Goal: Information Seeking & Learning: Learn about a topic

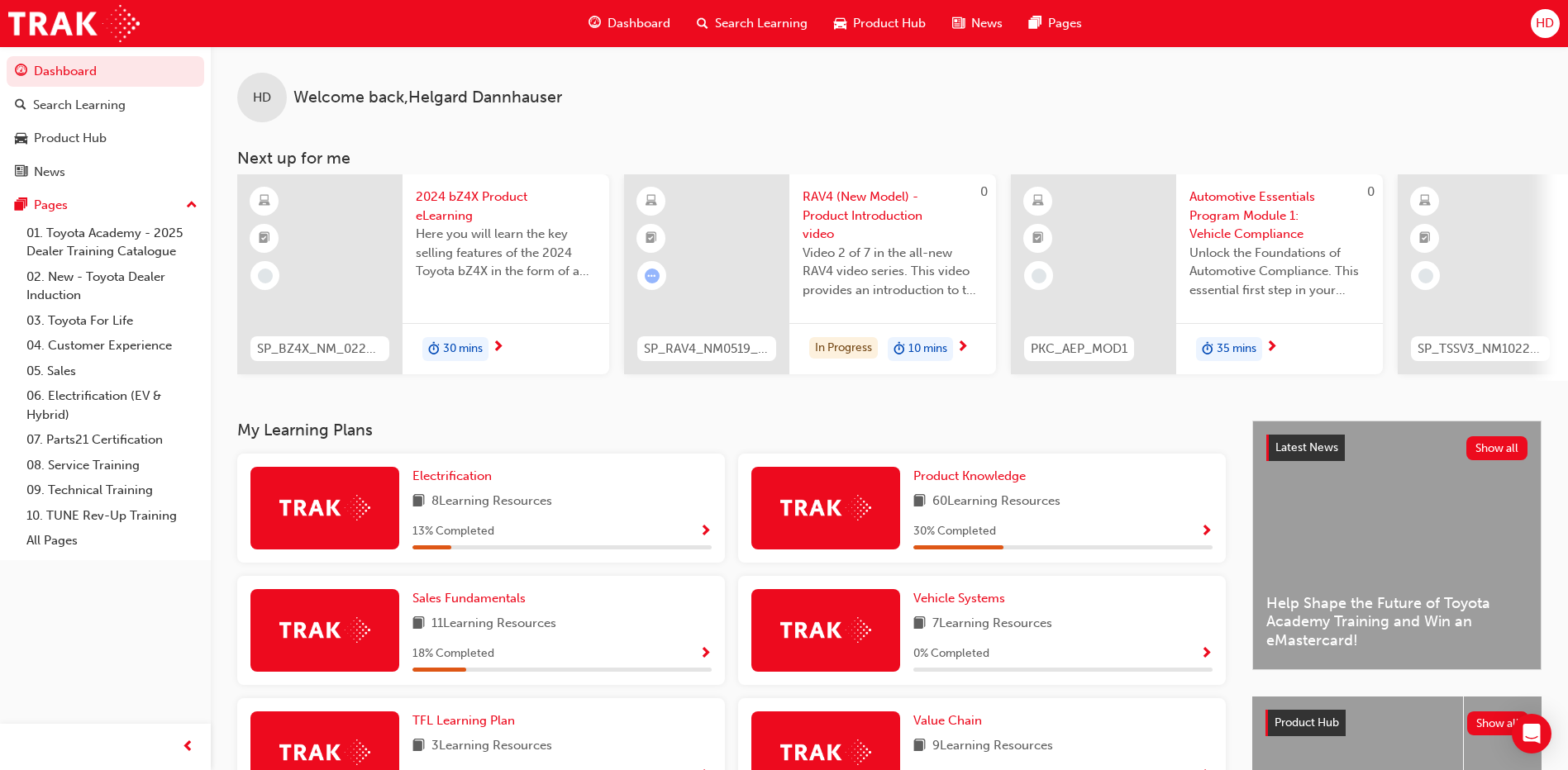
click at [981, 535] on span "Show Progress" at bounding box center [1206, 532] width 13 height 15
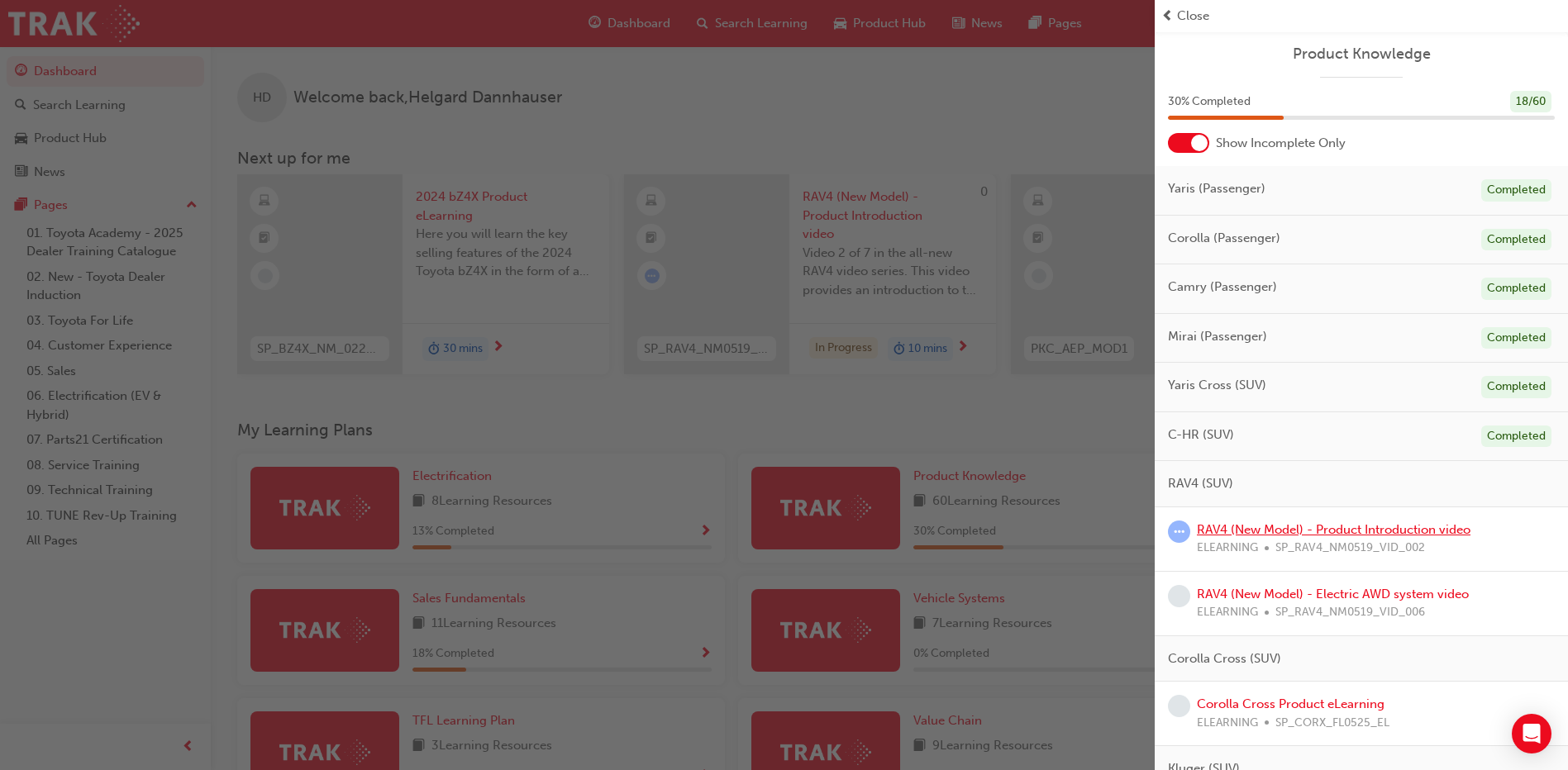
click at [981, 533] on link "RAV4 (New Model) - Product Introduction video" at bounding box center [1333, 529] width 274 height 15
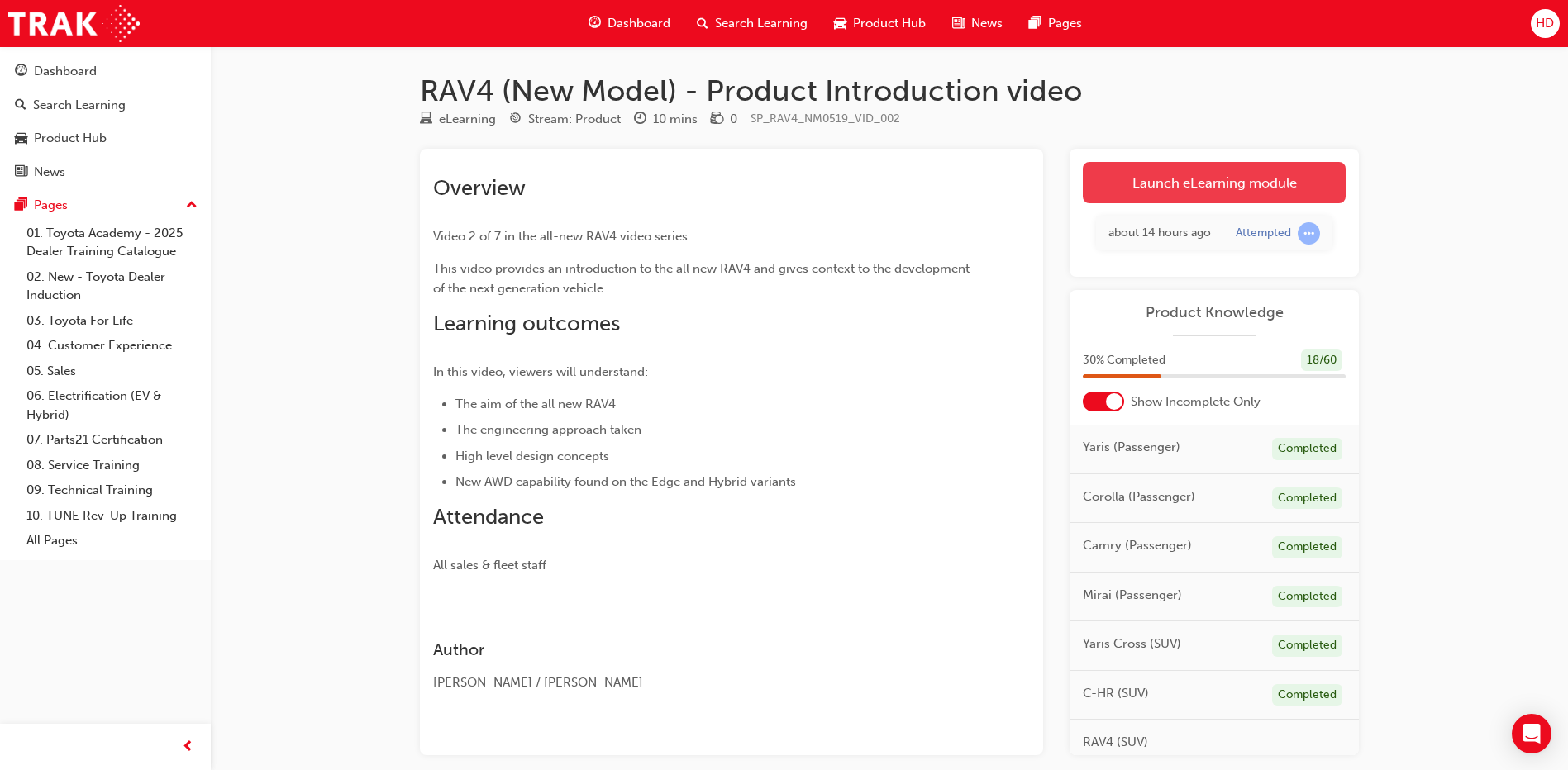
click at [981, 185] on link "Launch eLearning module" at bounding box center [1214, 182] width 263 height 41
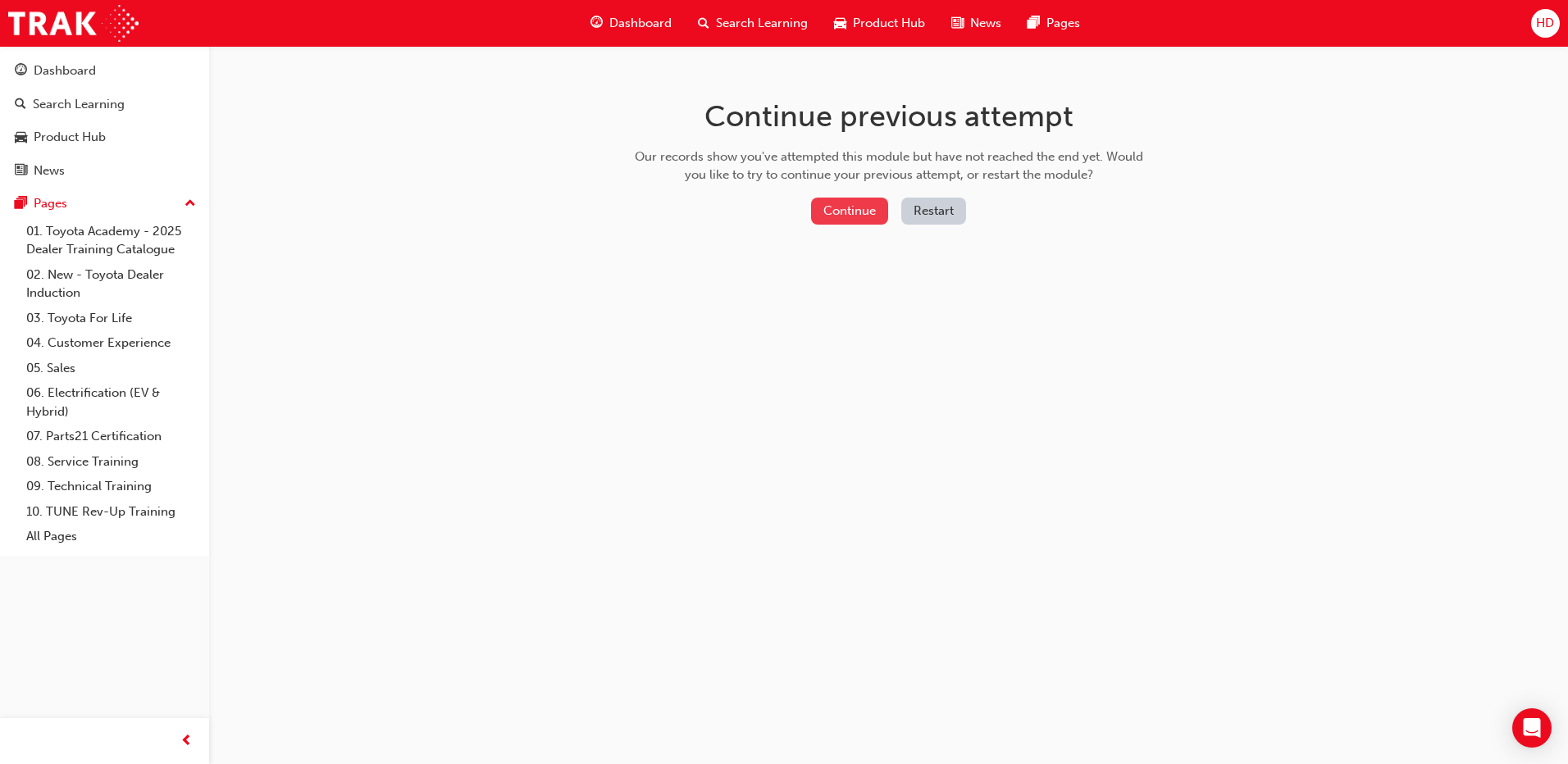
click at [841, 206] on button "Continue" at bounding box center [849, 212] width 77 height 27
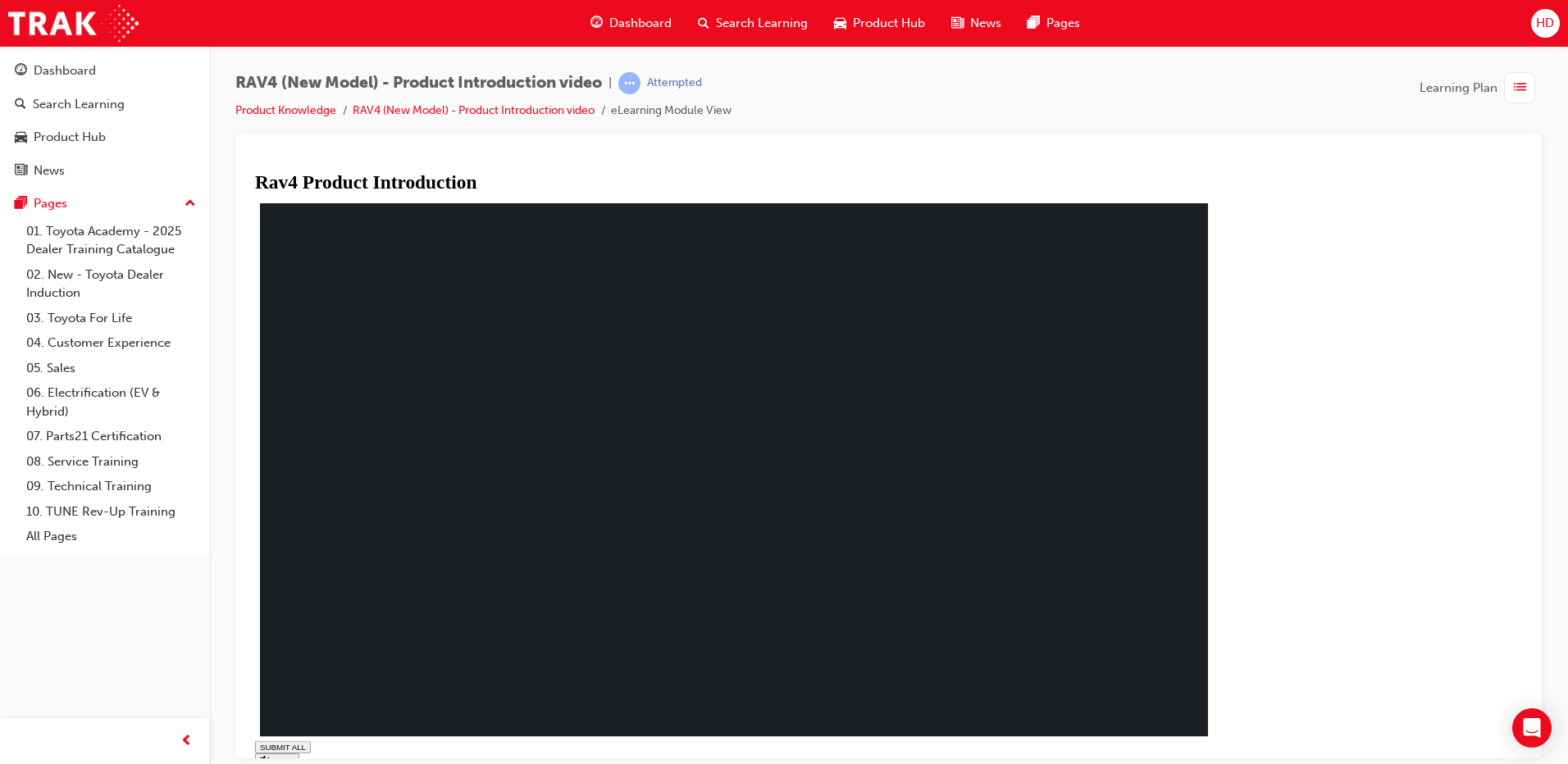
type input "0.101"
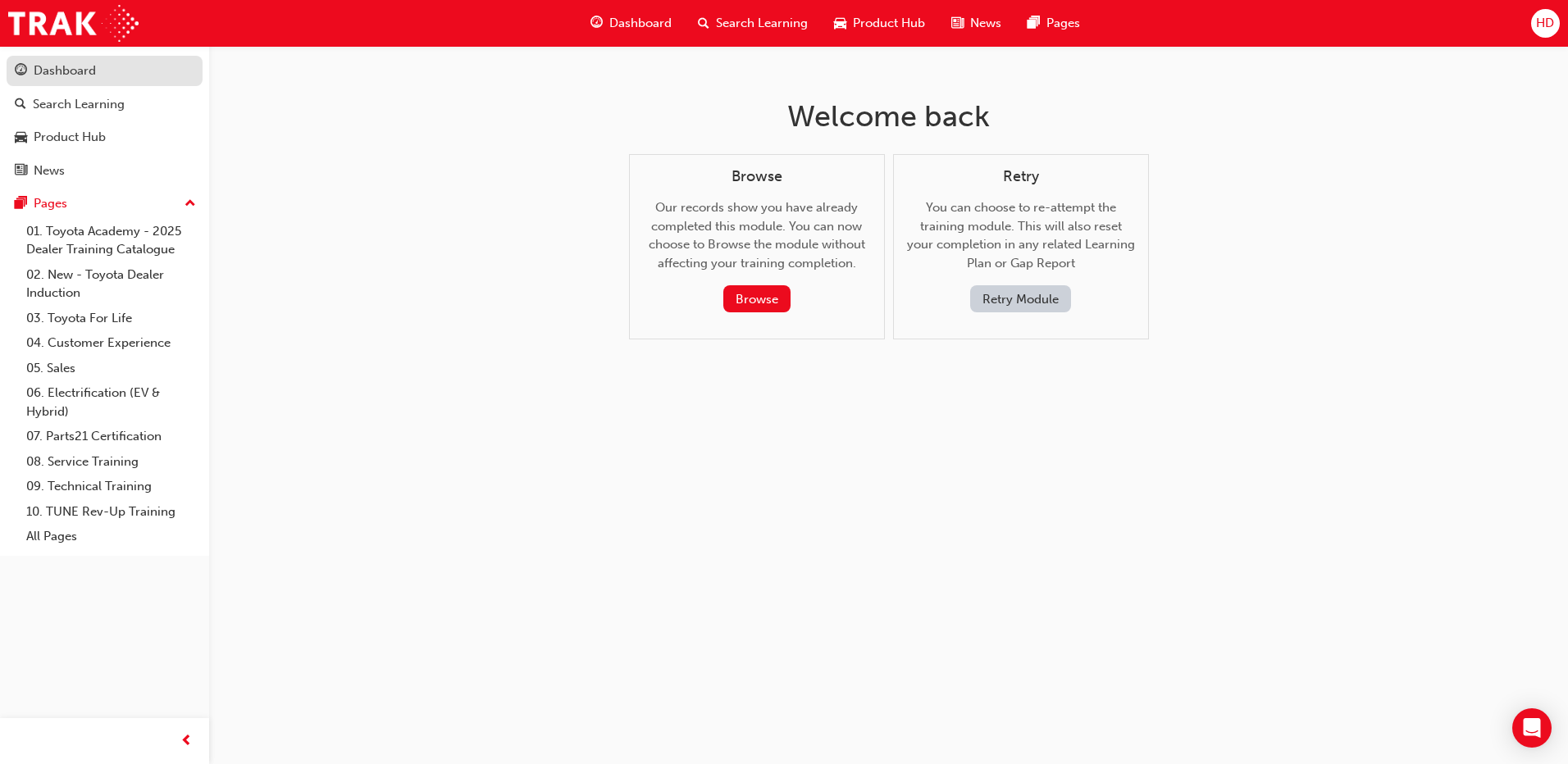
click at [62, 71] on div "Dashboard" at bounding box center [65, 71] width 63 height 19
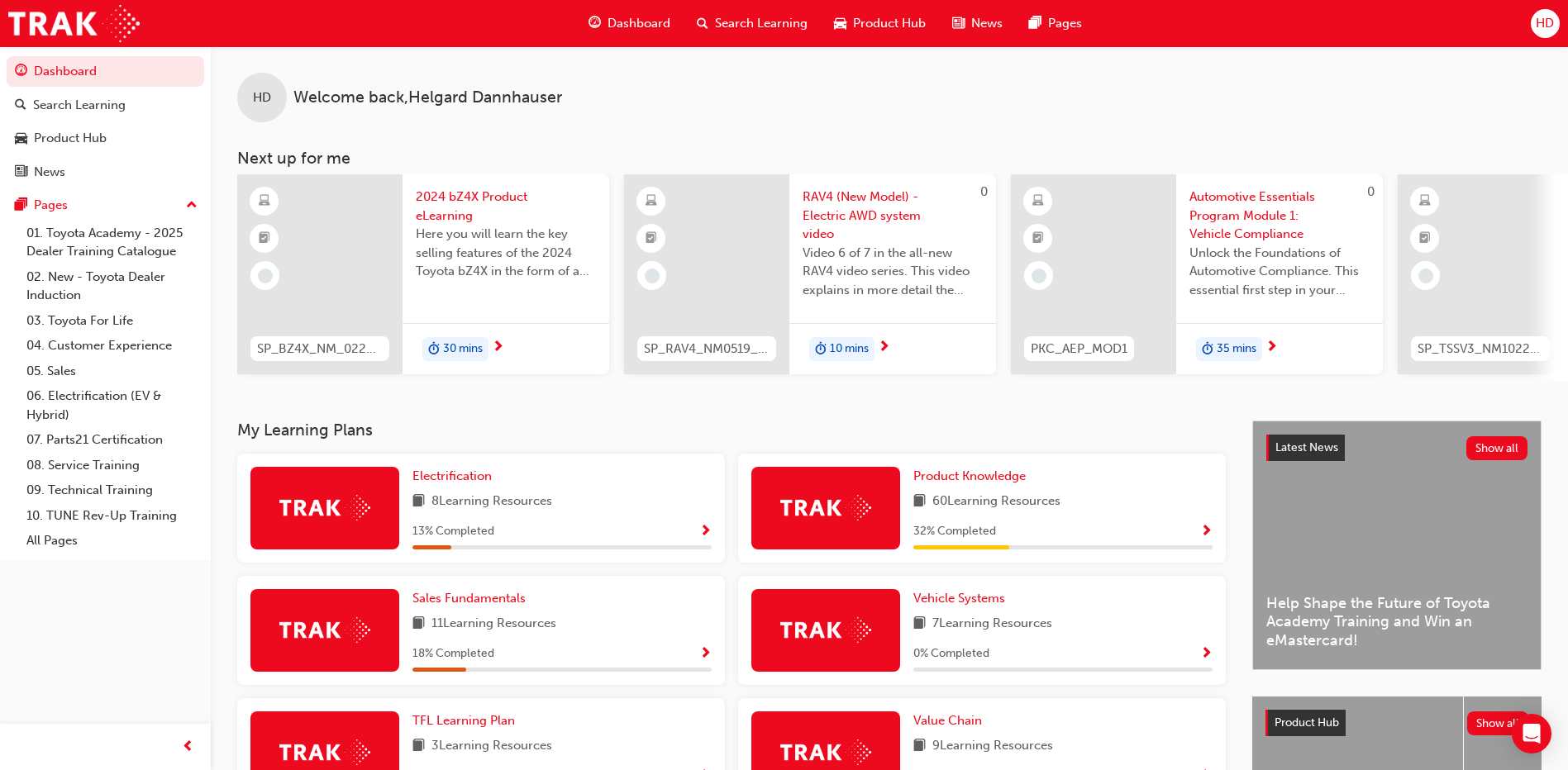
click at [1205, 536] on span "Show Progress" at bounding box center [1206, 532] width 13 height 15
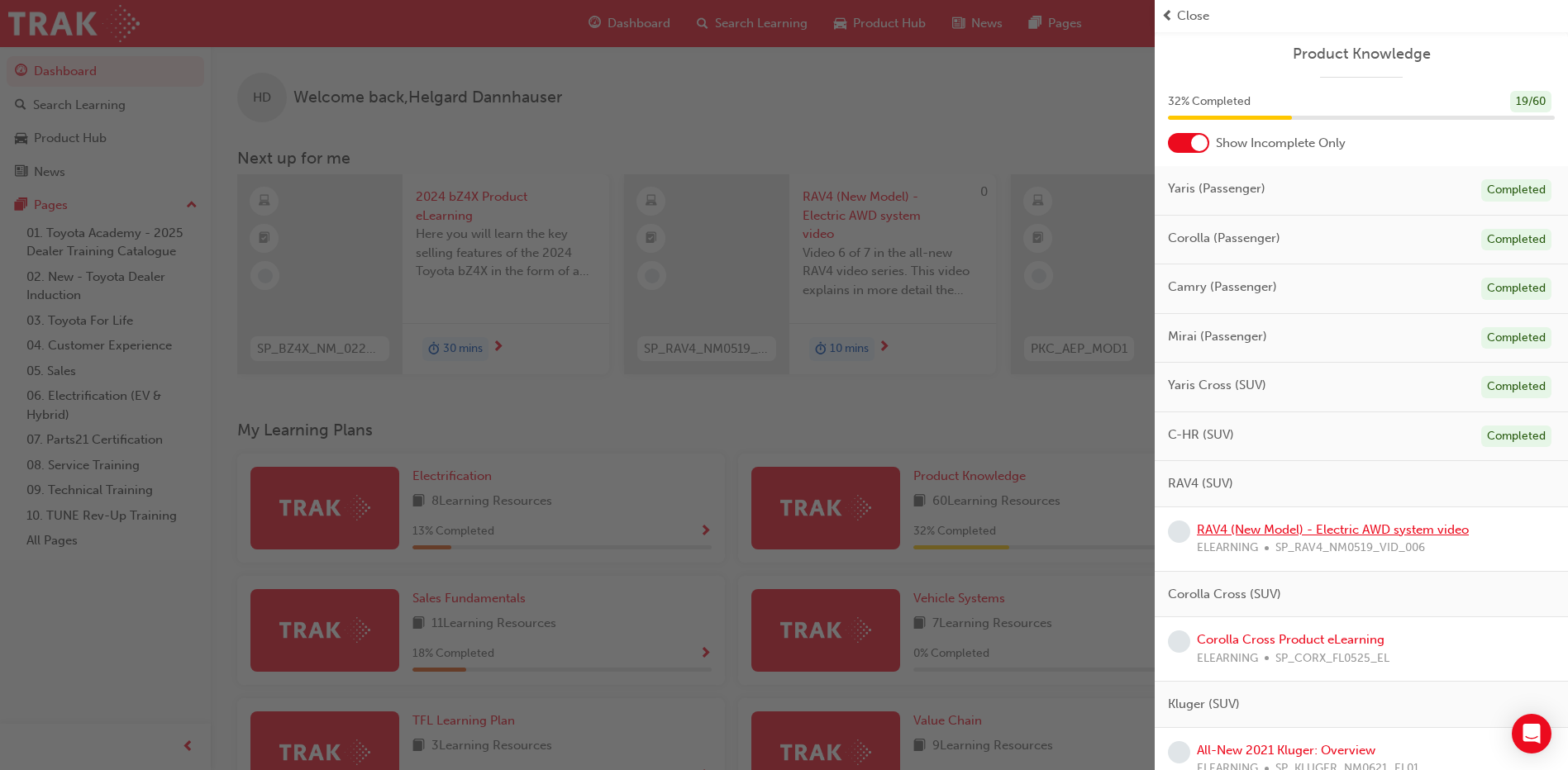
click at [1227, 532] on link "RAV4 (New Model) - Electric AWD system video" at bounding box center [1332, 529] width 272 height 15
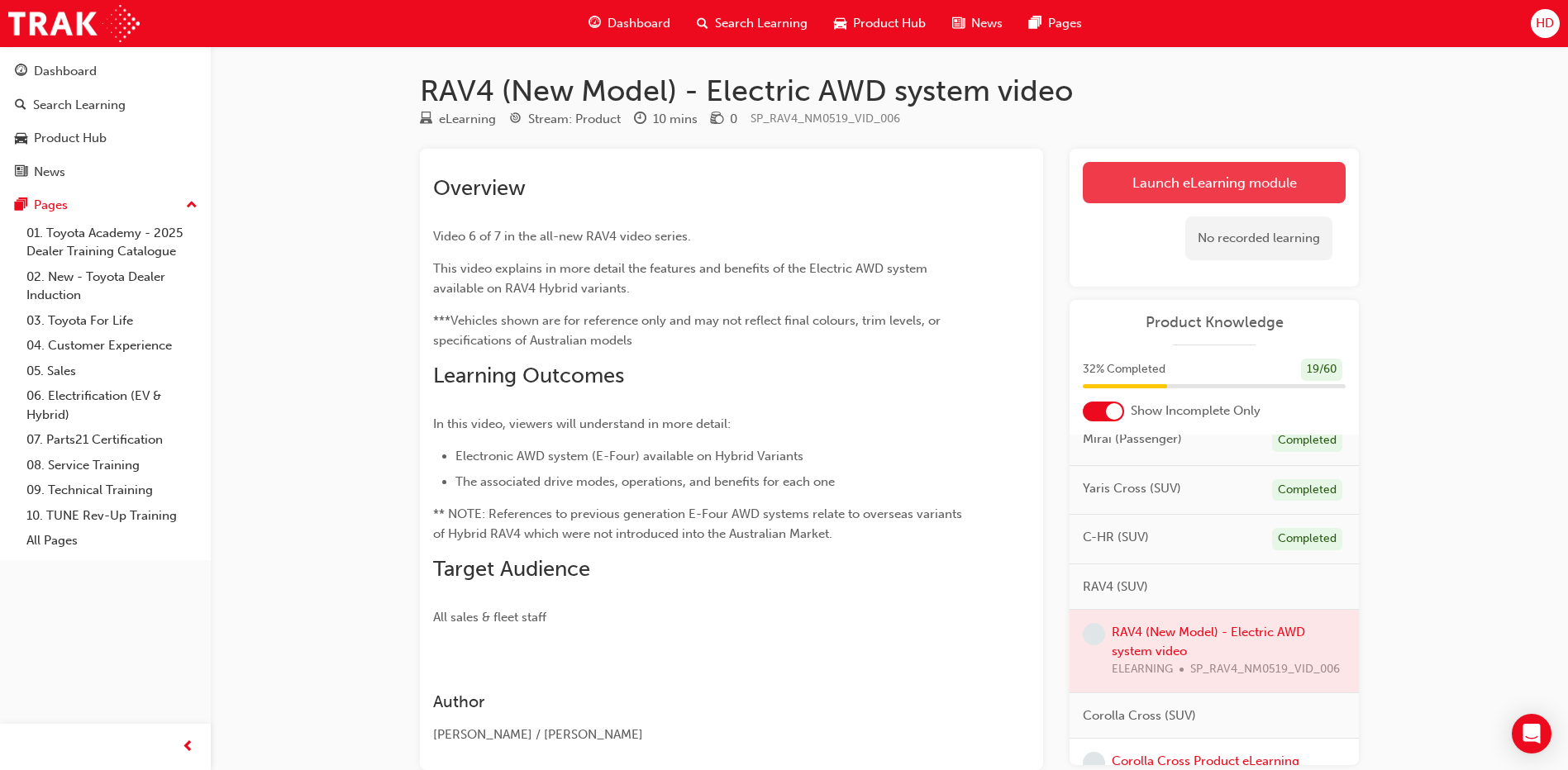
click at [1158, 183] on link "Launch eLearning module" at bounding box center [1214, 182] width 263 height 41
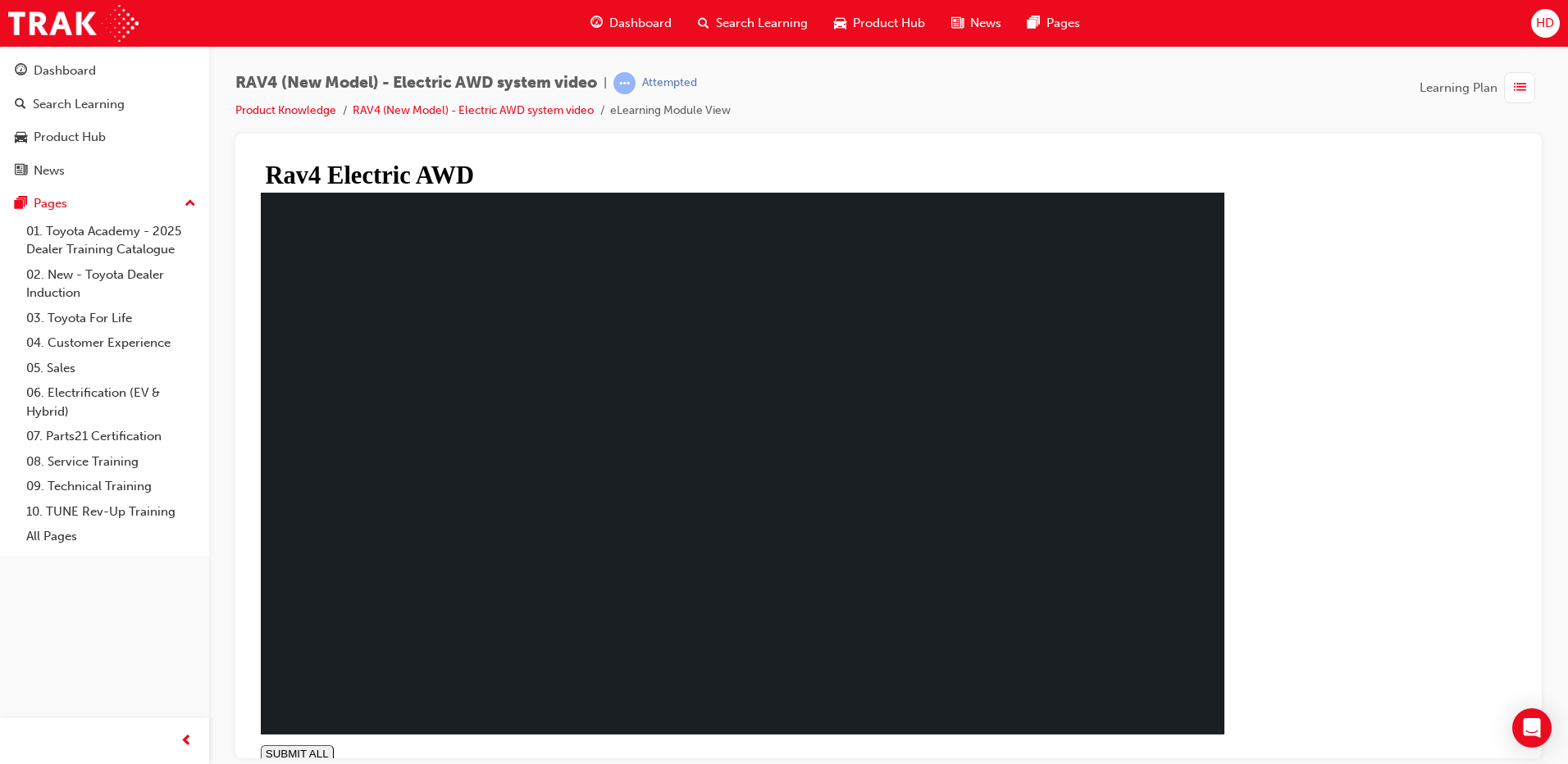
type input "1"
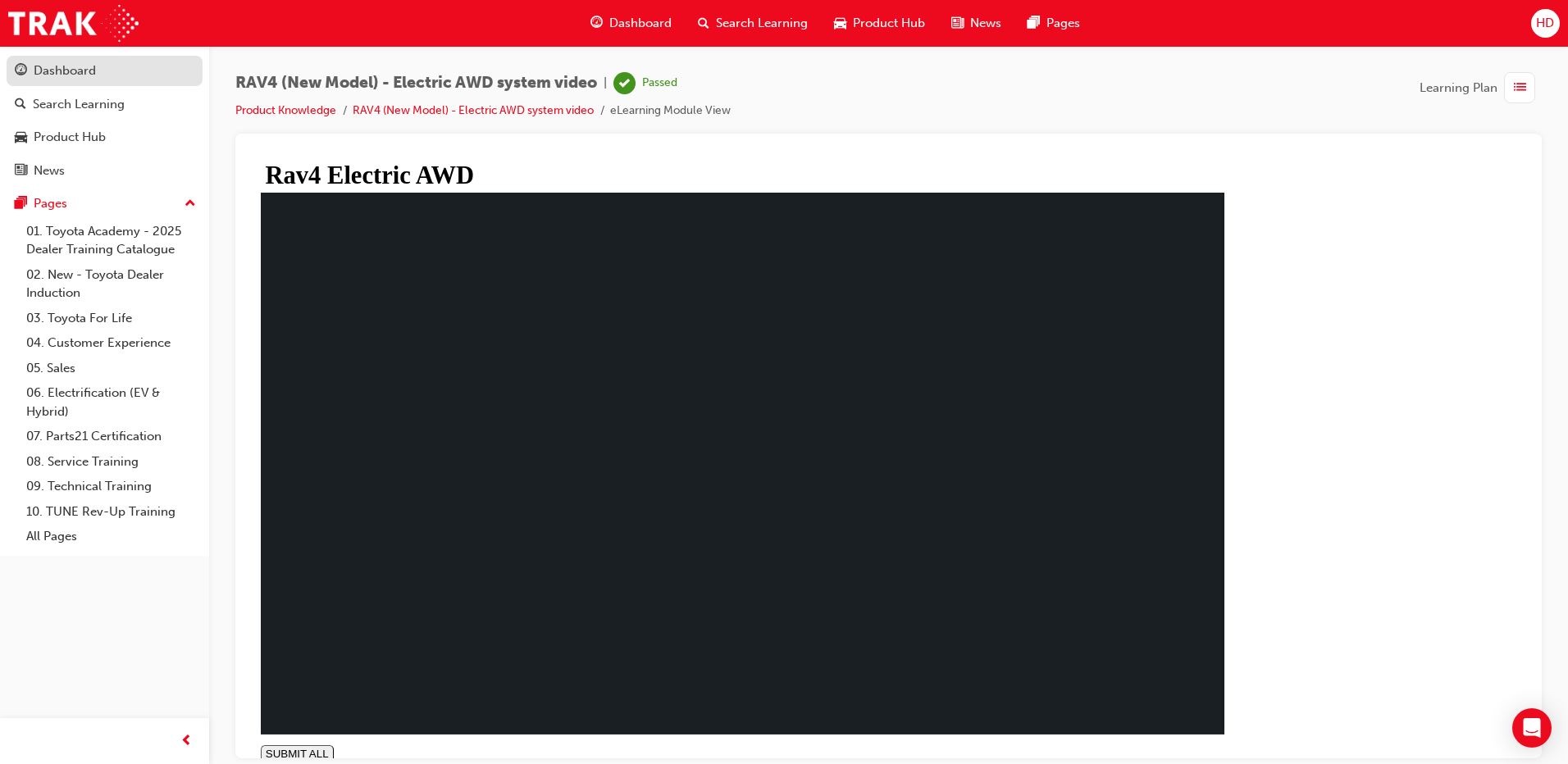
click at [68, 73] on div "Dashboard" at bounding box center [65, 71] width 63 height 19
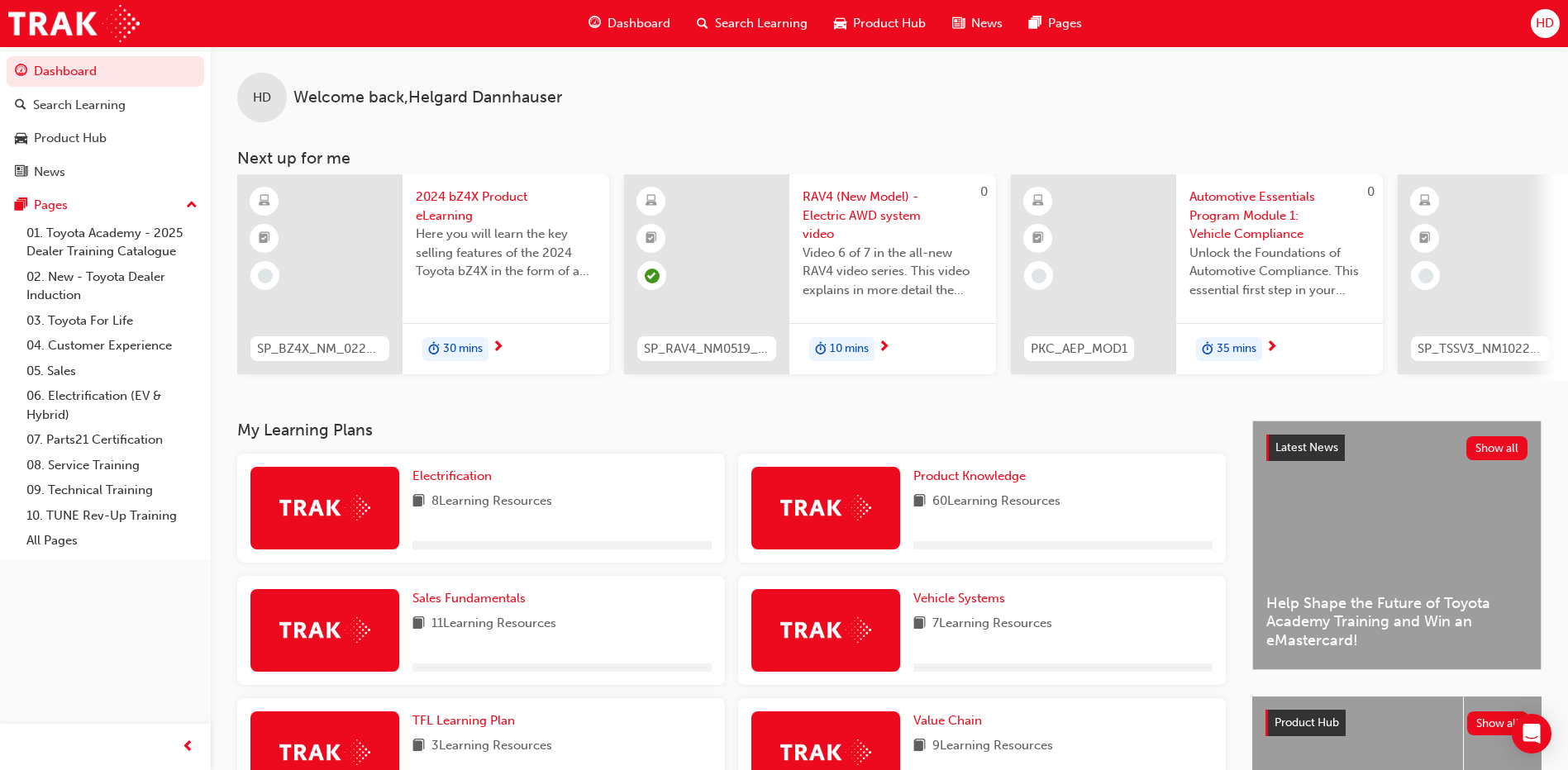
scroll to position [247, 0]
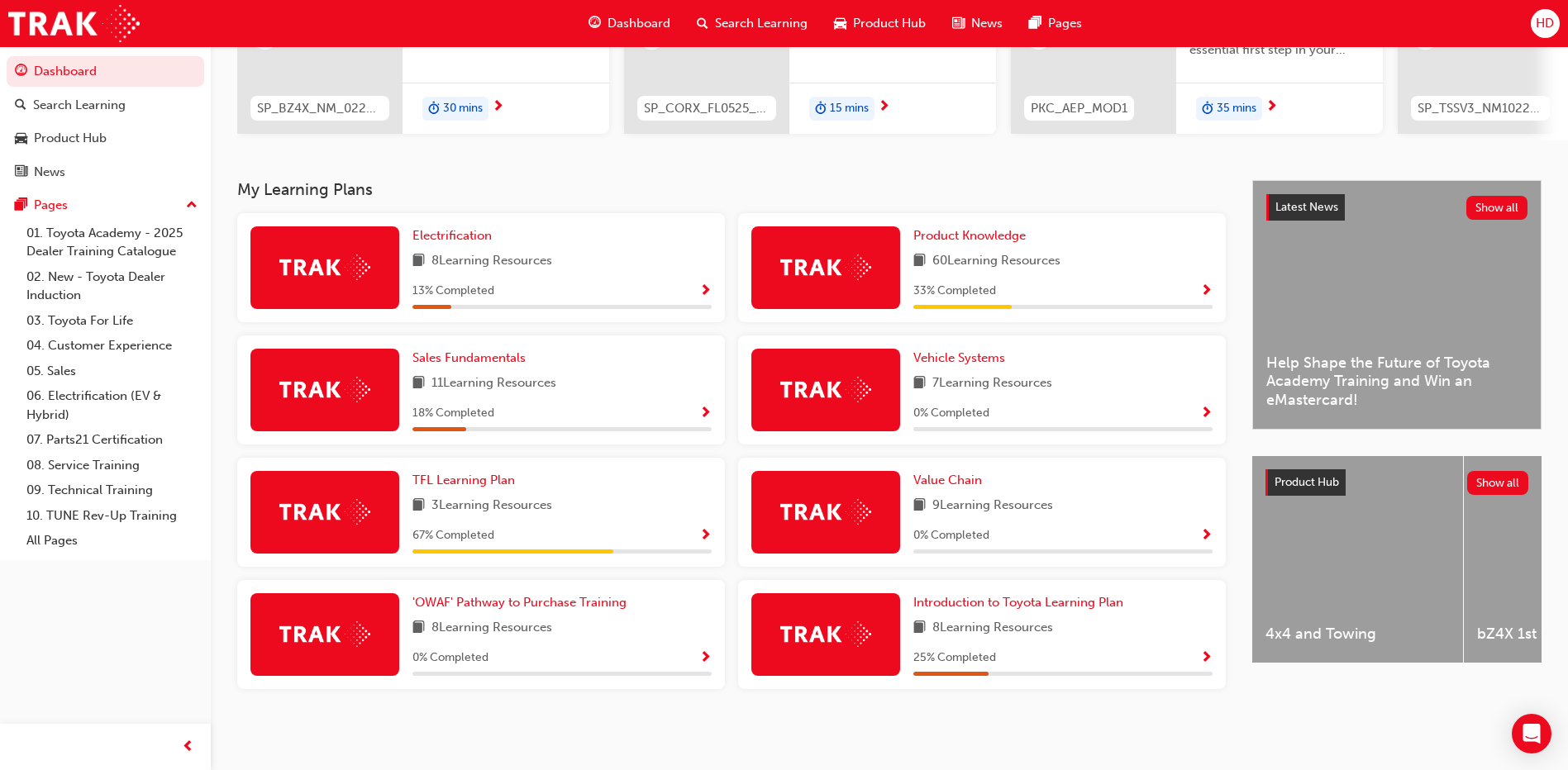
click at [1207, 288] on span "Show Progress" at bounding box center [1206, 291] width 13 height 15
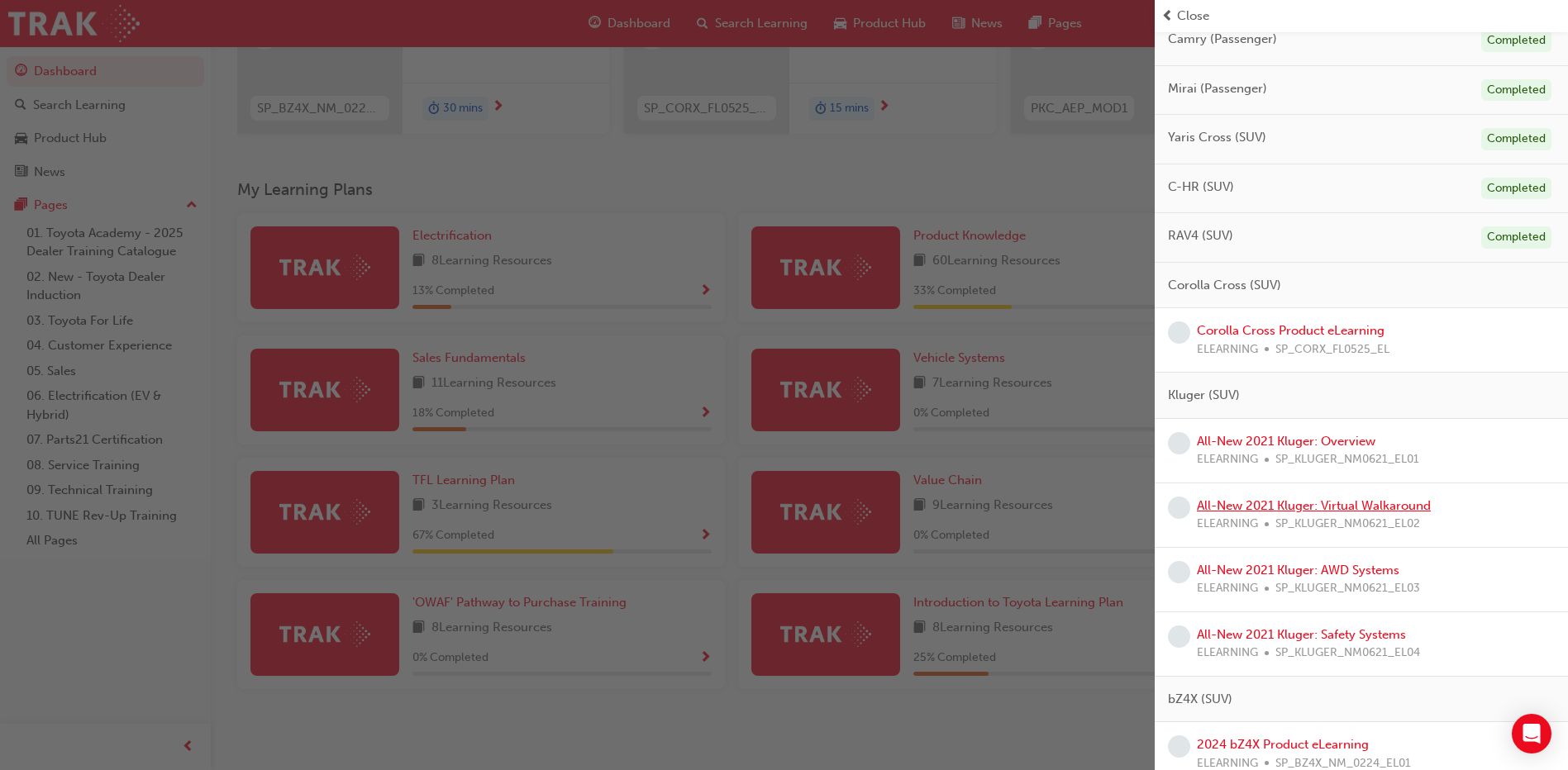
scroll to position [165, 0]
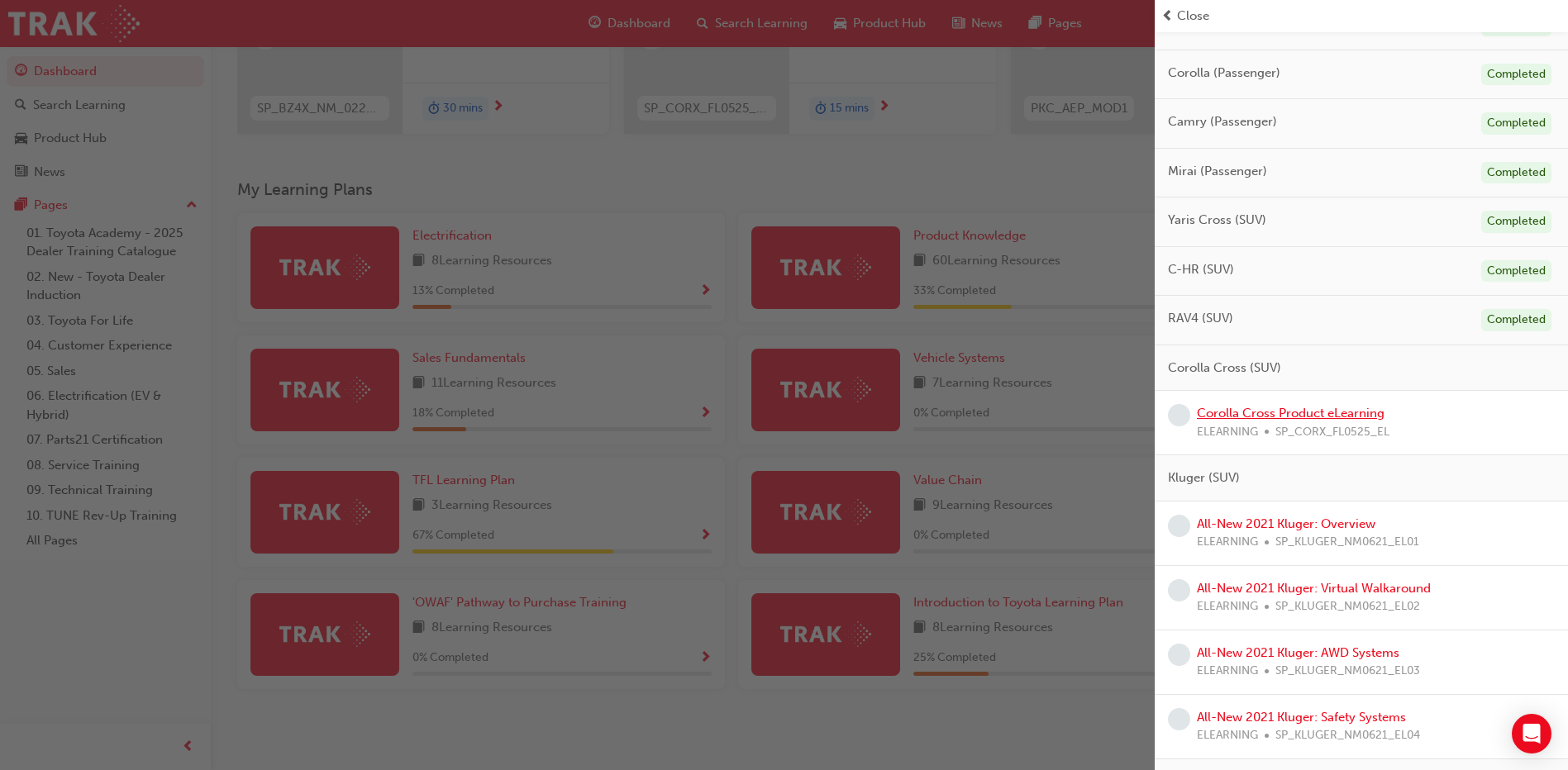
click at [1263, 417] on link "Corolla Cross Product eLearning" at bounding box center [1290, 413] width 188 height 15
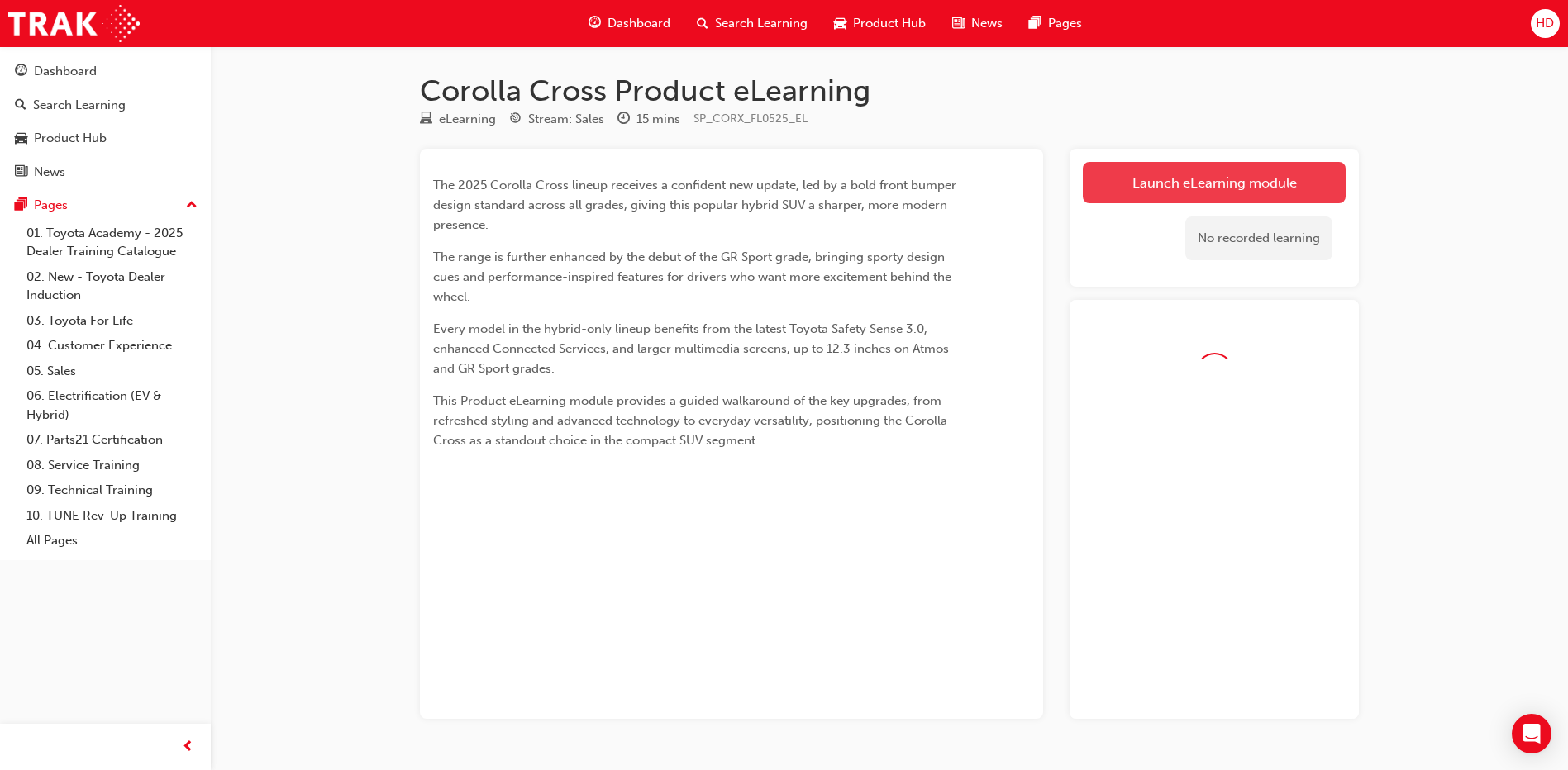
click at [1227, 189] on link "Launch eLearning module" at bounding box center [1214, 182] width 263 height 41
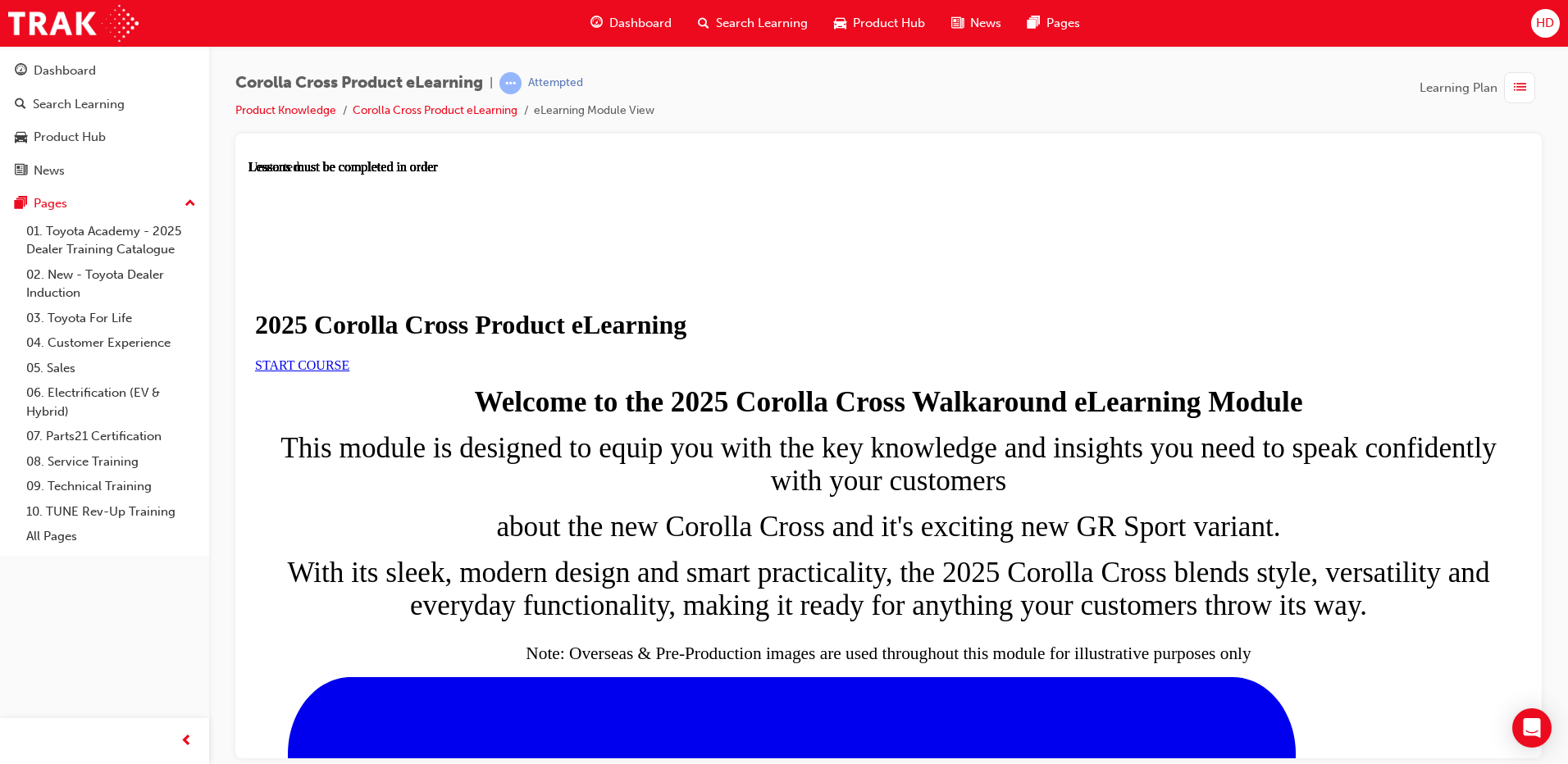
click at [350, 371] on span "START COURSE" at bounding box center [302, 364] width 95 height 14
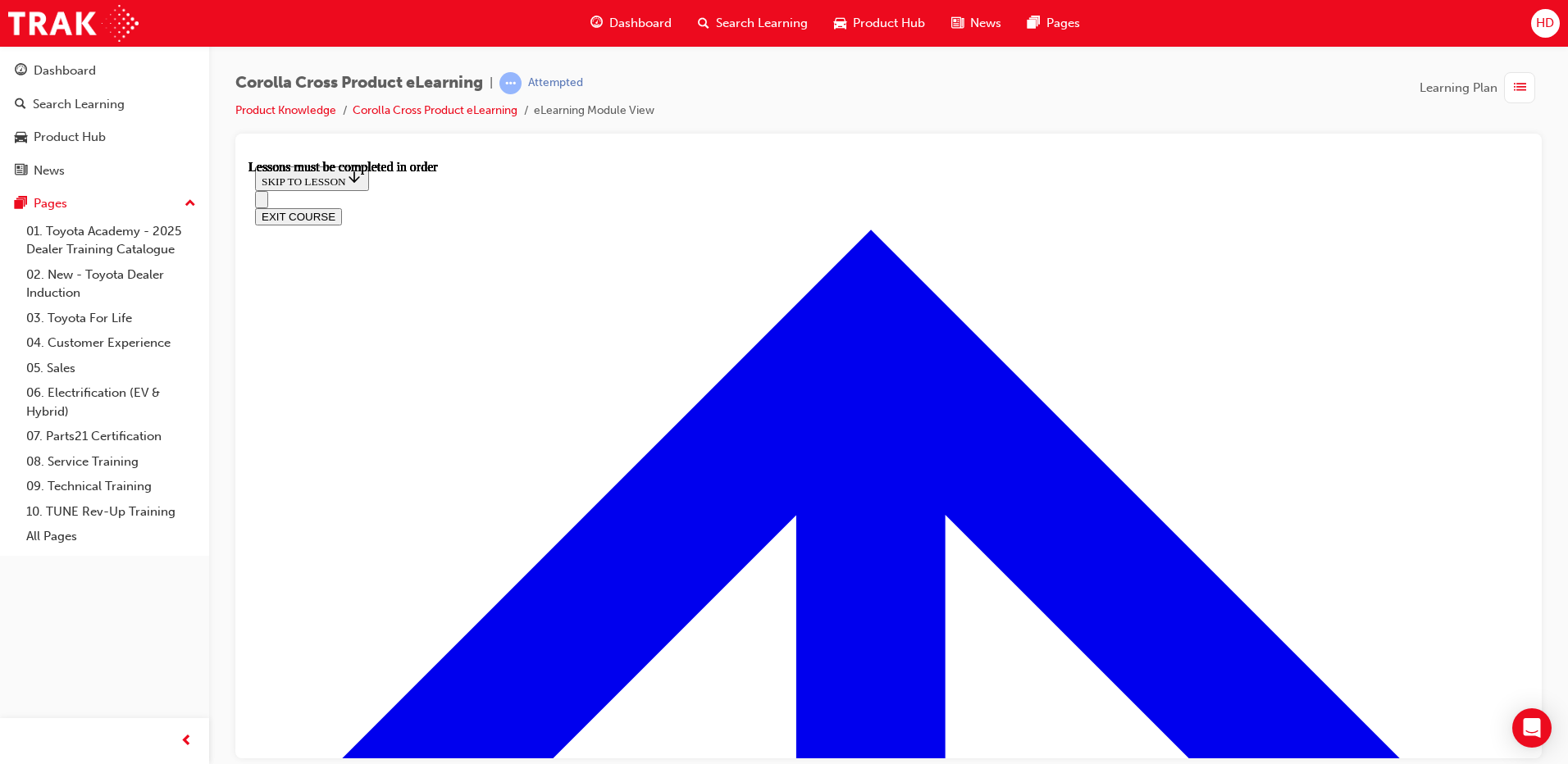
scroll to position [877, 0]
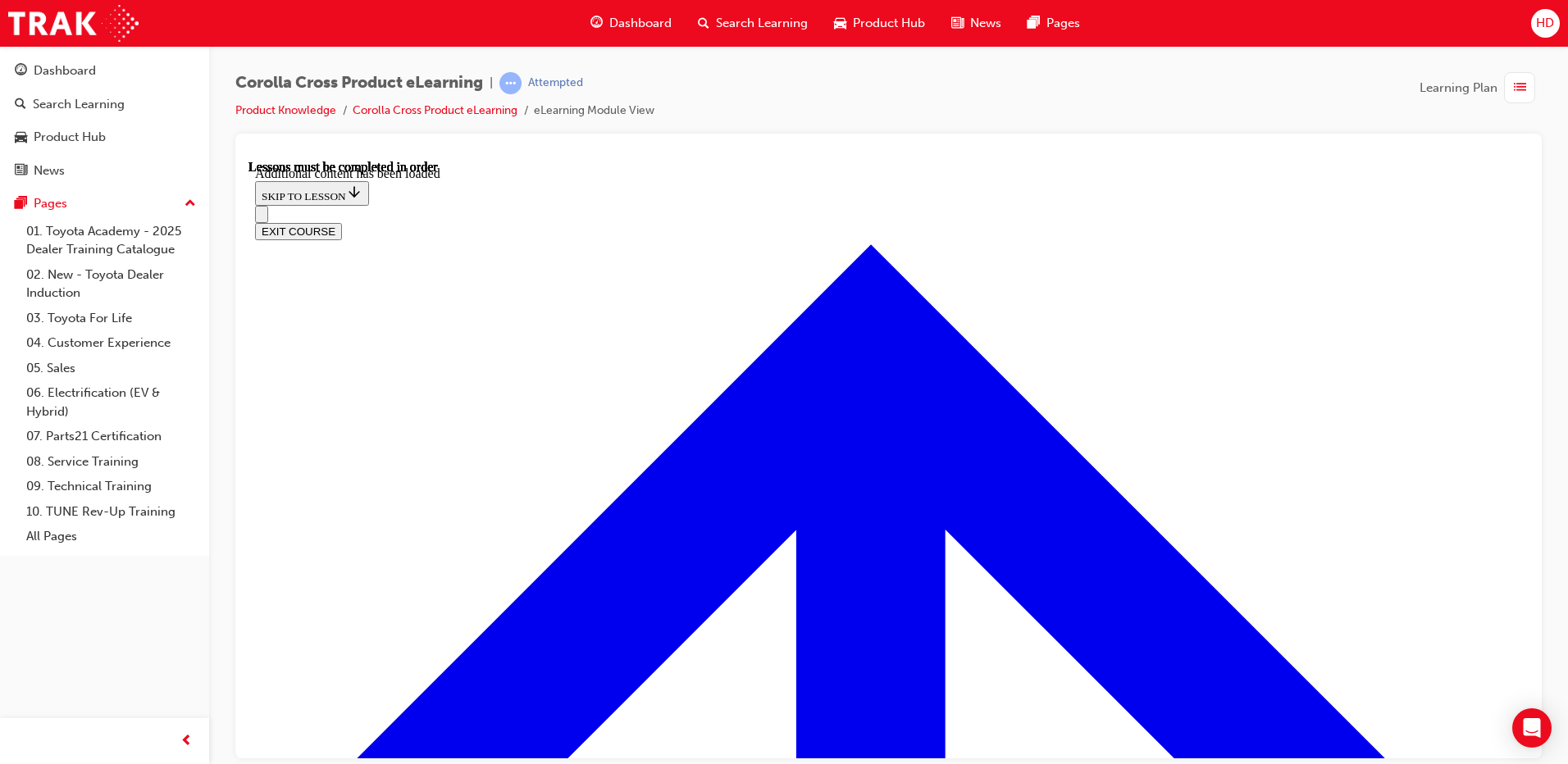
scroll to position [2659, 0]
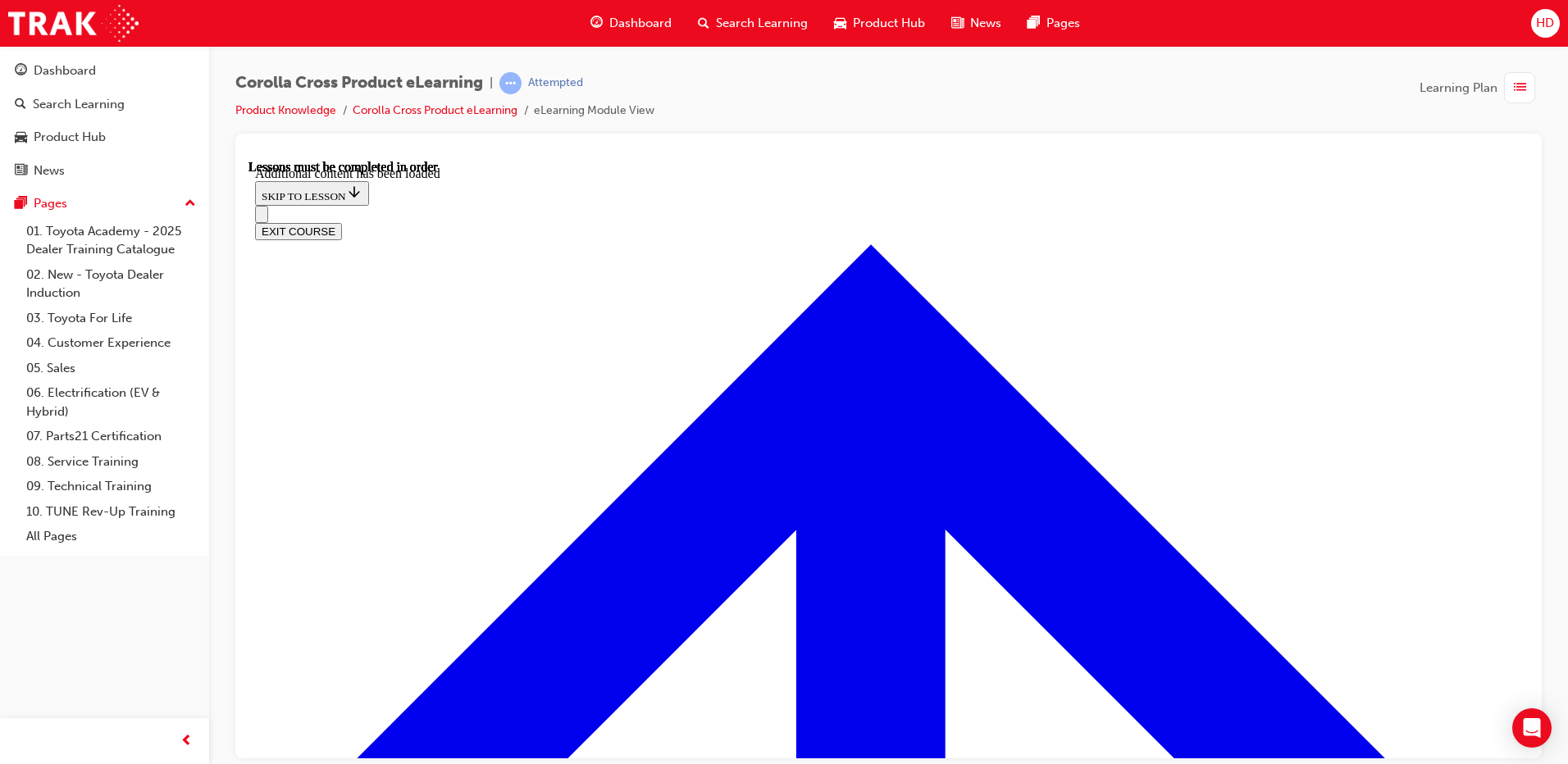
radio input "true"
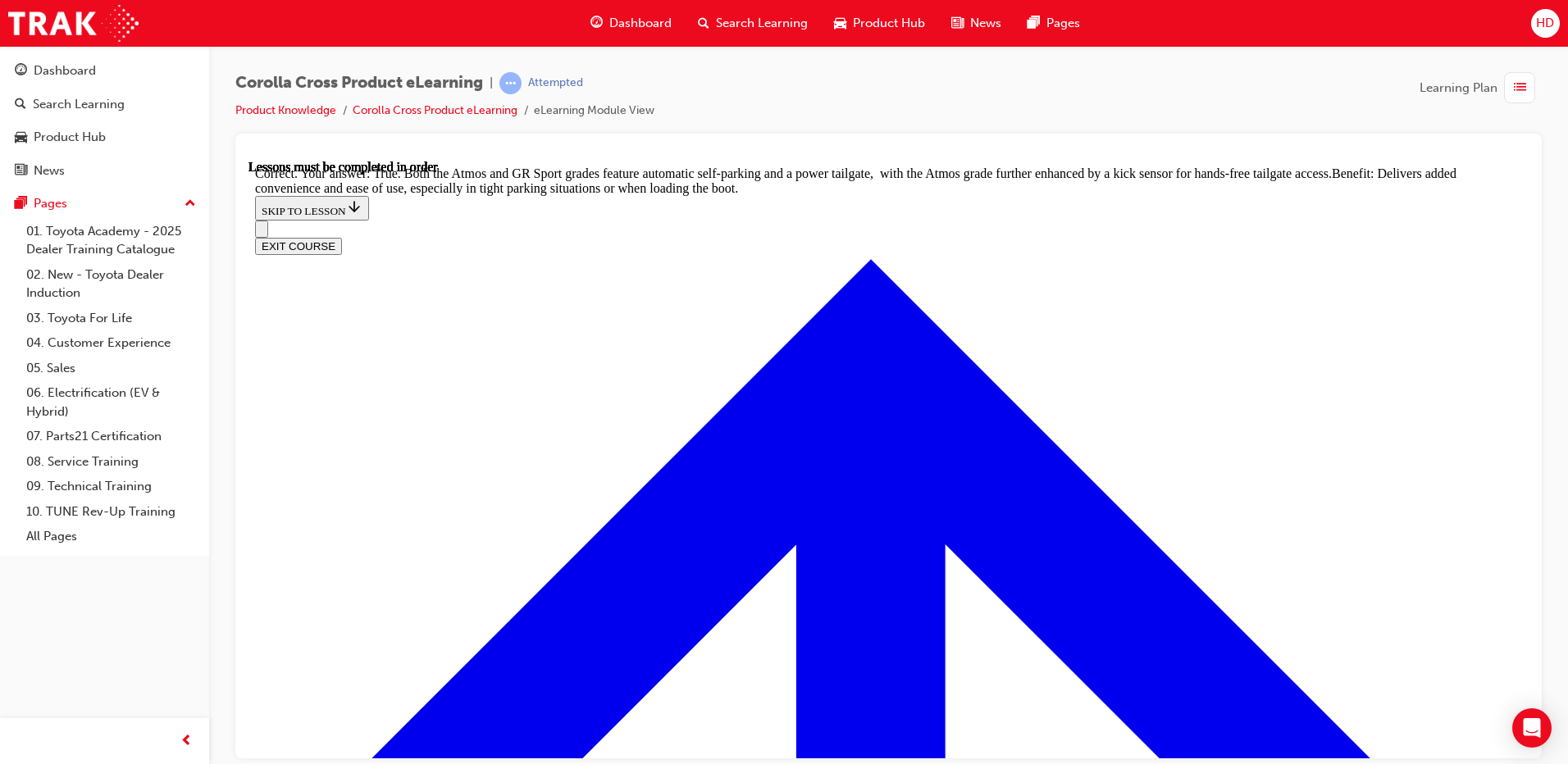
scroll to position [3576, 0]
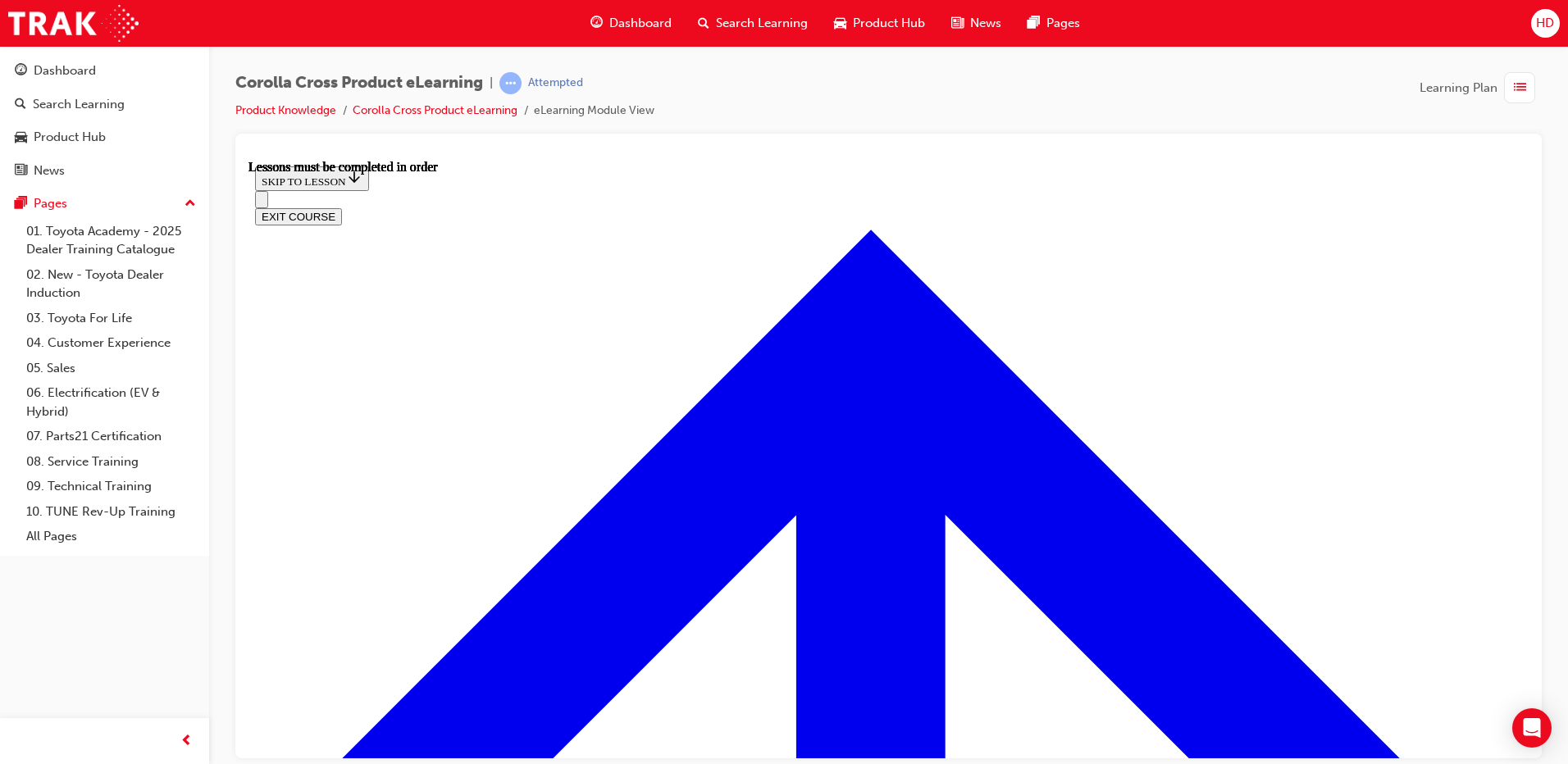
scroll to position [1533, 0]
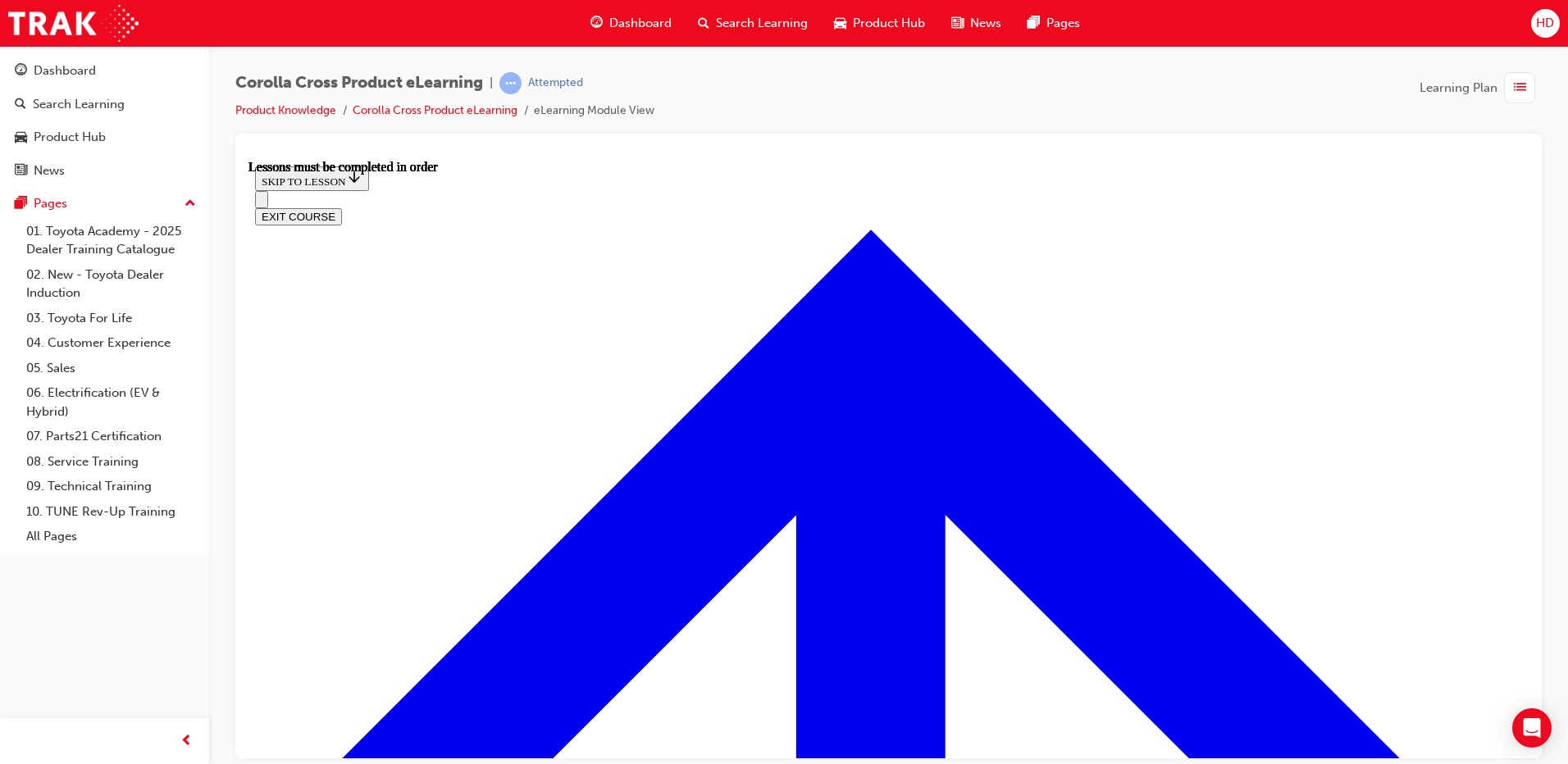
scroll to position [1293, 0]
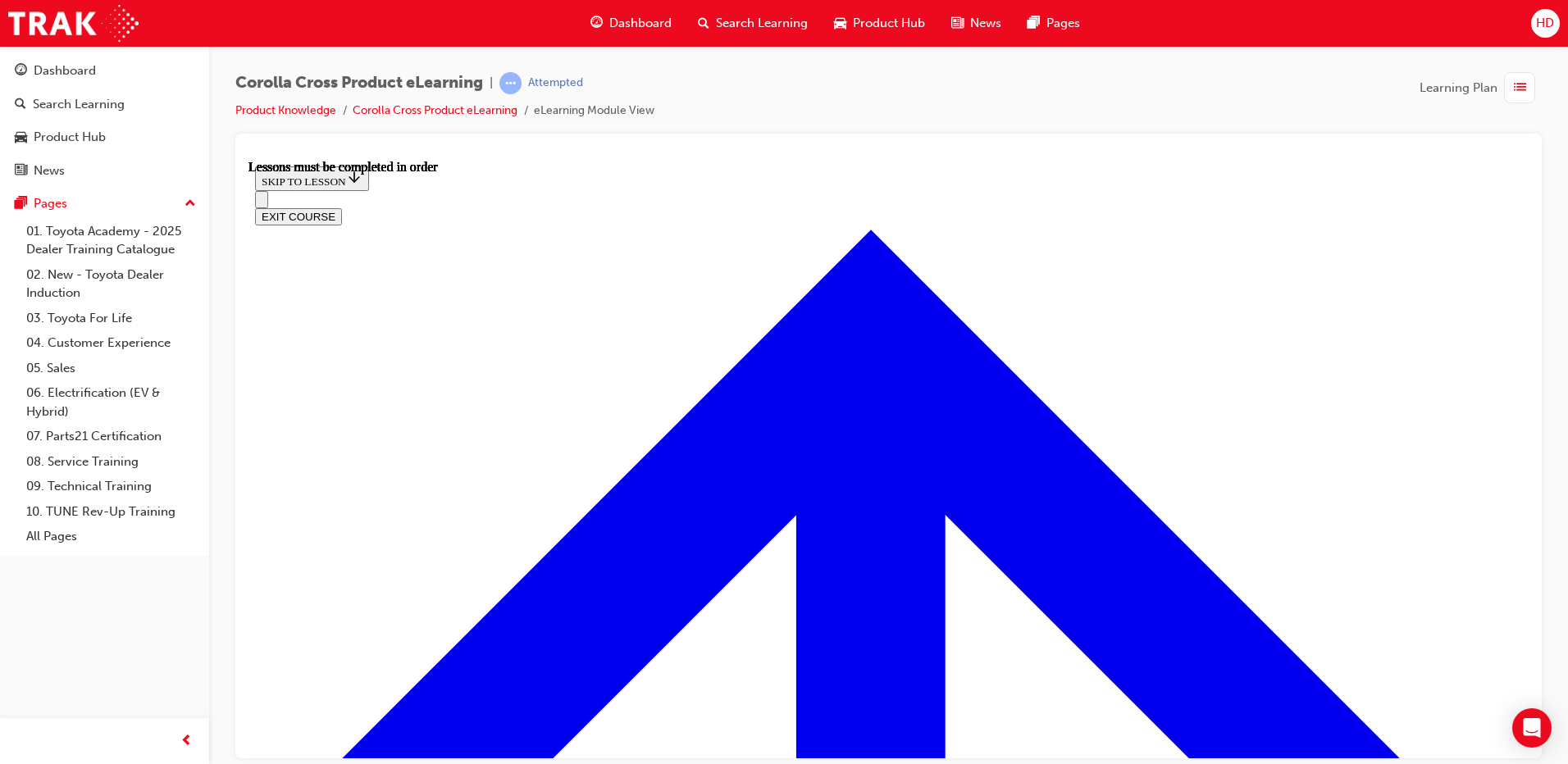
scroll to position [1211, 0]
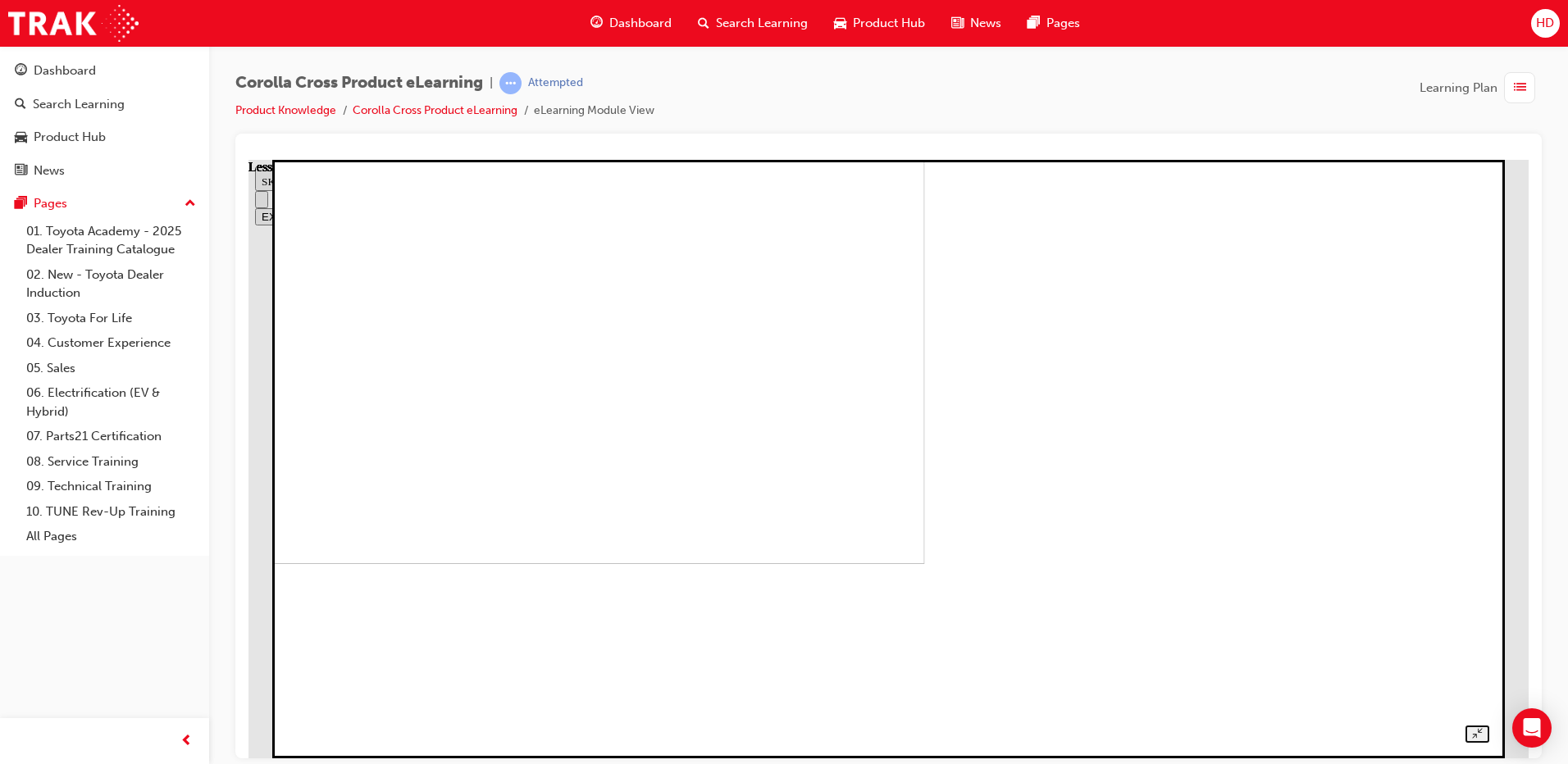
click at [925, 425] on img at bounding box center [335, 265] width 1178 height 599
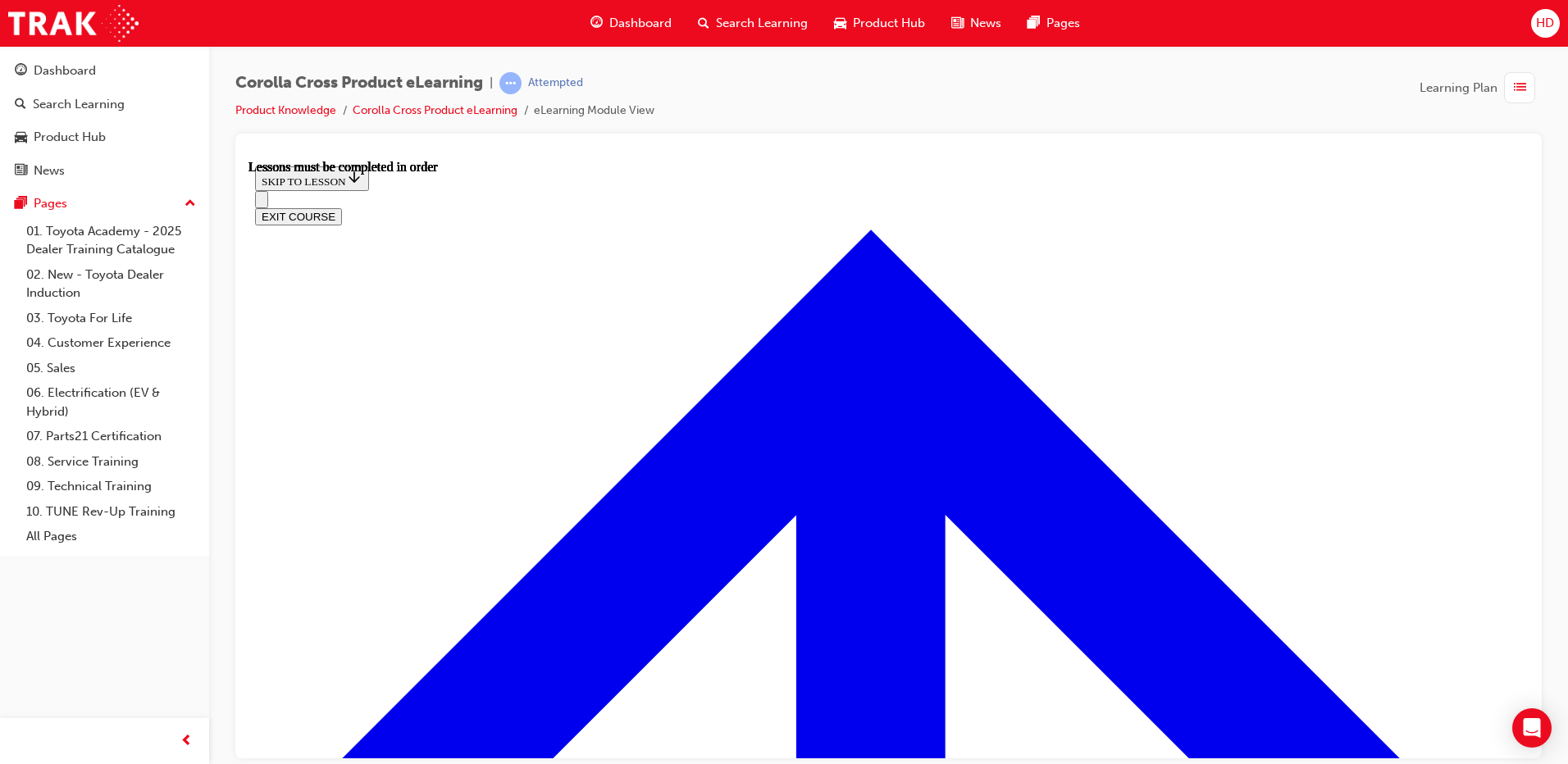
drag, startPoint x: 919, startPoint y: 685, endPoint x: 919, endPoint y: 673, distance: 12.0
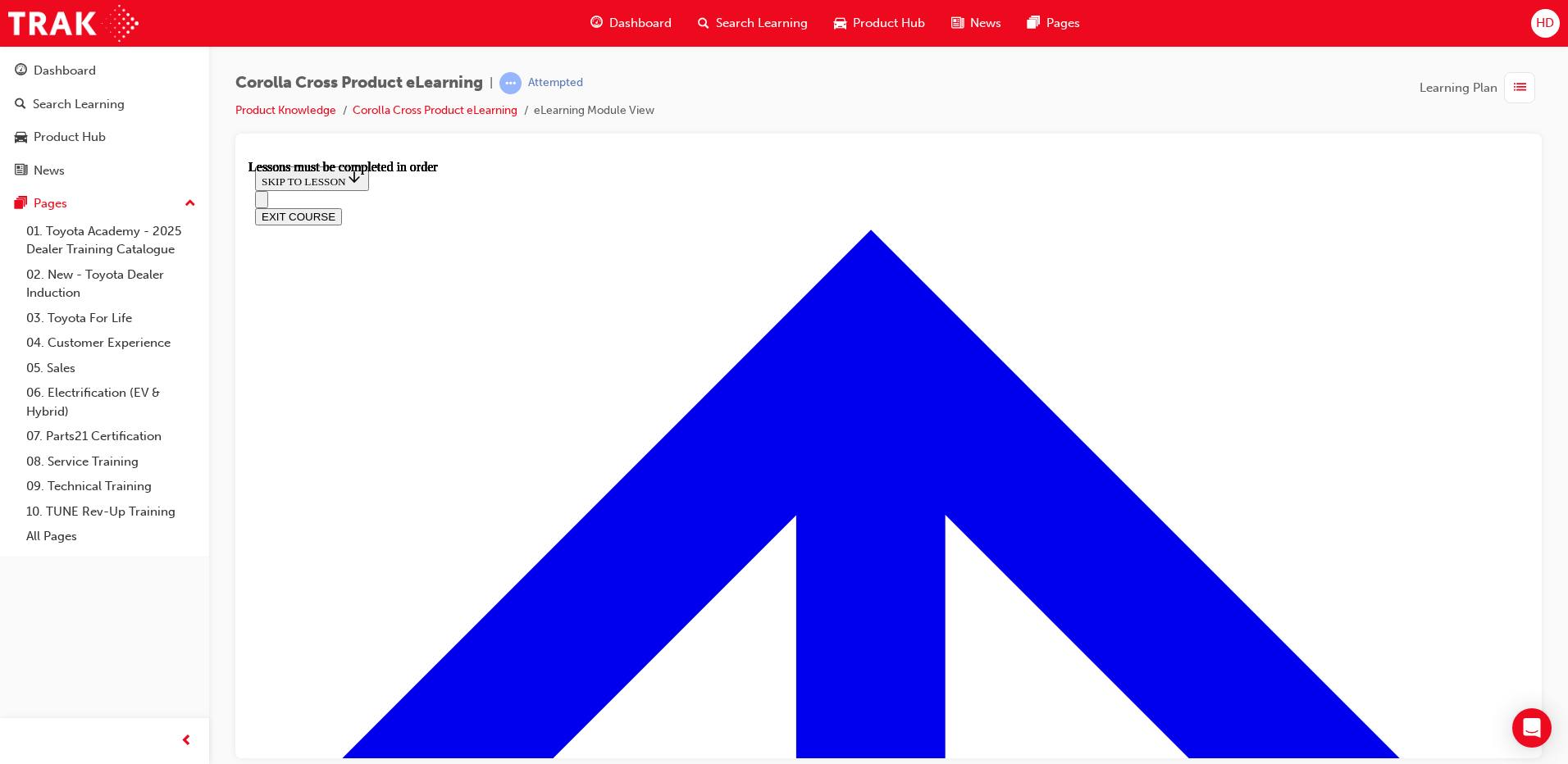
scroll to position [1844, 0]
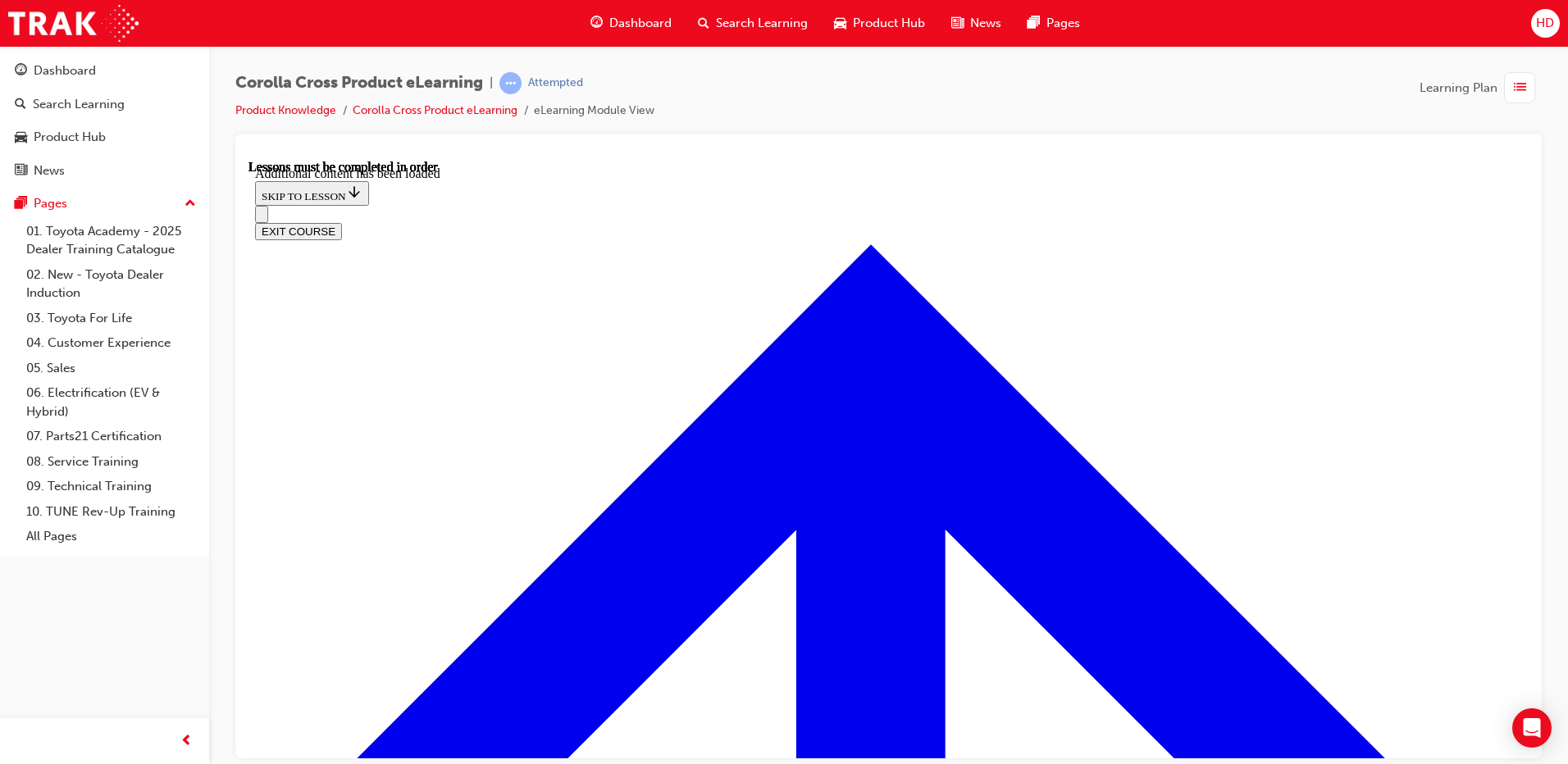
scroll to position [2268, 0]
radio input "true"
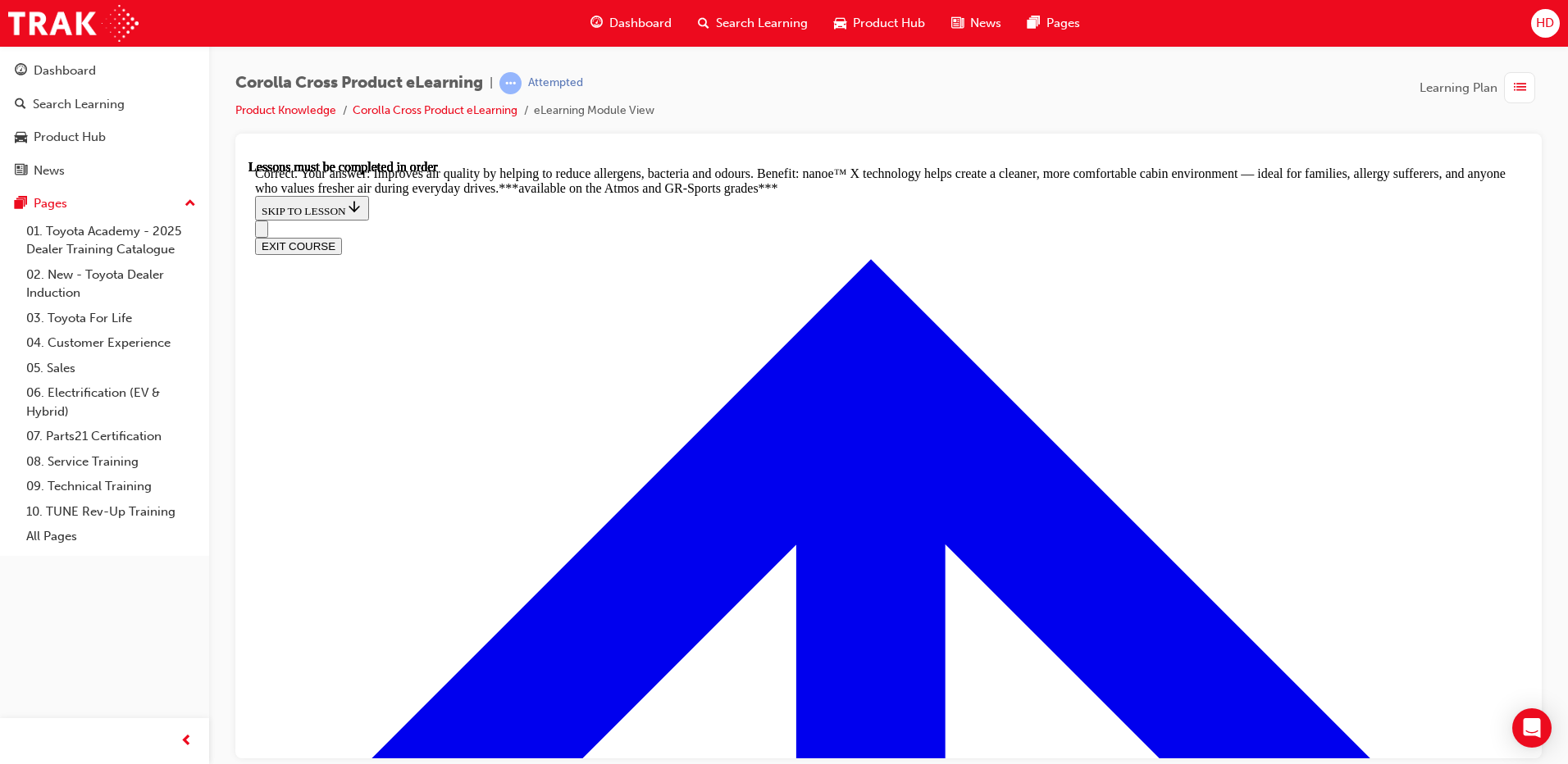
scroll to position [3140, 0]
radio input "true"
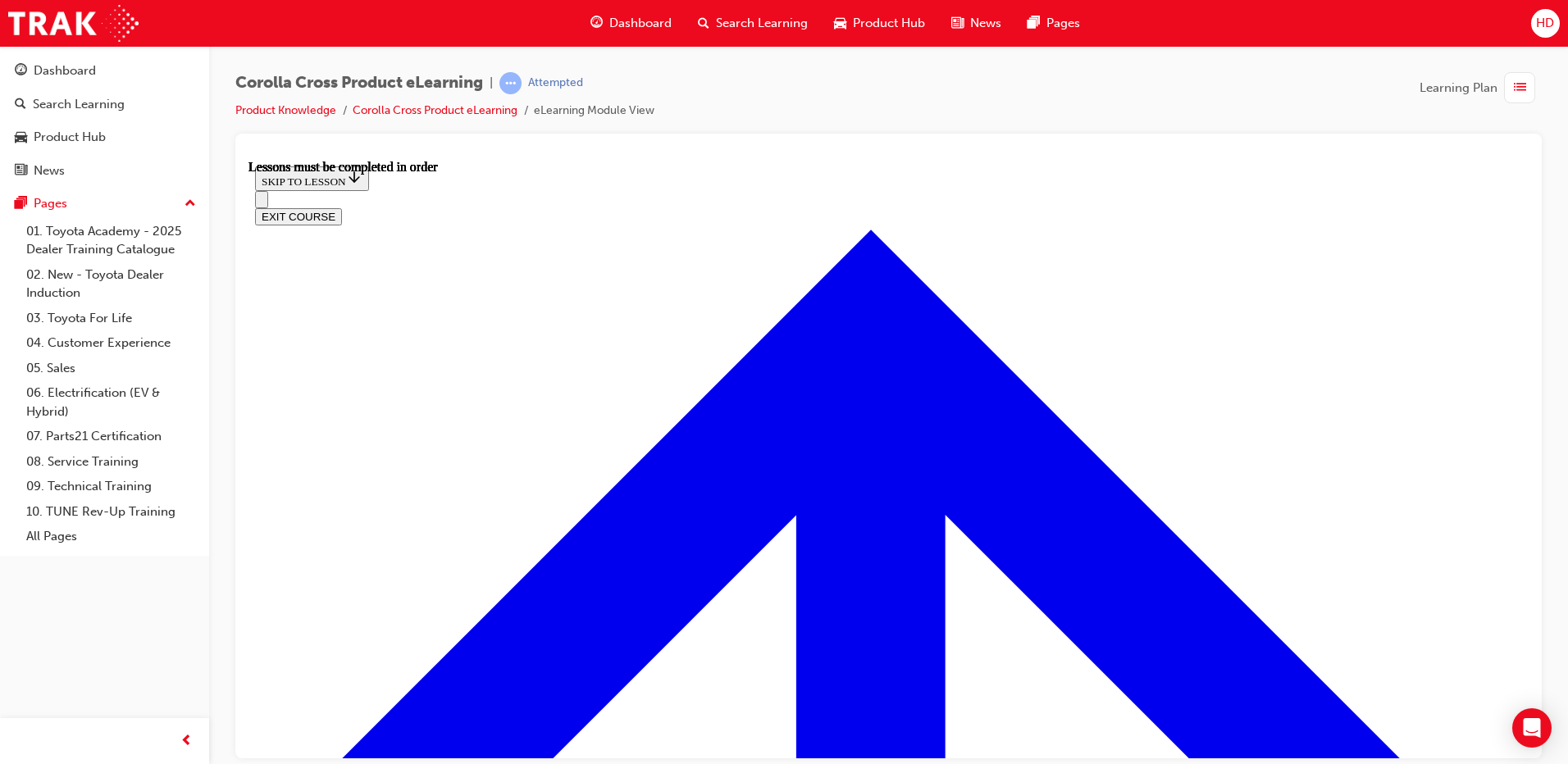
scroll to position [1473, 0]
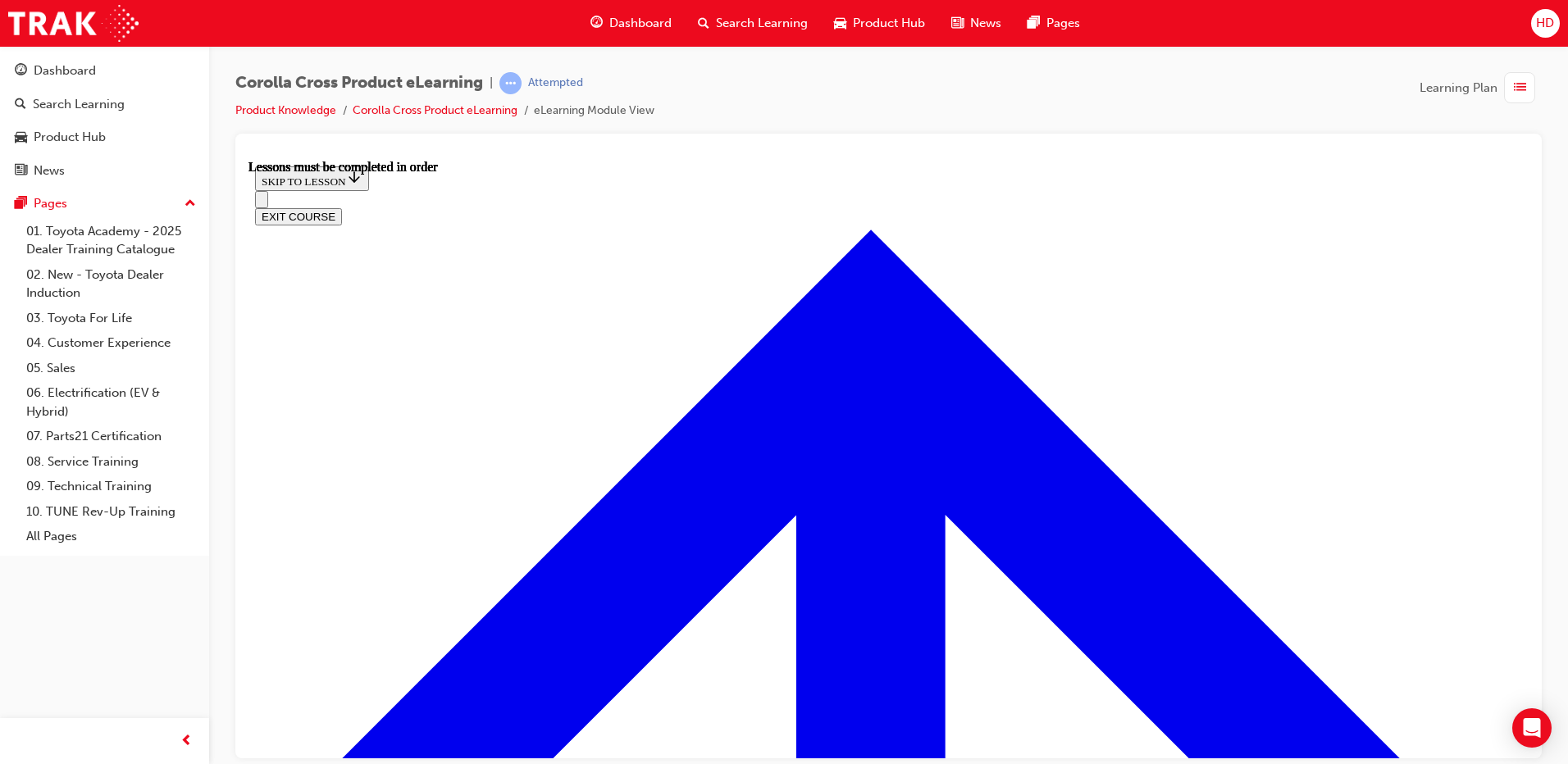
scroll to position [164, 0]
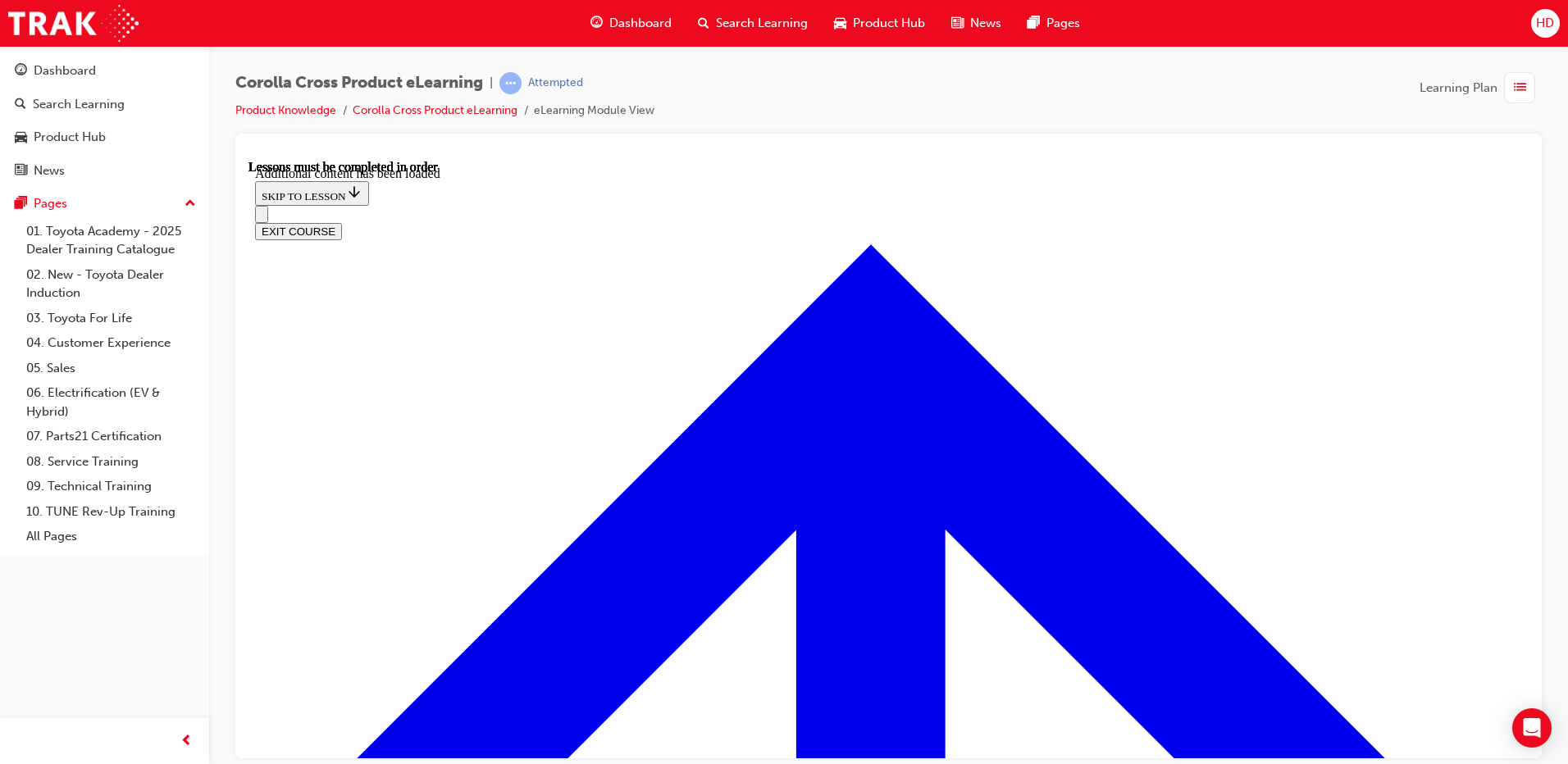
scroll to position [2469, 0]
radio input "true"
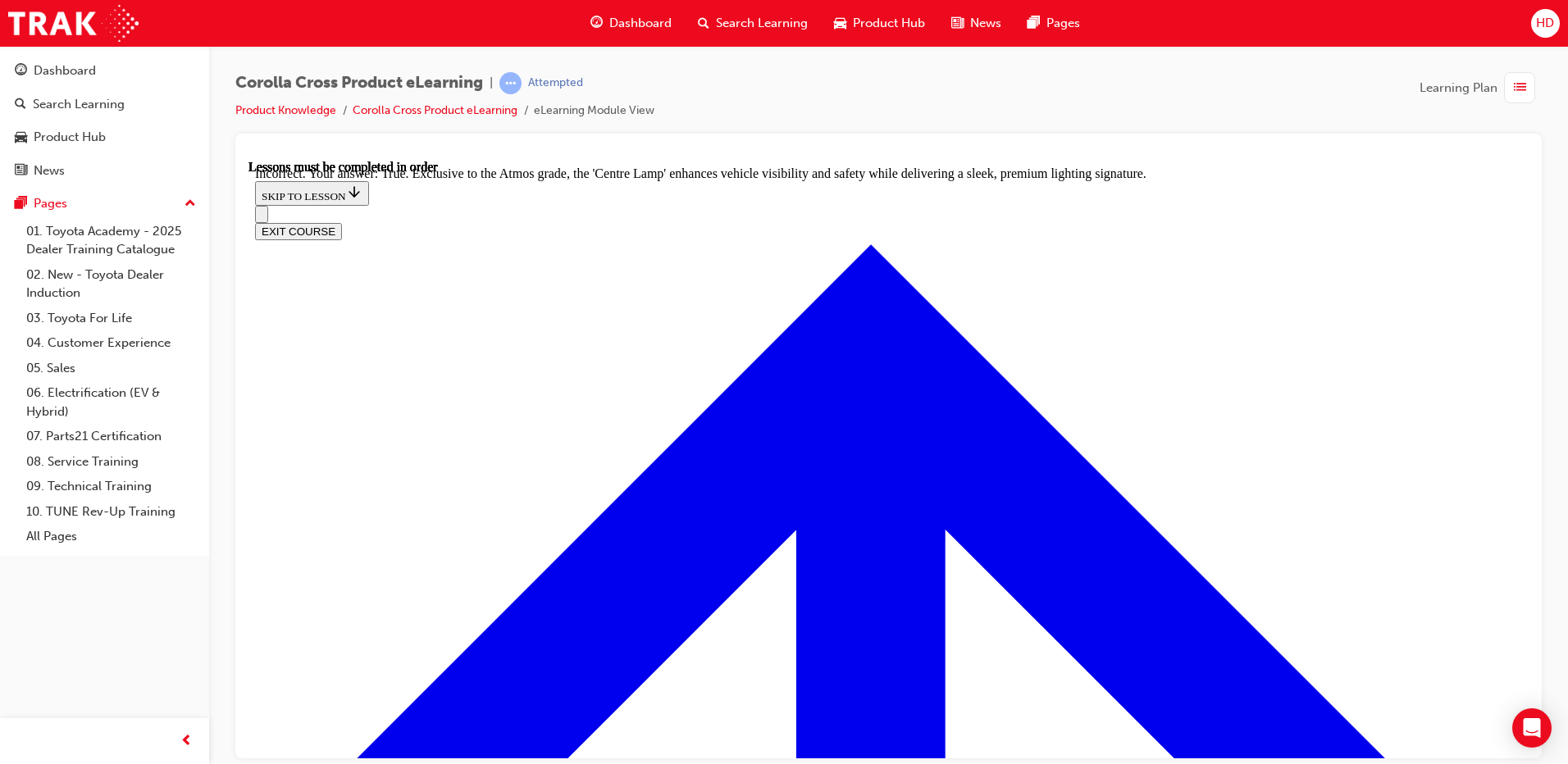
scroll to position [2818, 0]
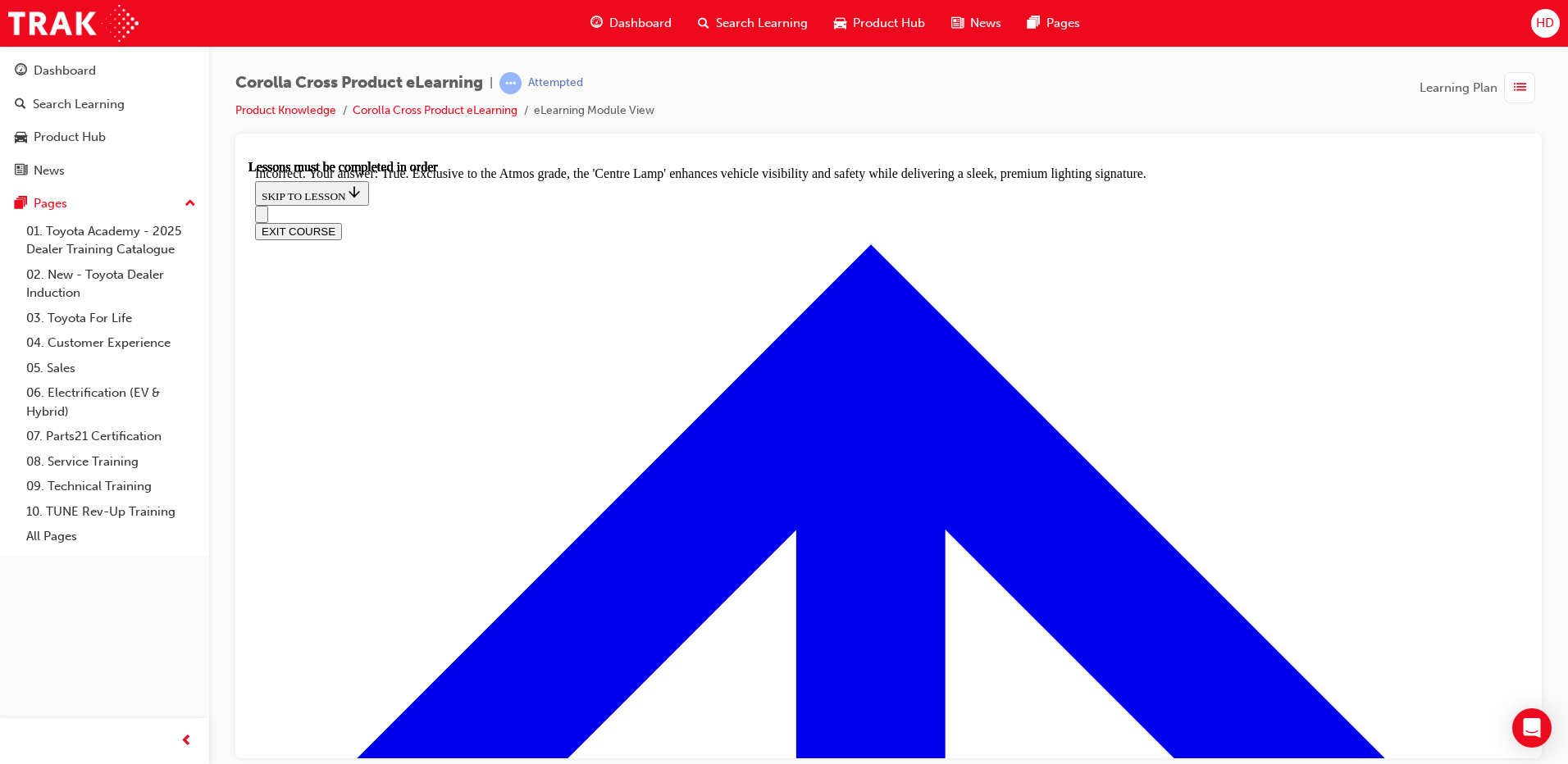
radio input "true"
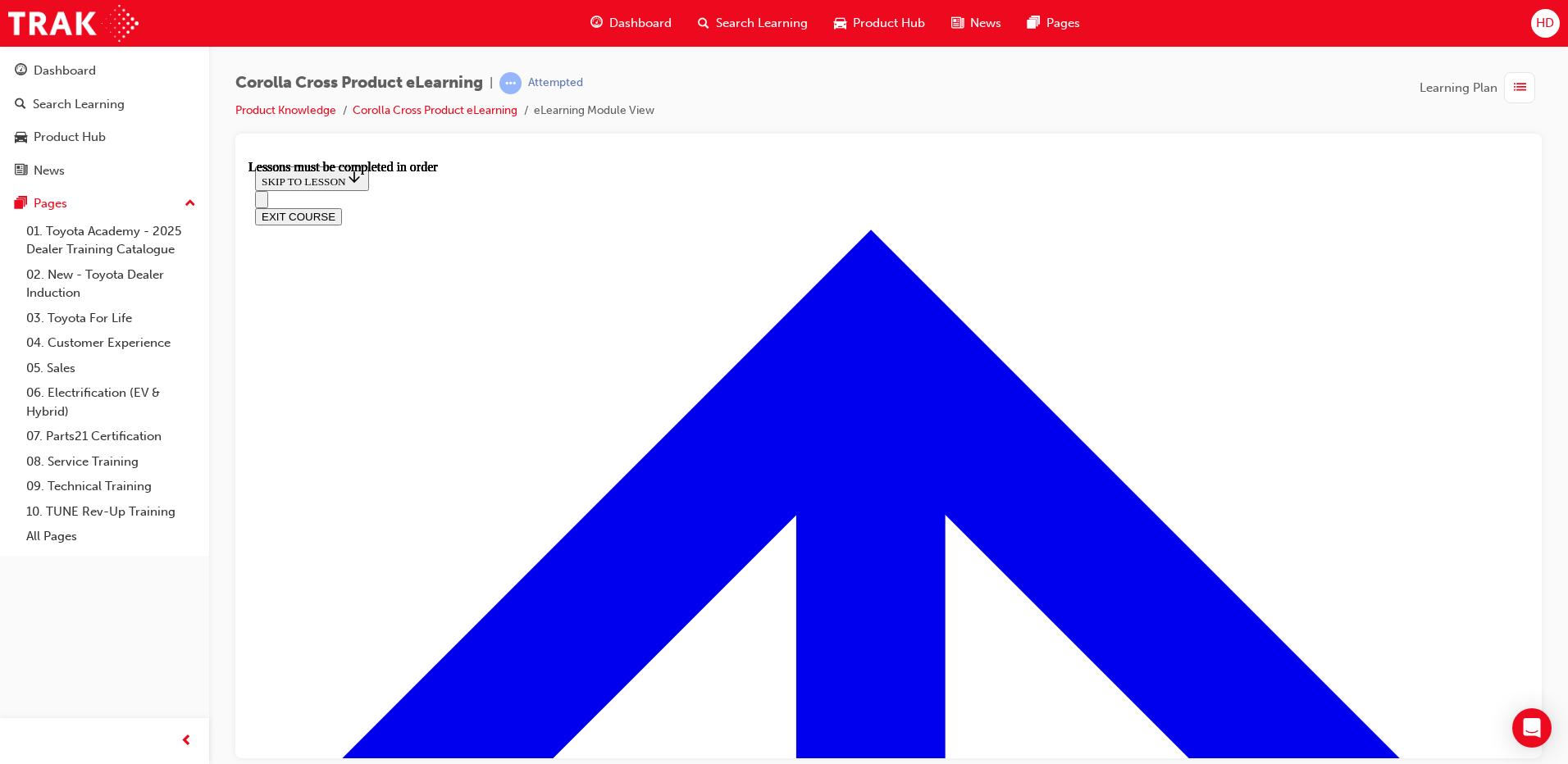
scroll to position [1337, 0]
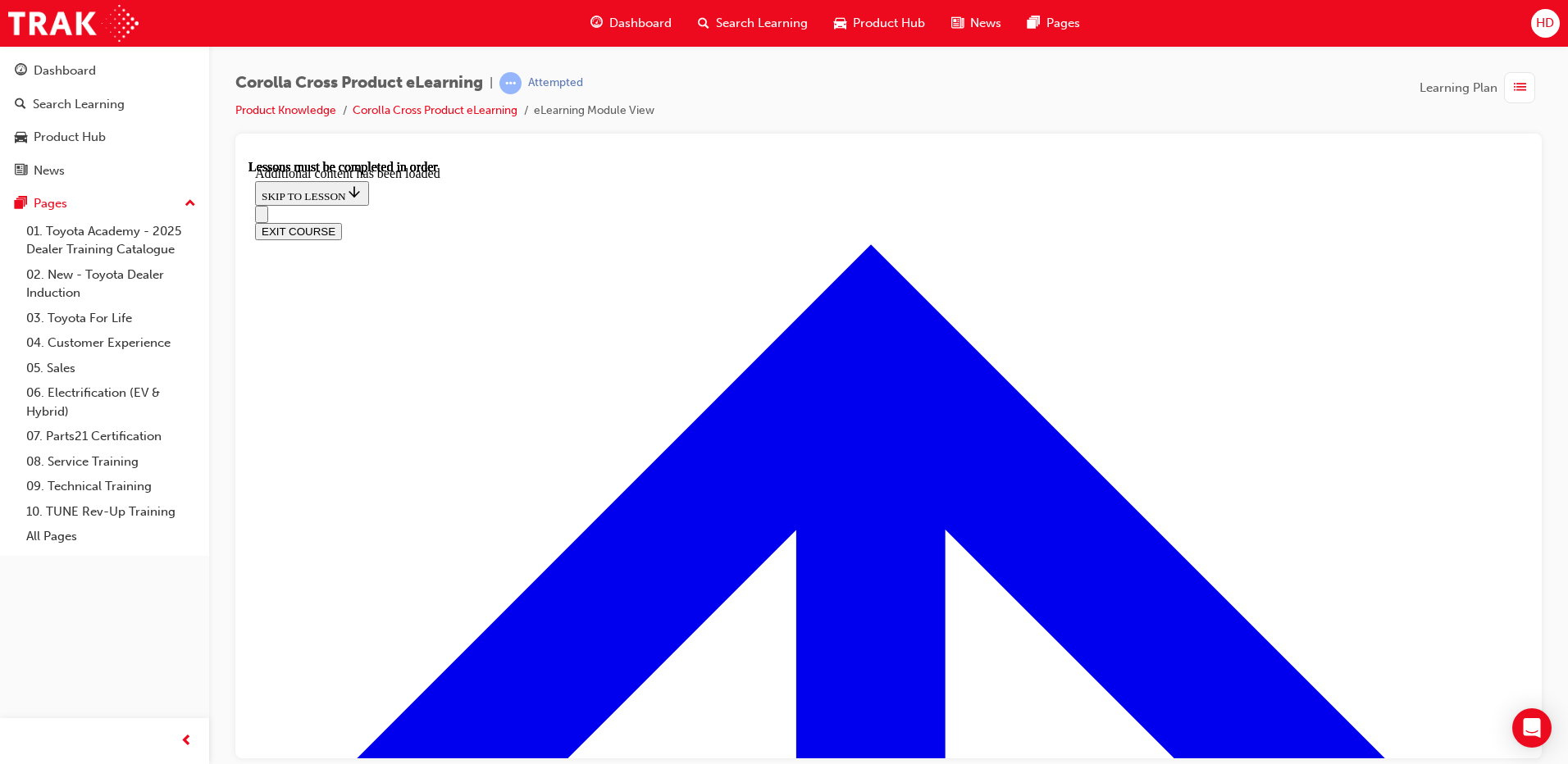
scroll to position [2004, 0]
radio input "true"
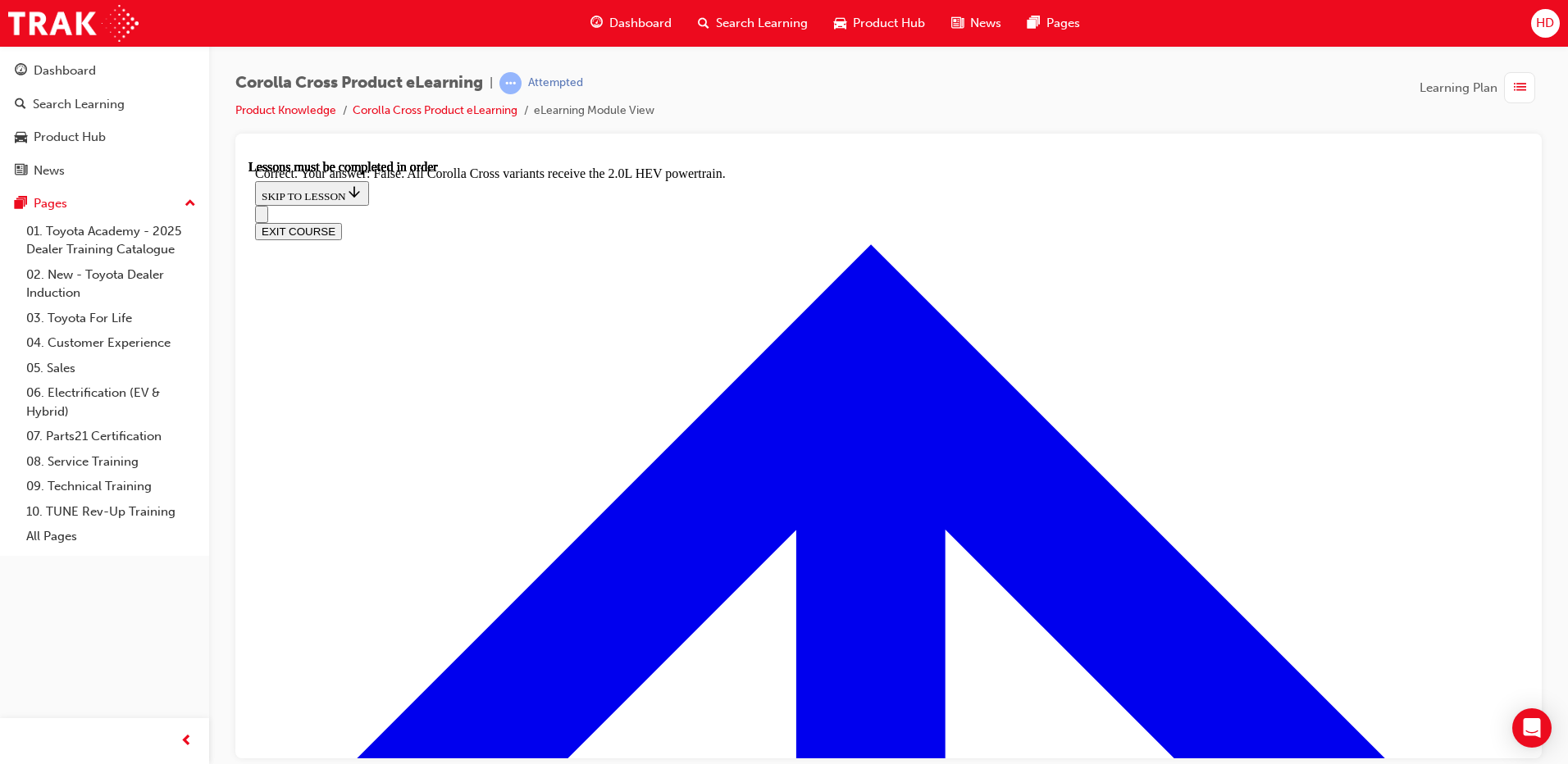
scroll to position [2250, 0]
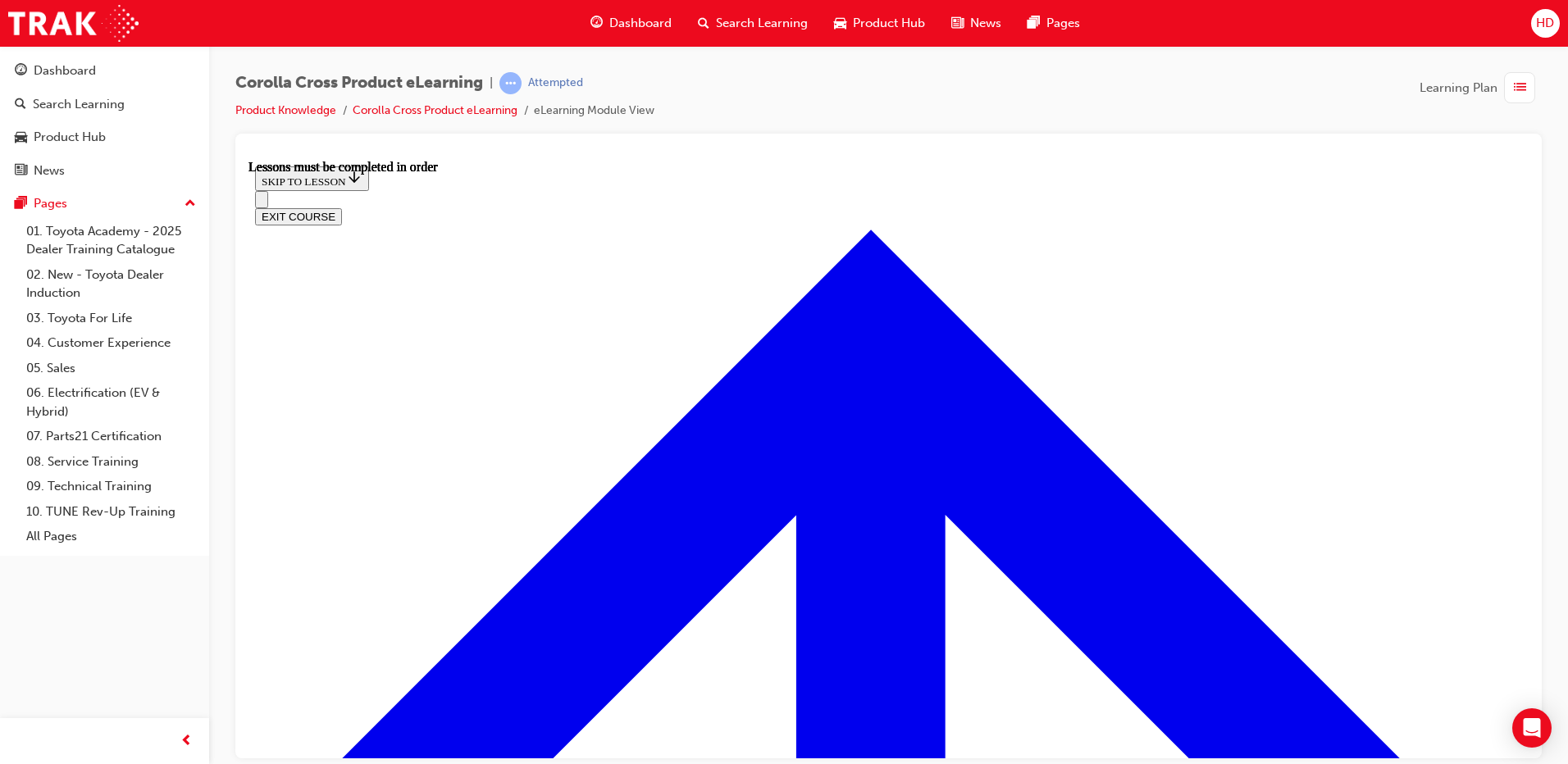
scroll to position [1451, 0]
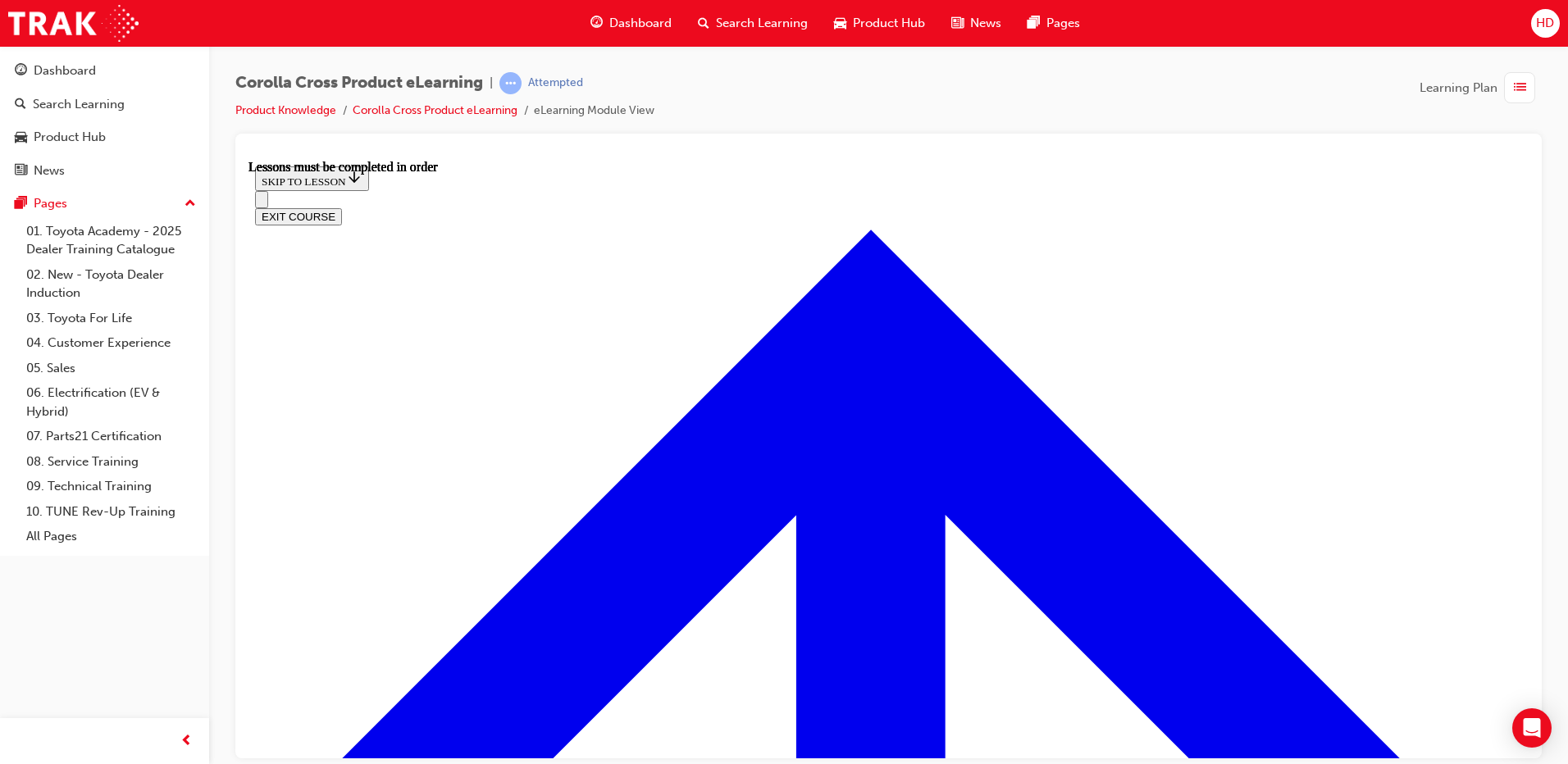
scroll to position [1375, 0]
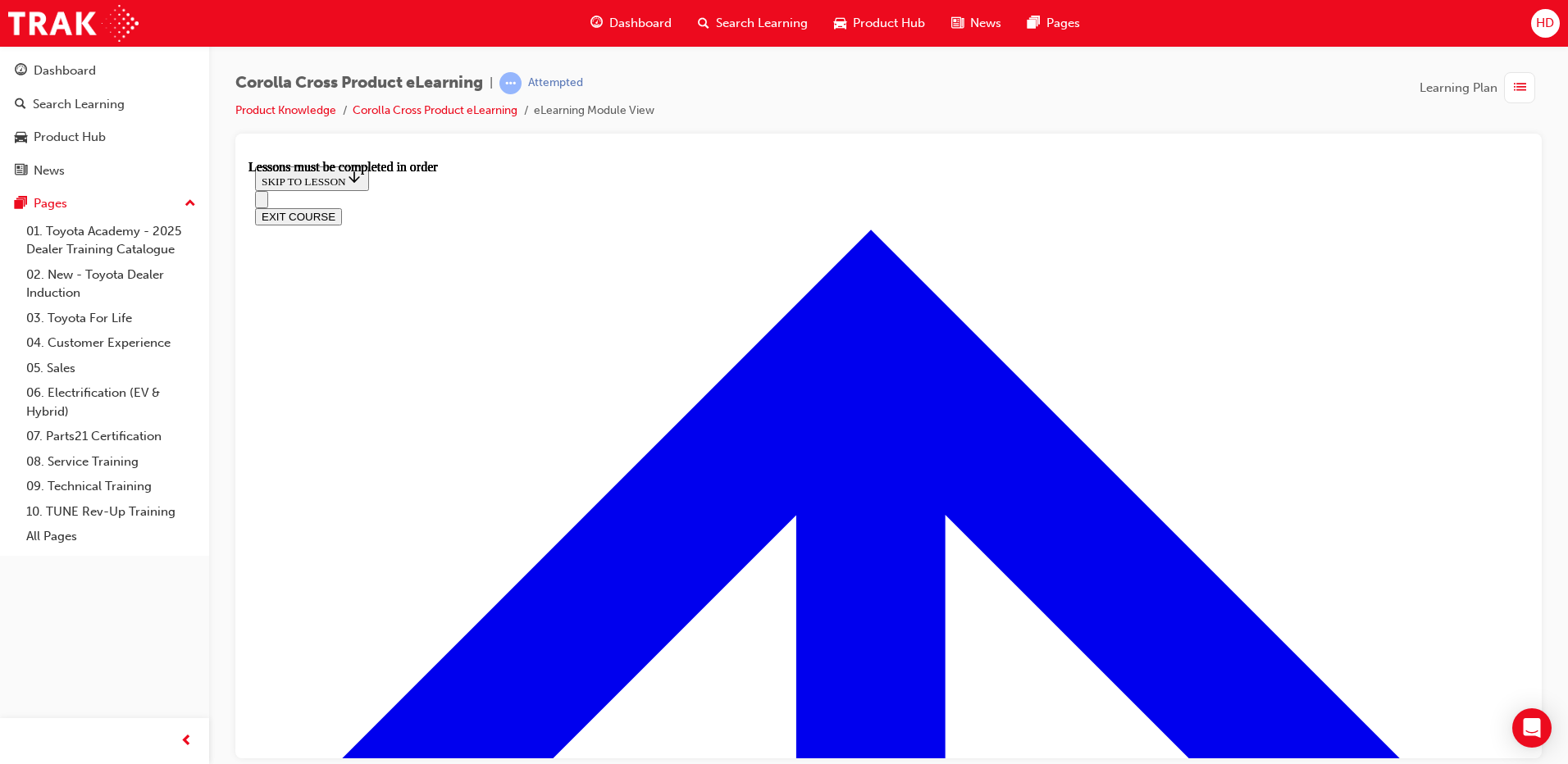
scroll to position [1619, 0]
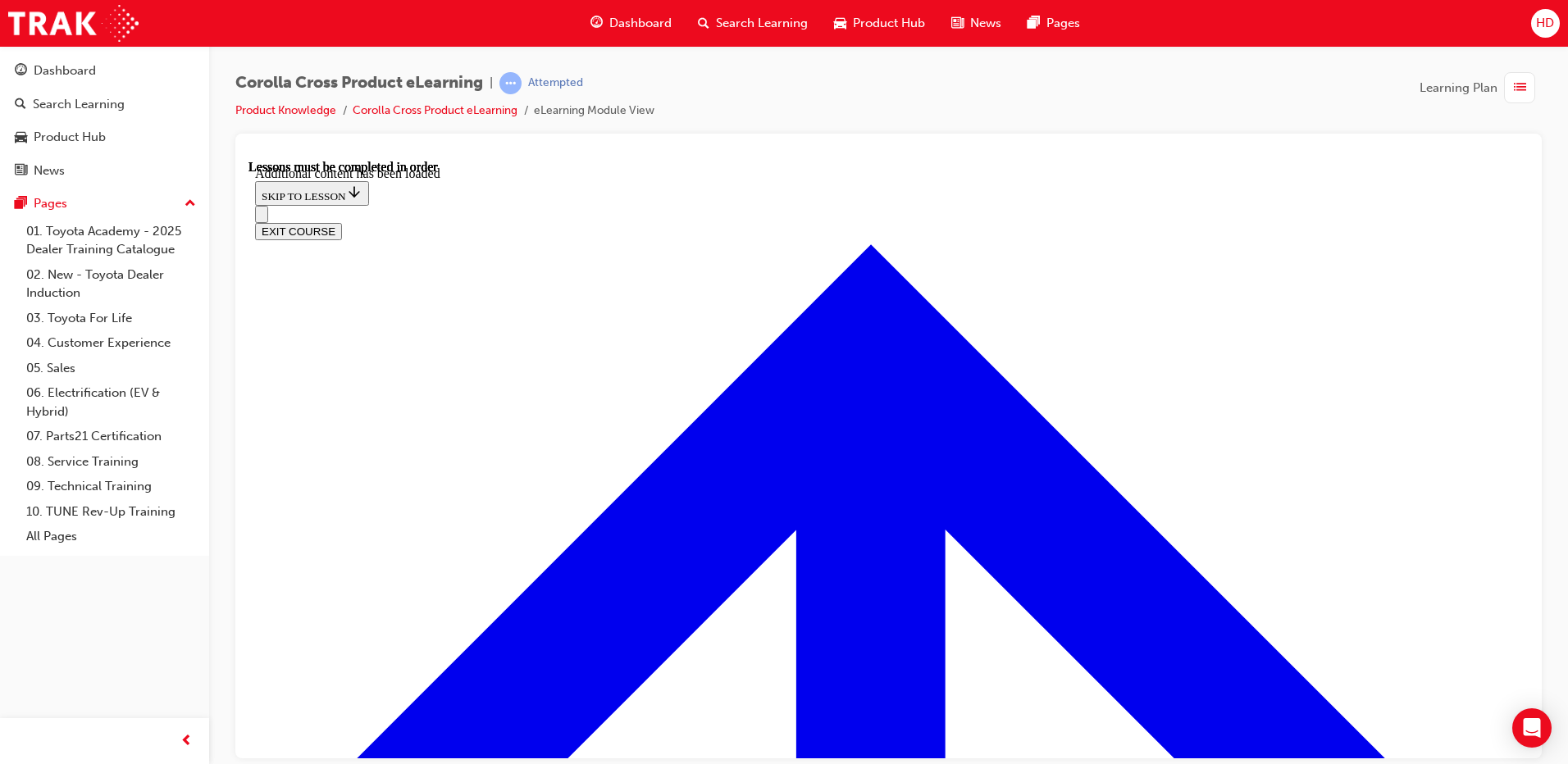
scroll to position [2044, 0]
radio input "true"
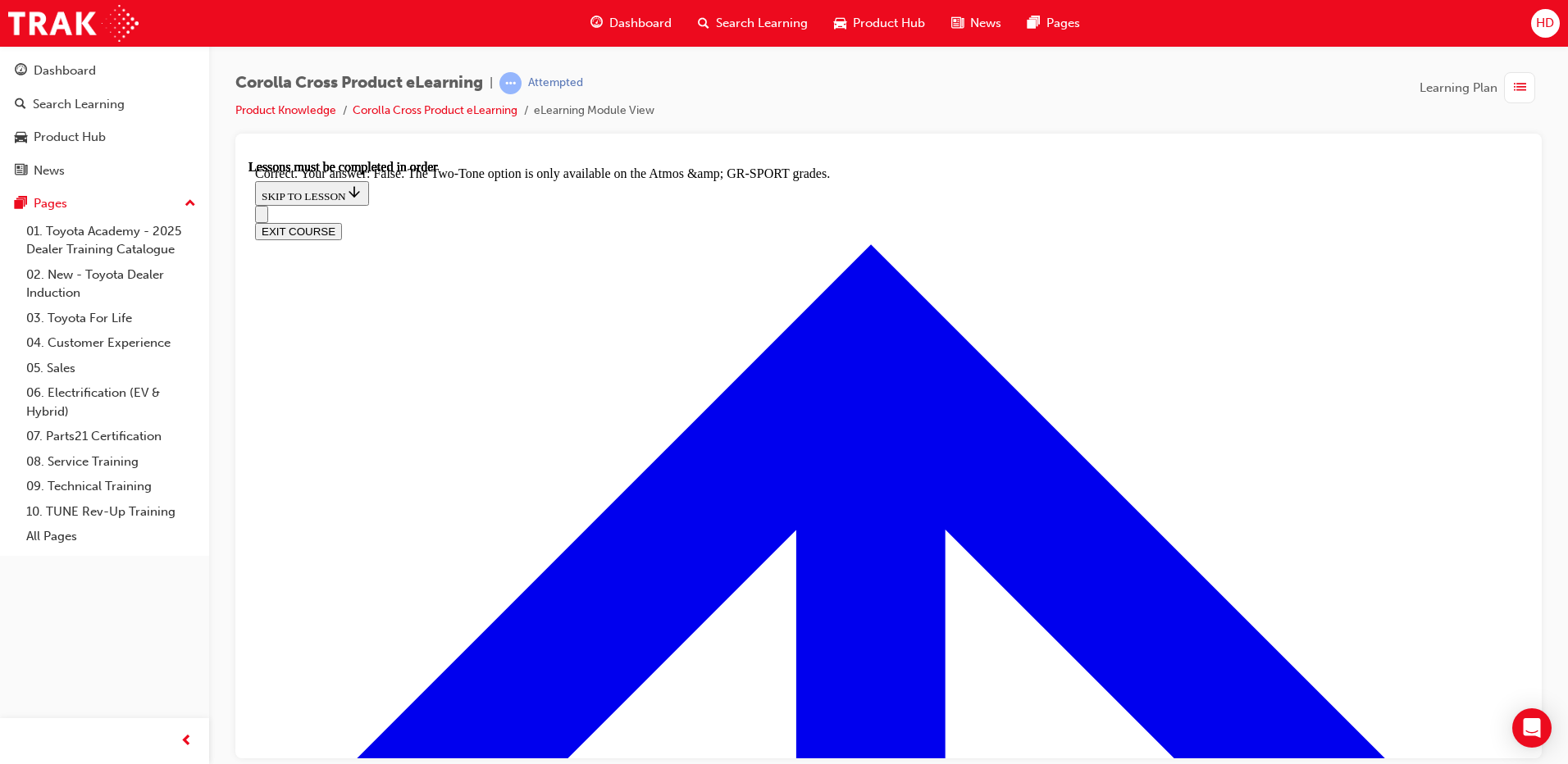
scroll to position [2321, 0]
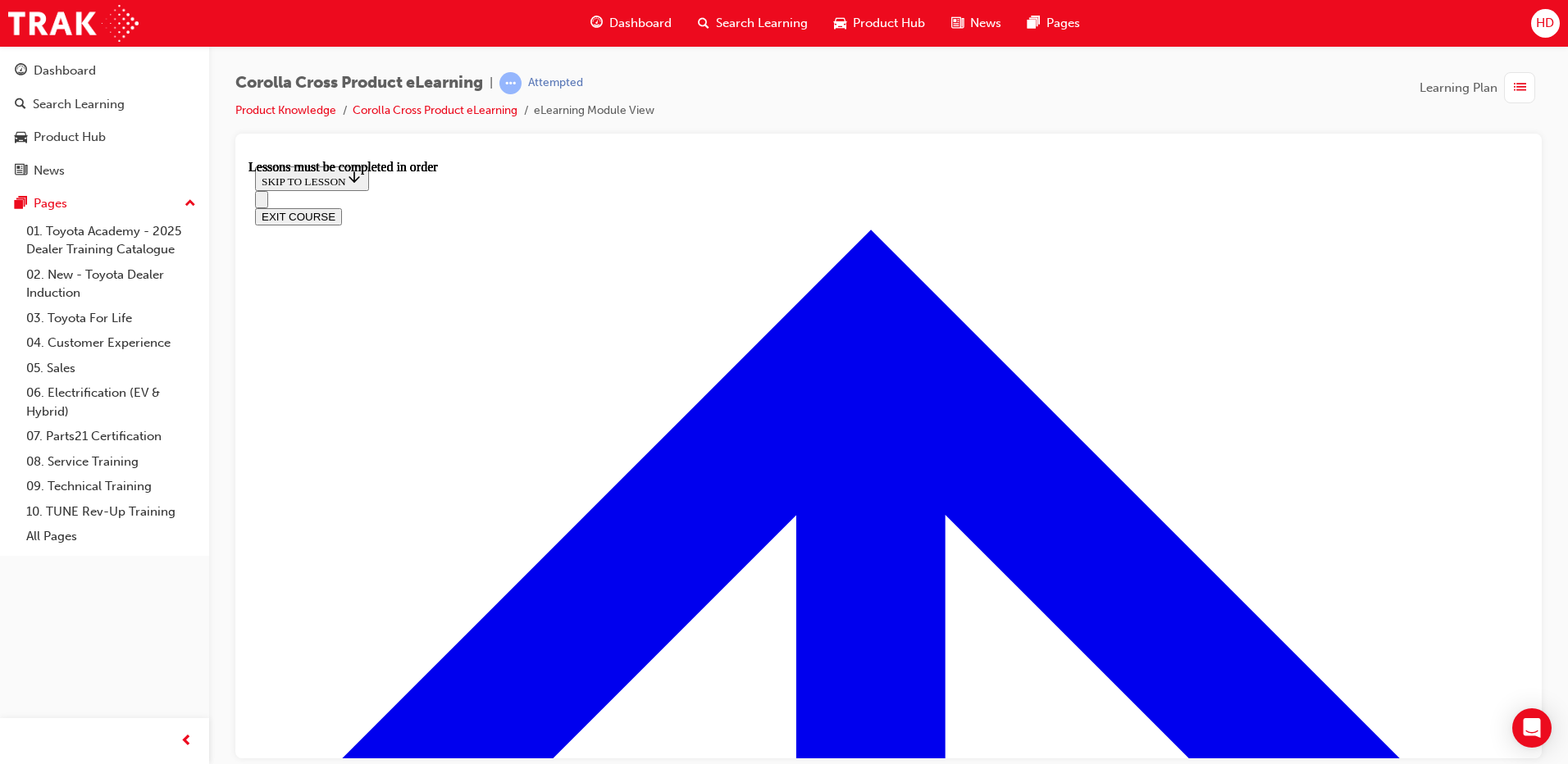
scroll to position [1451, 0]
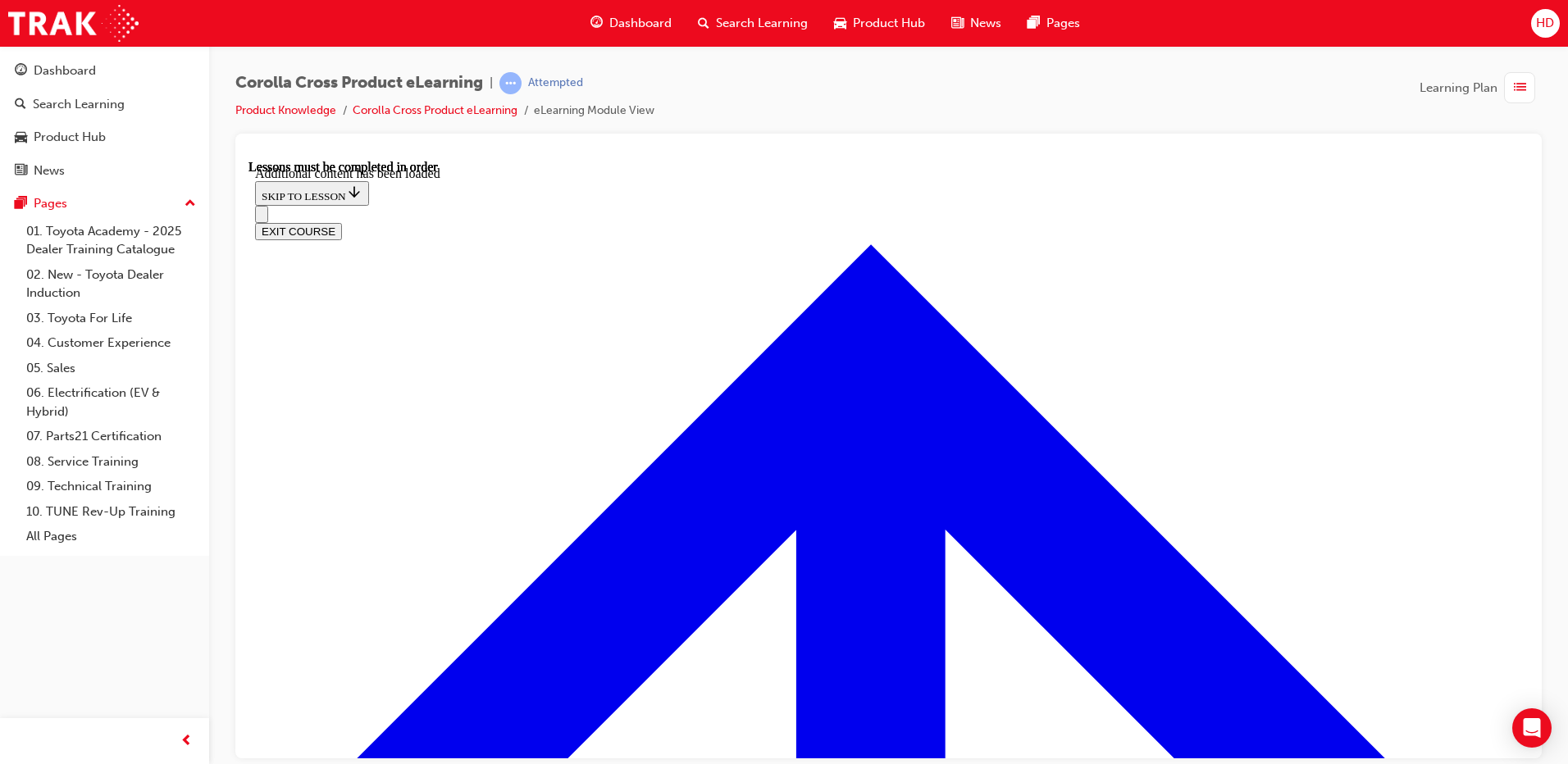
scroll to position [2613, 0]
radio input "true"
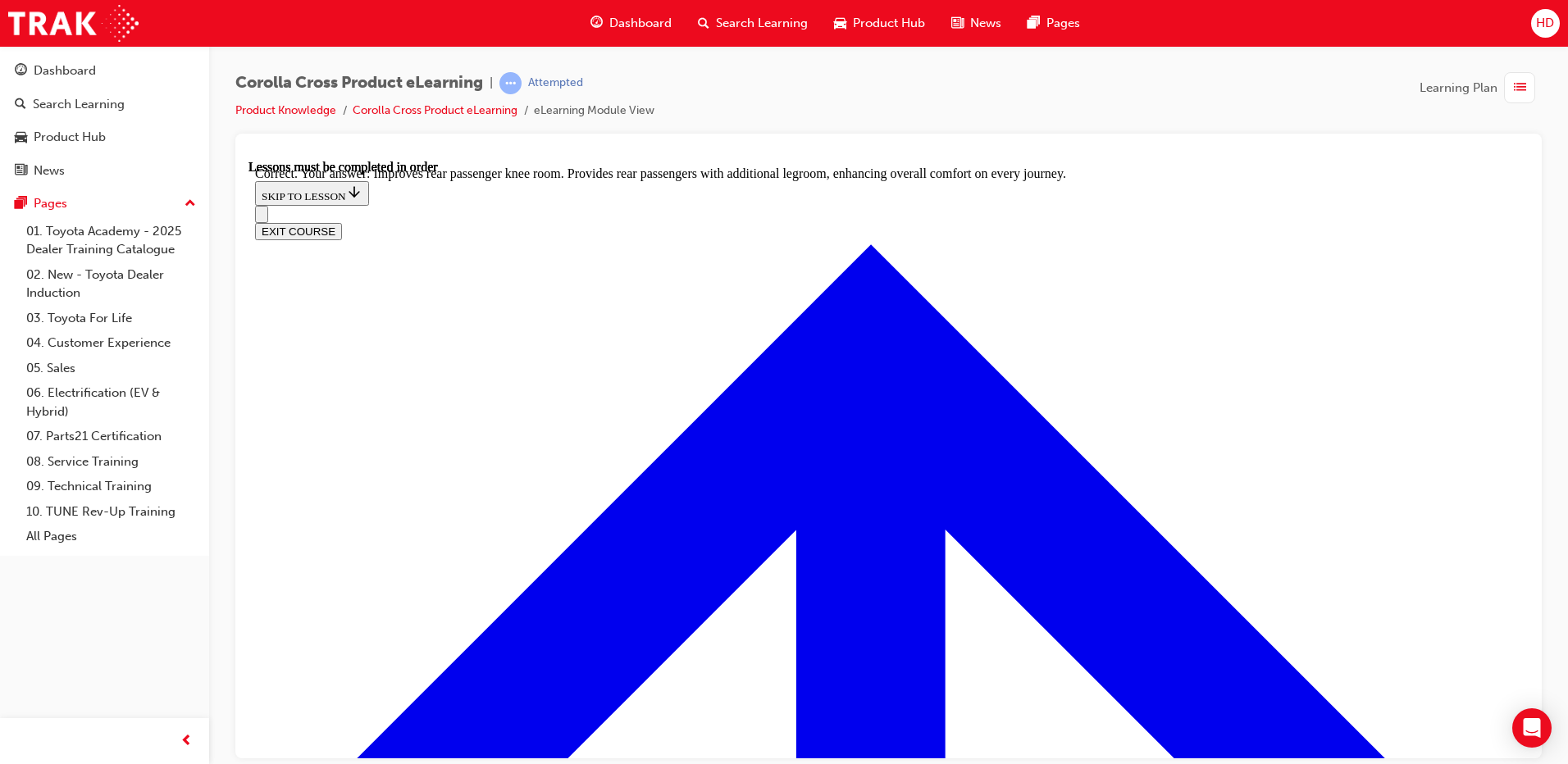
scroll to position [2940, 0]
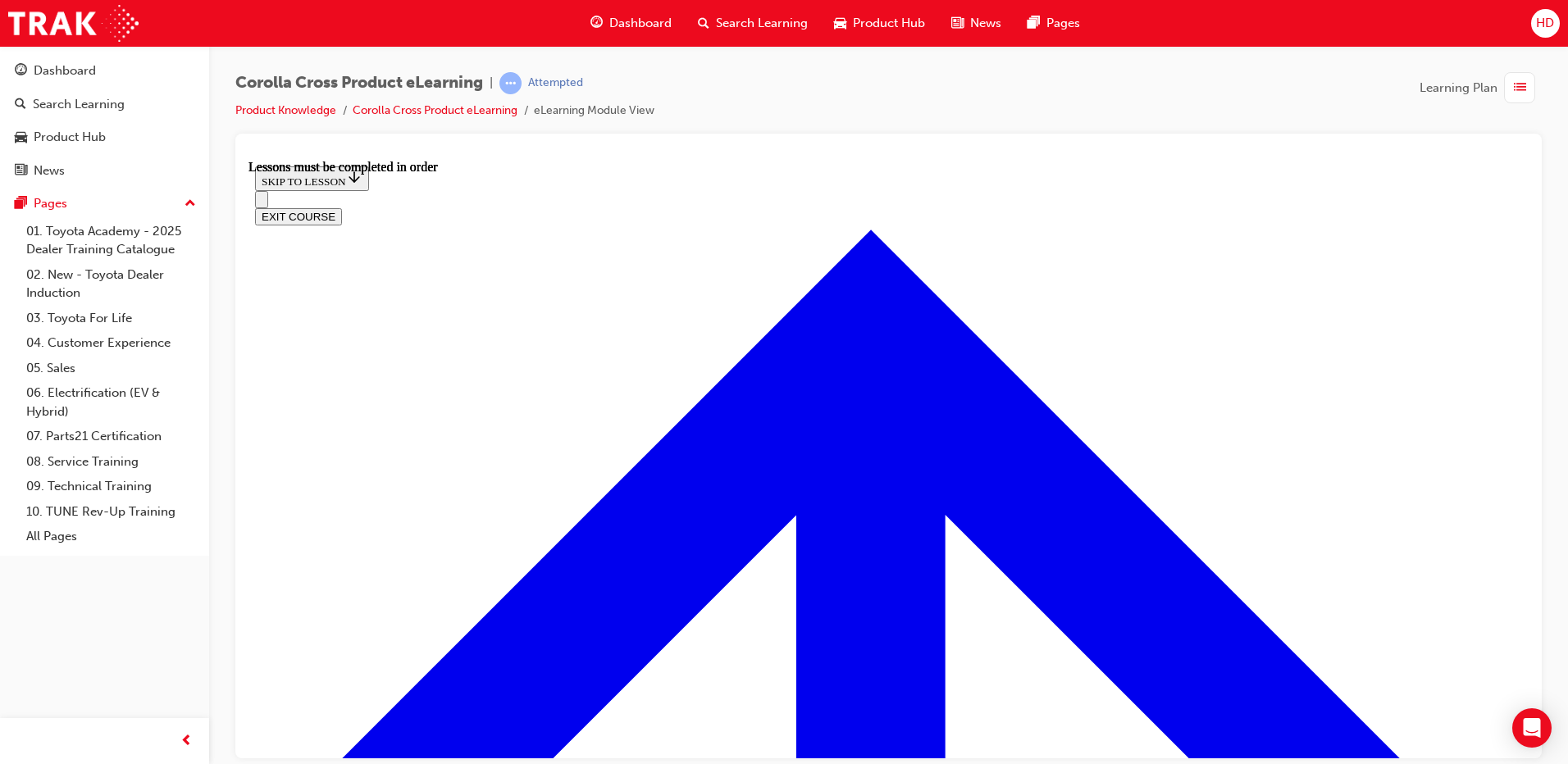
scroll to position [1369, 0]
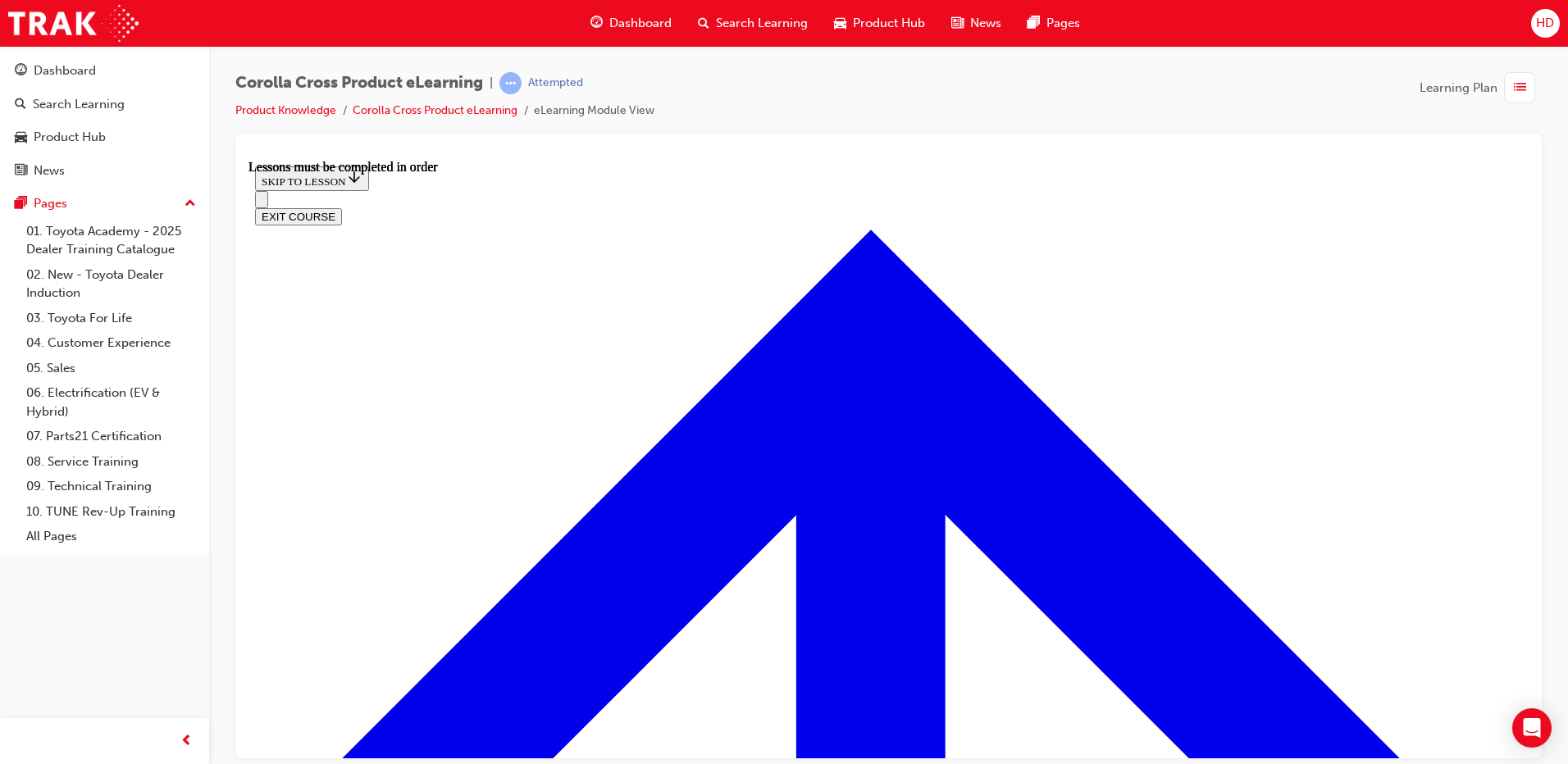
scroll to position [69, 0]
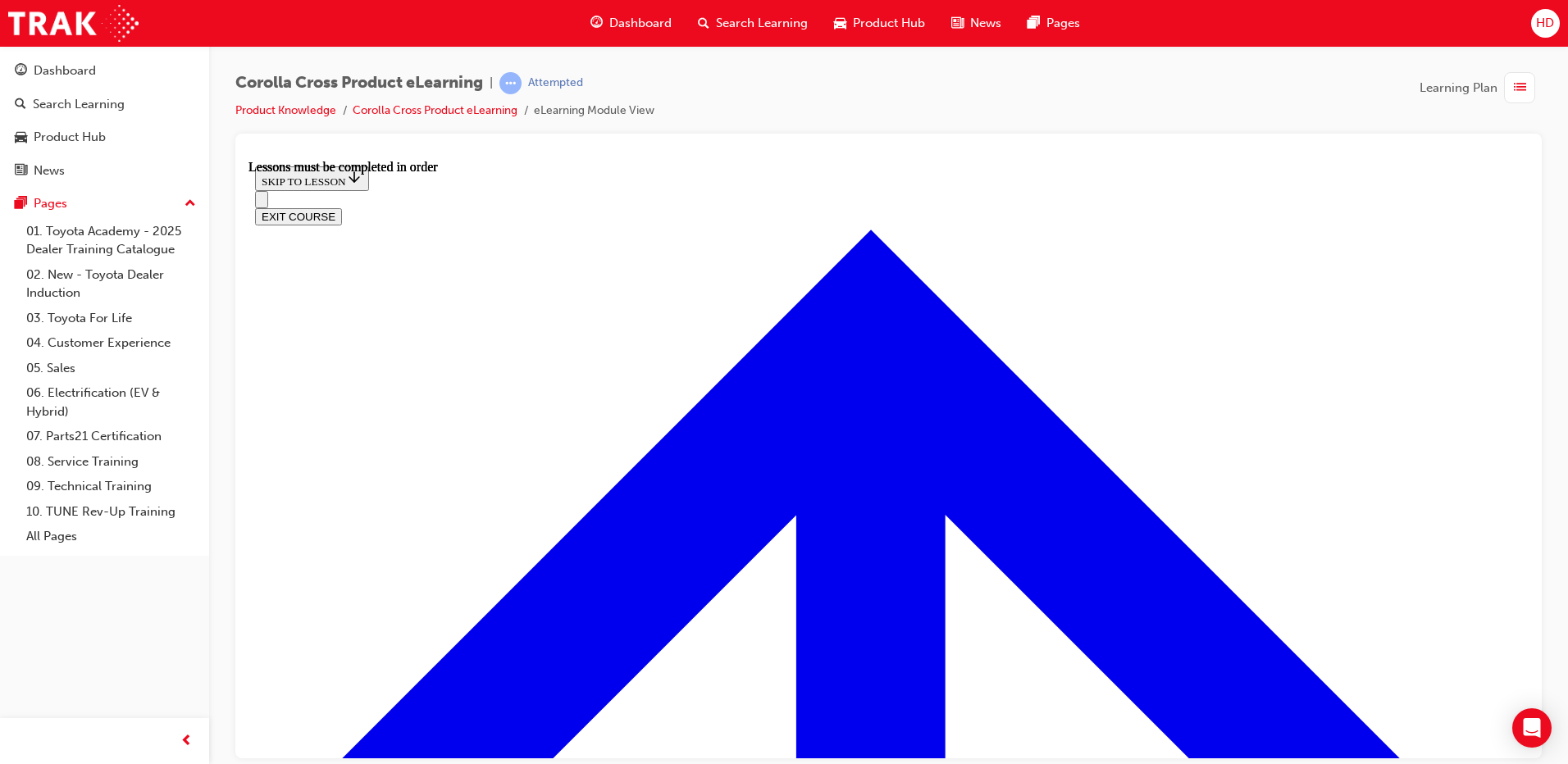
scroll to position [1932, 0]
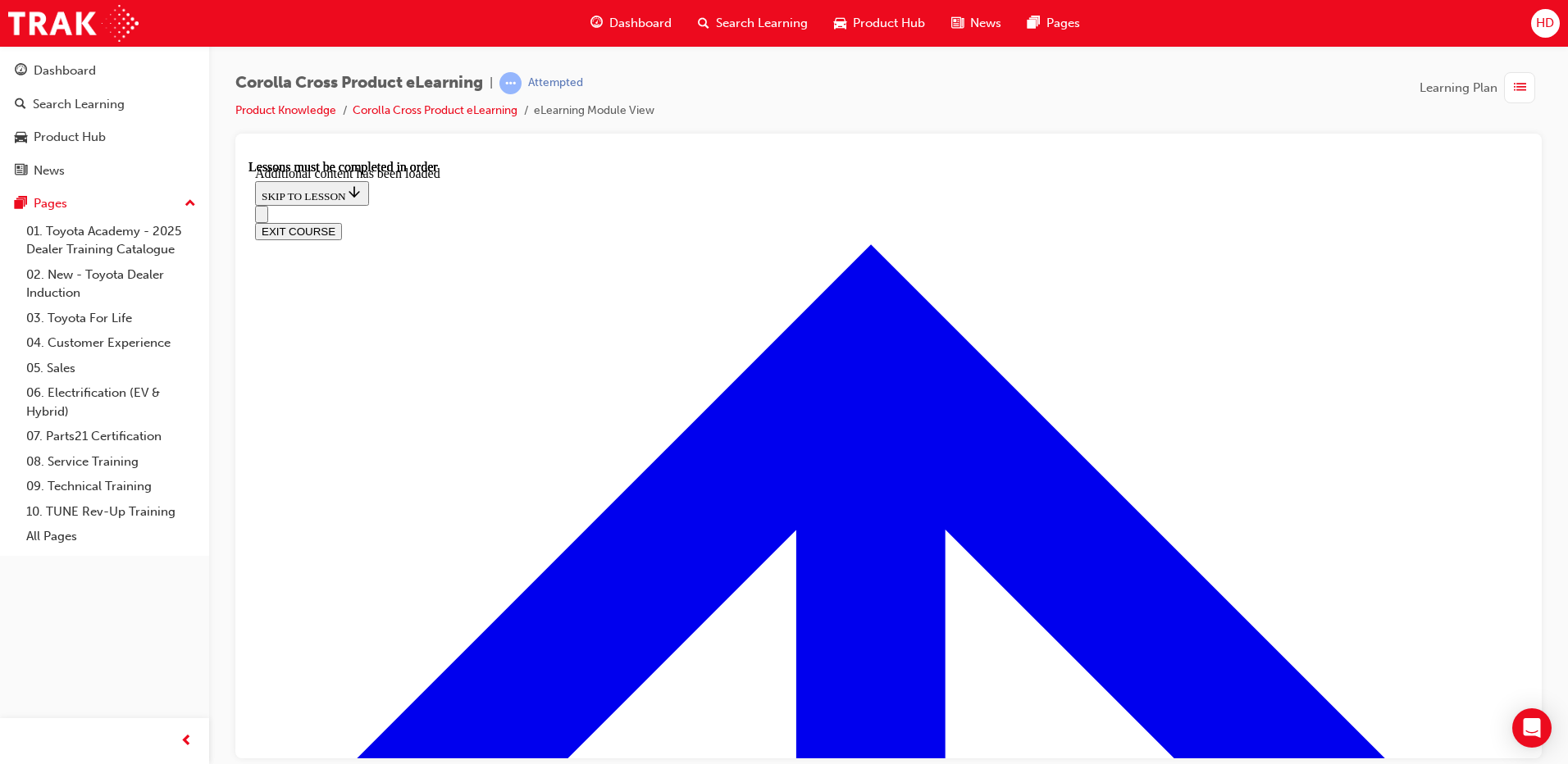
scroll to position [2357, 0]
radio input "true"
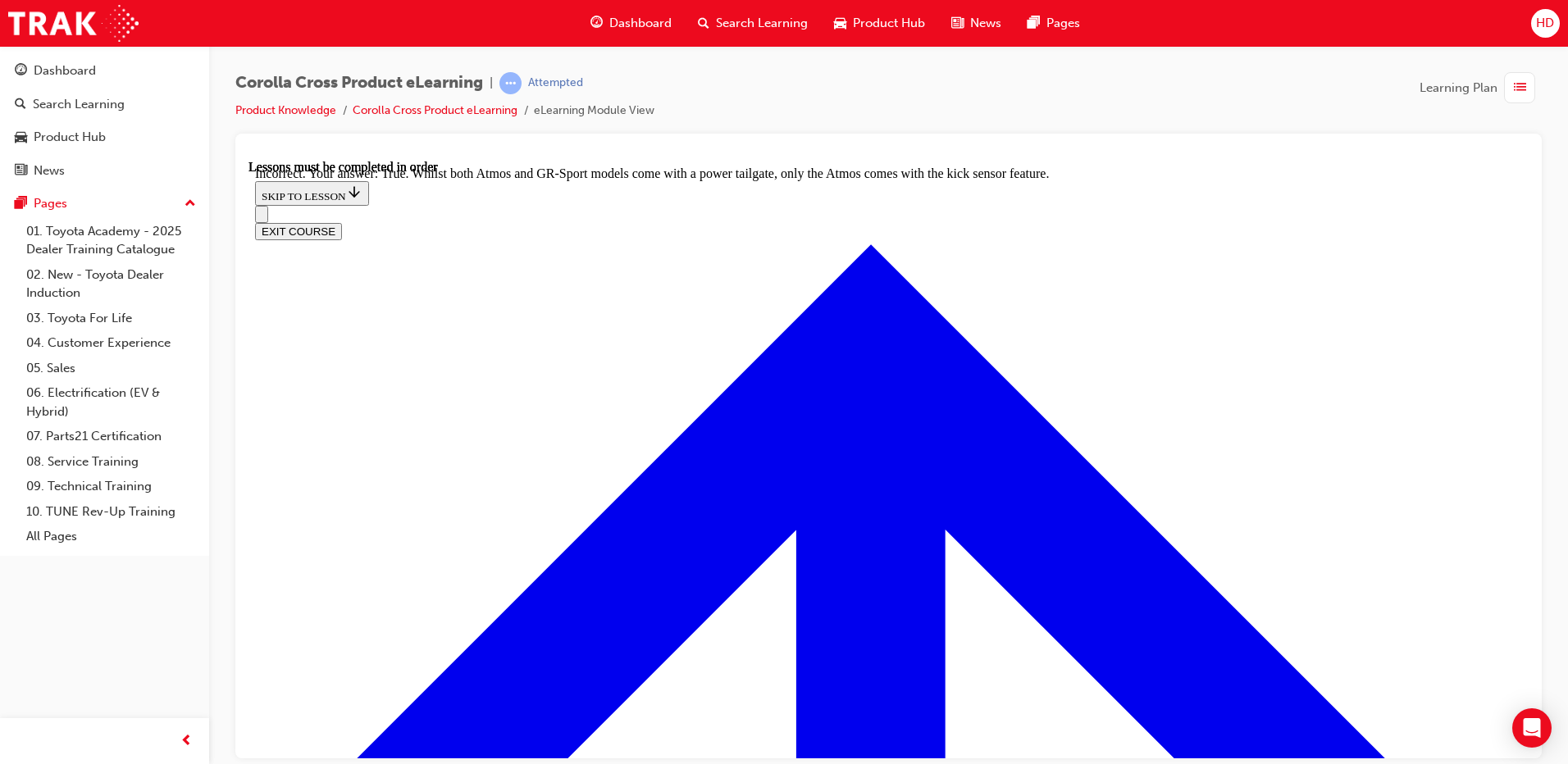
scroll to position [2608, 0]
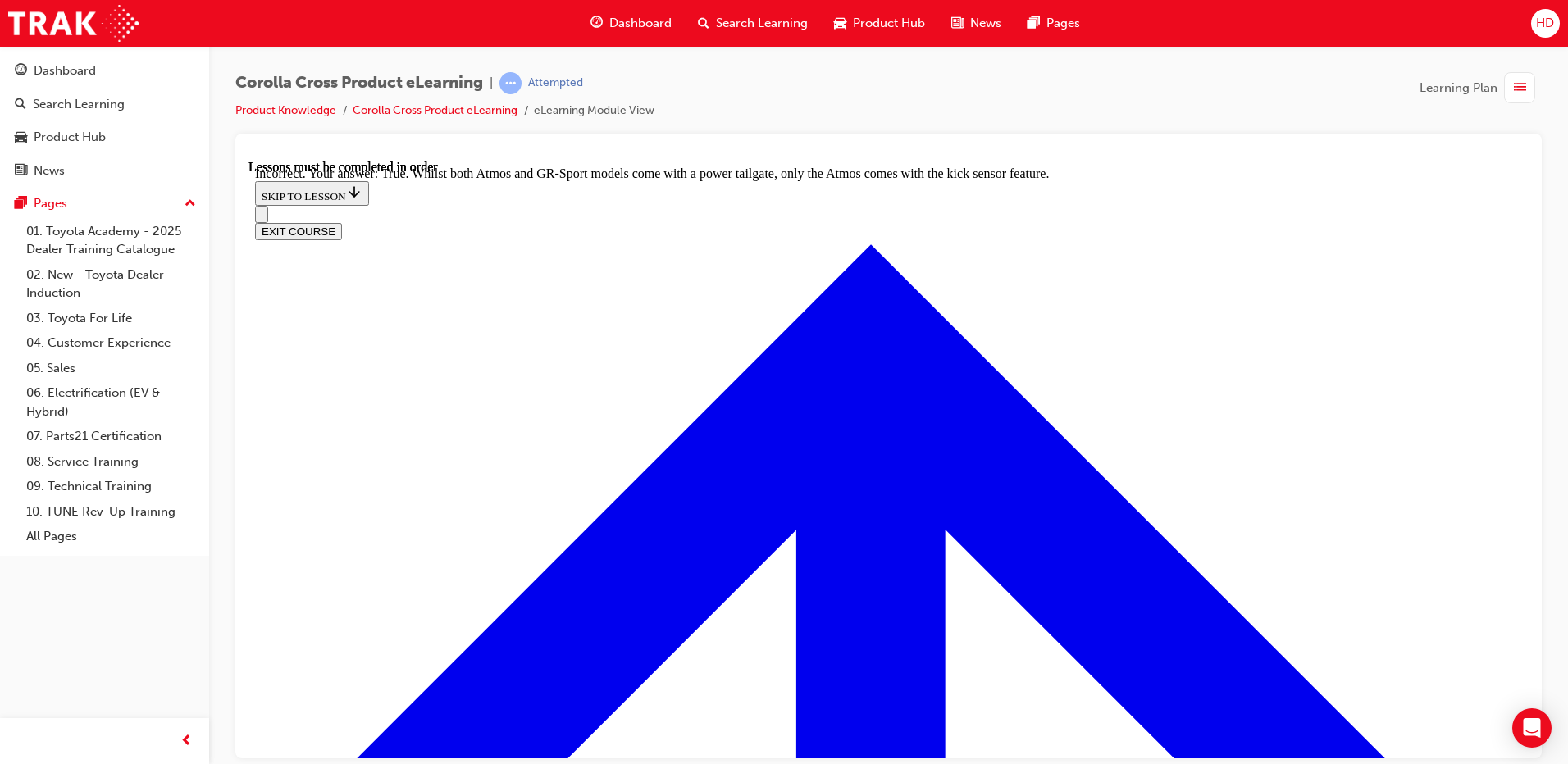
radio input "true"
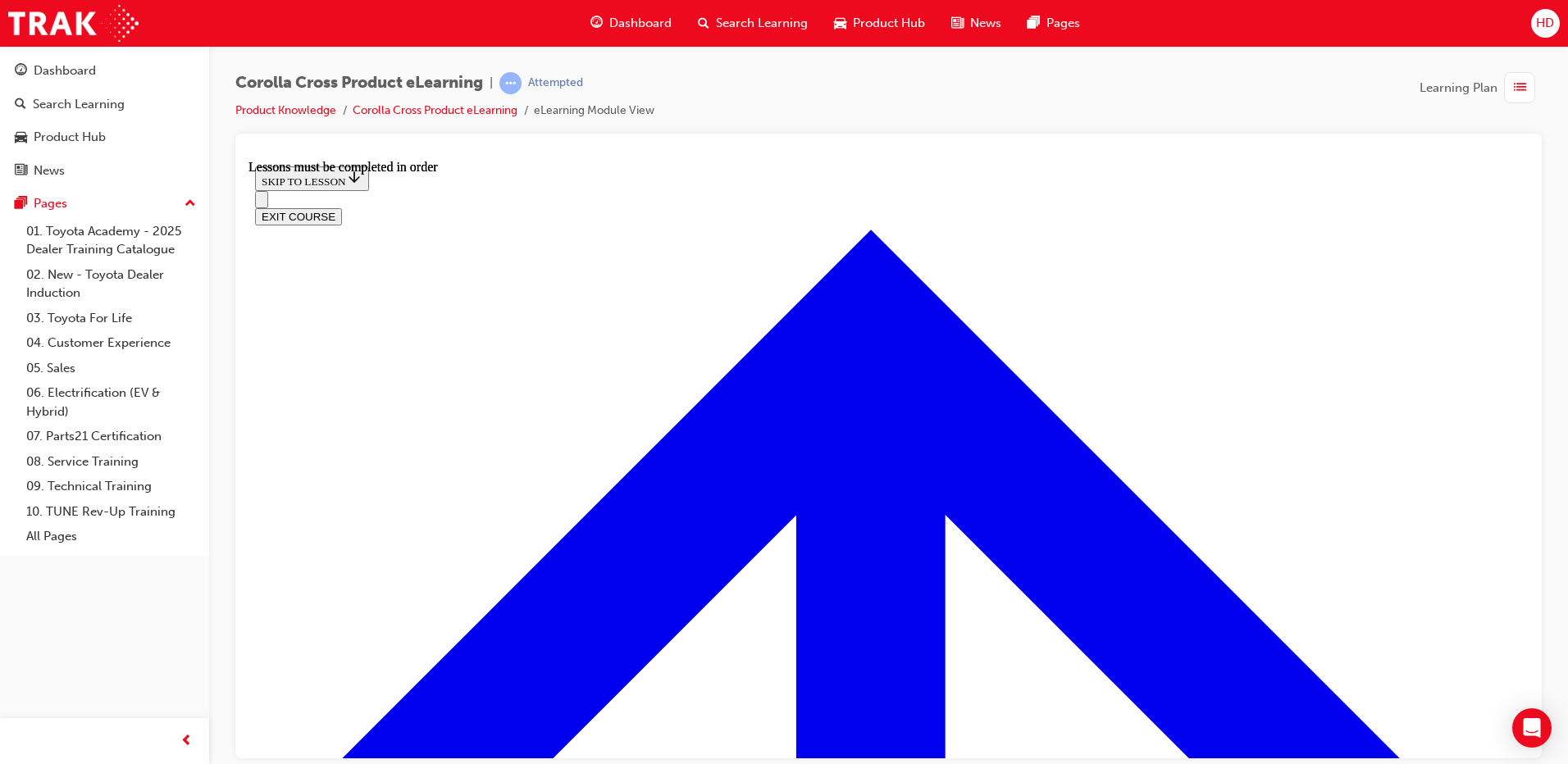
scroll to position [2855, 0]
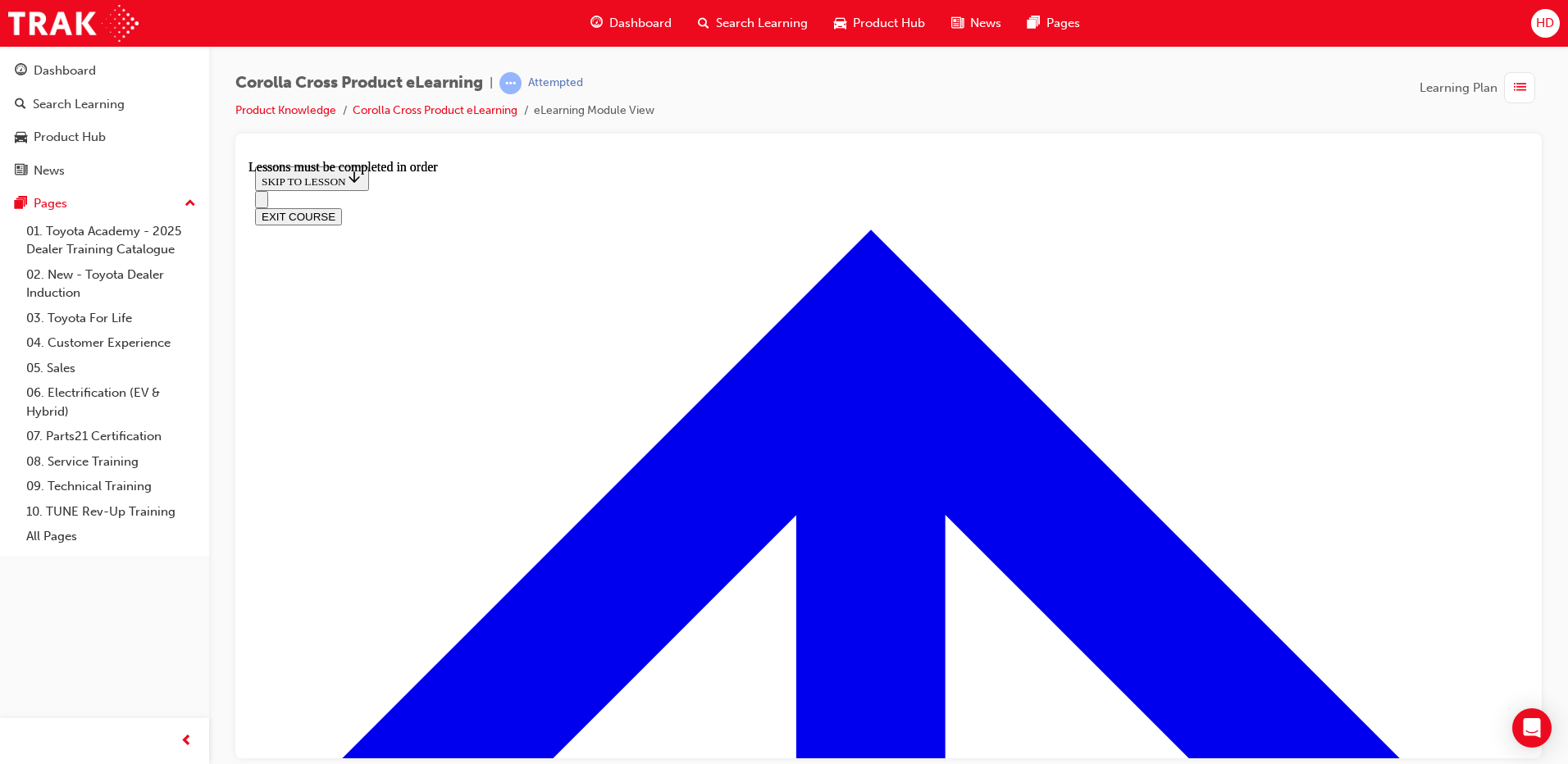
click at [785, 97] on div "Corolla Cross Product eLearning | Attempted Product Knowledge Corolla Cross Pro…" at bounding box center [889, 103] width 1306 height 62
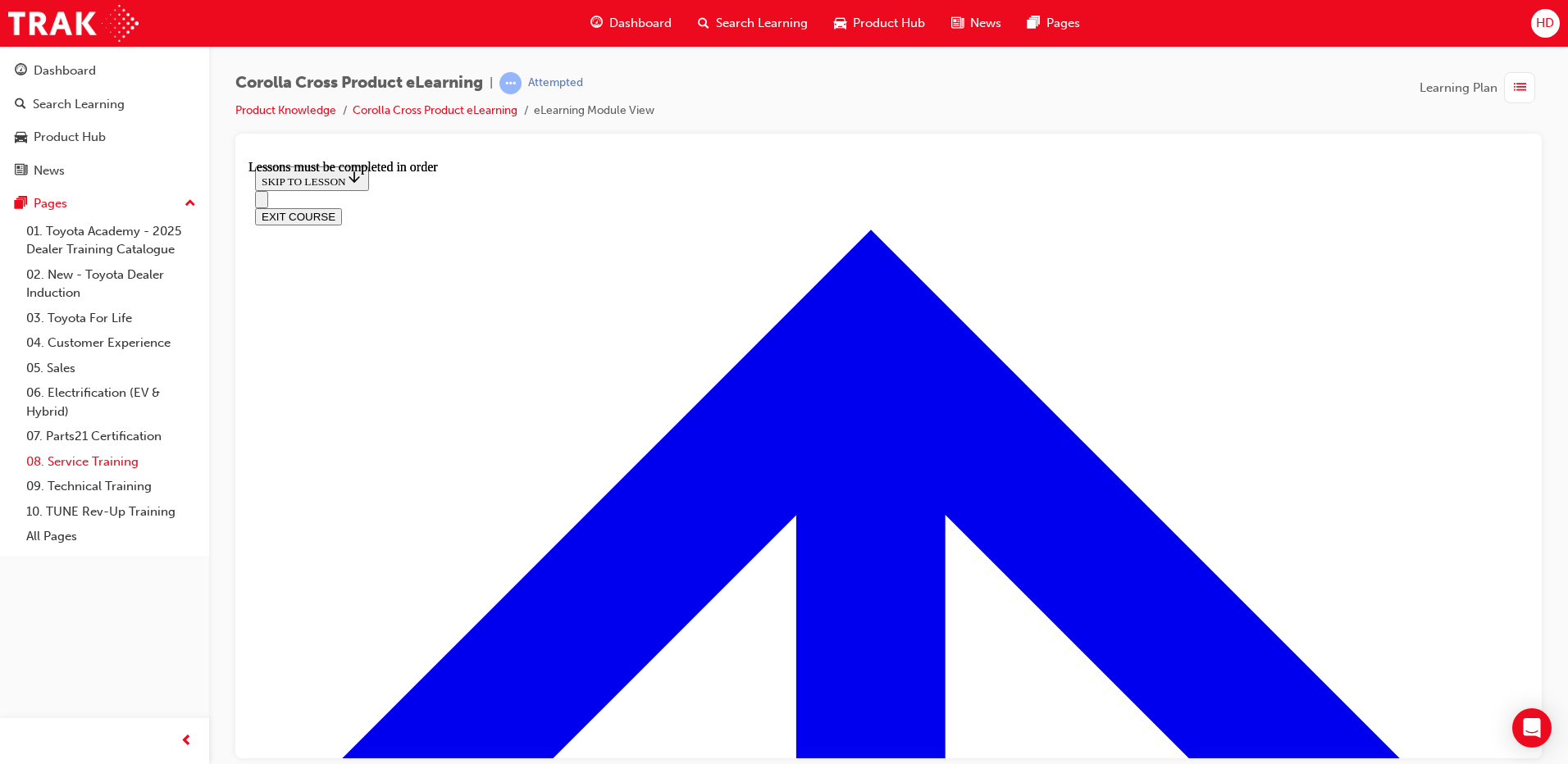
click at [190, 465] on link "08. Service Training" at bounding box center [110, 462] width 183 height 25
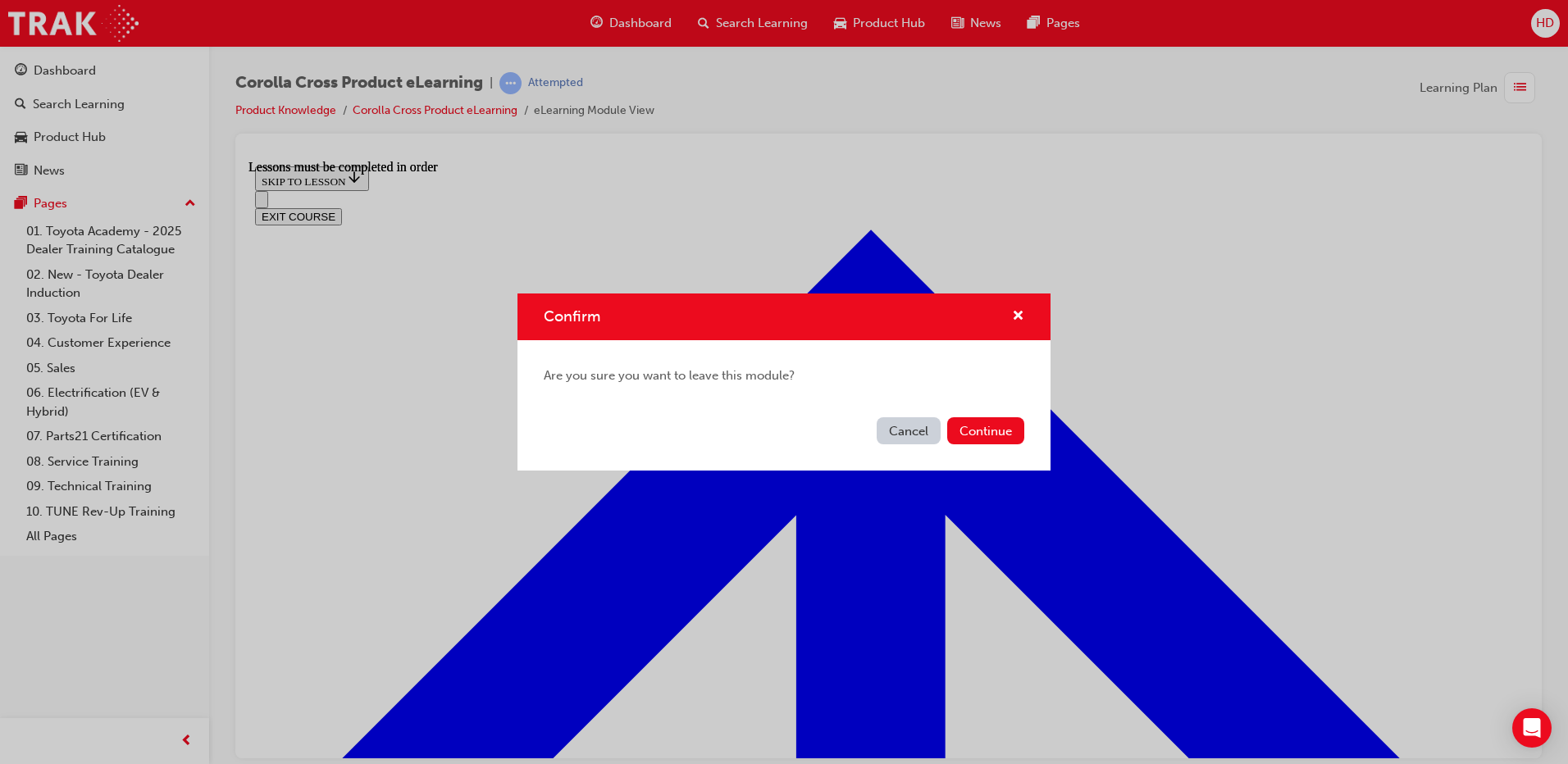
drag, startPoint x: 920, startPoint y: 432, endPoint x: 675, endPoint y: 266, distance: 295.9
click at [920, 432] on button "Cancel" at bounding box center [908, 431] width 64 height 27
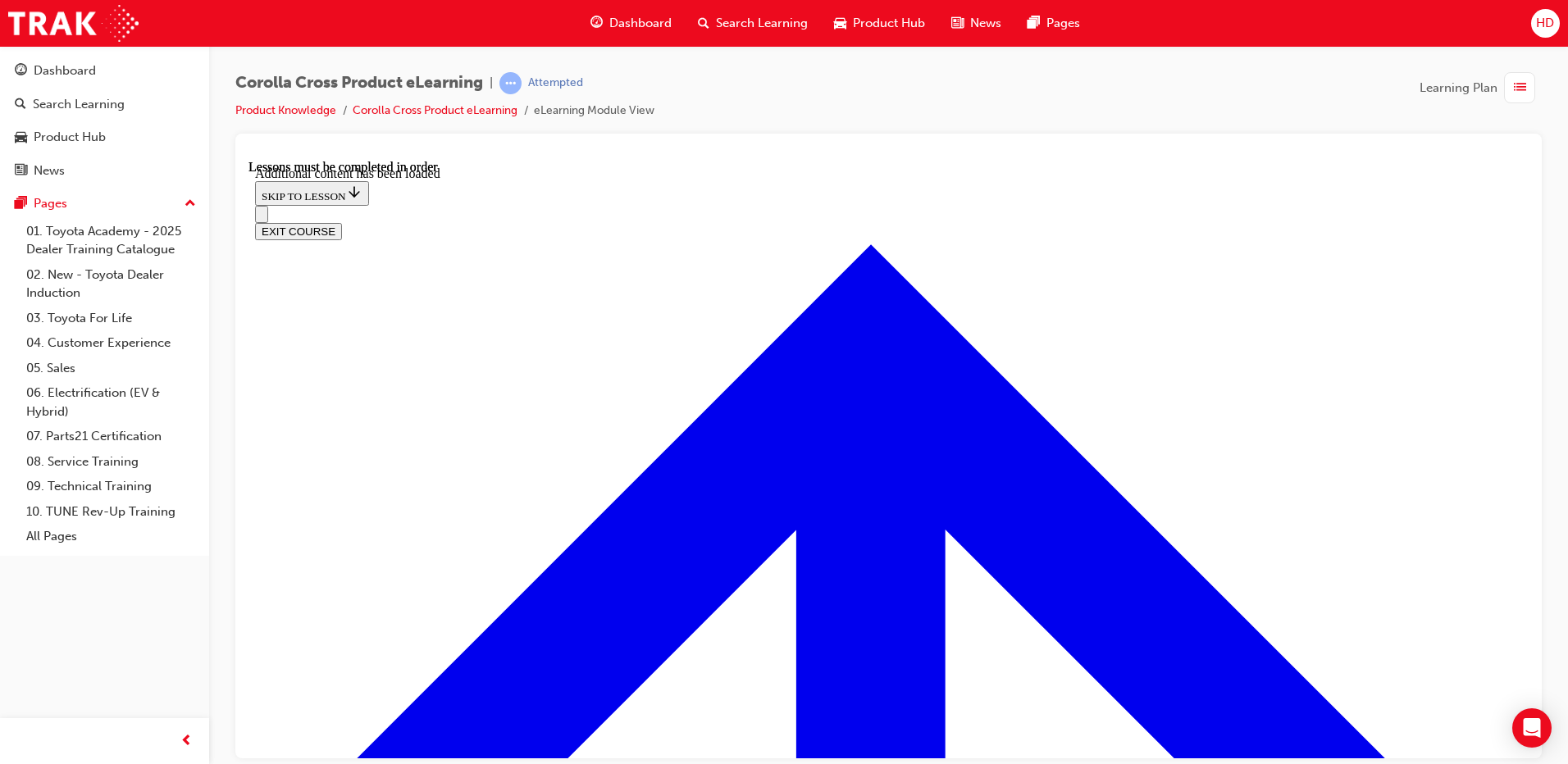
scroll to position [3933, 0]
checkbox input "true"
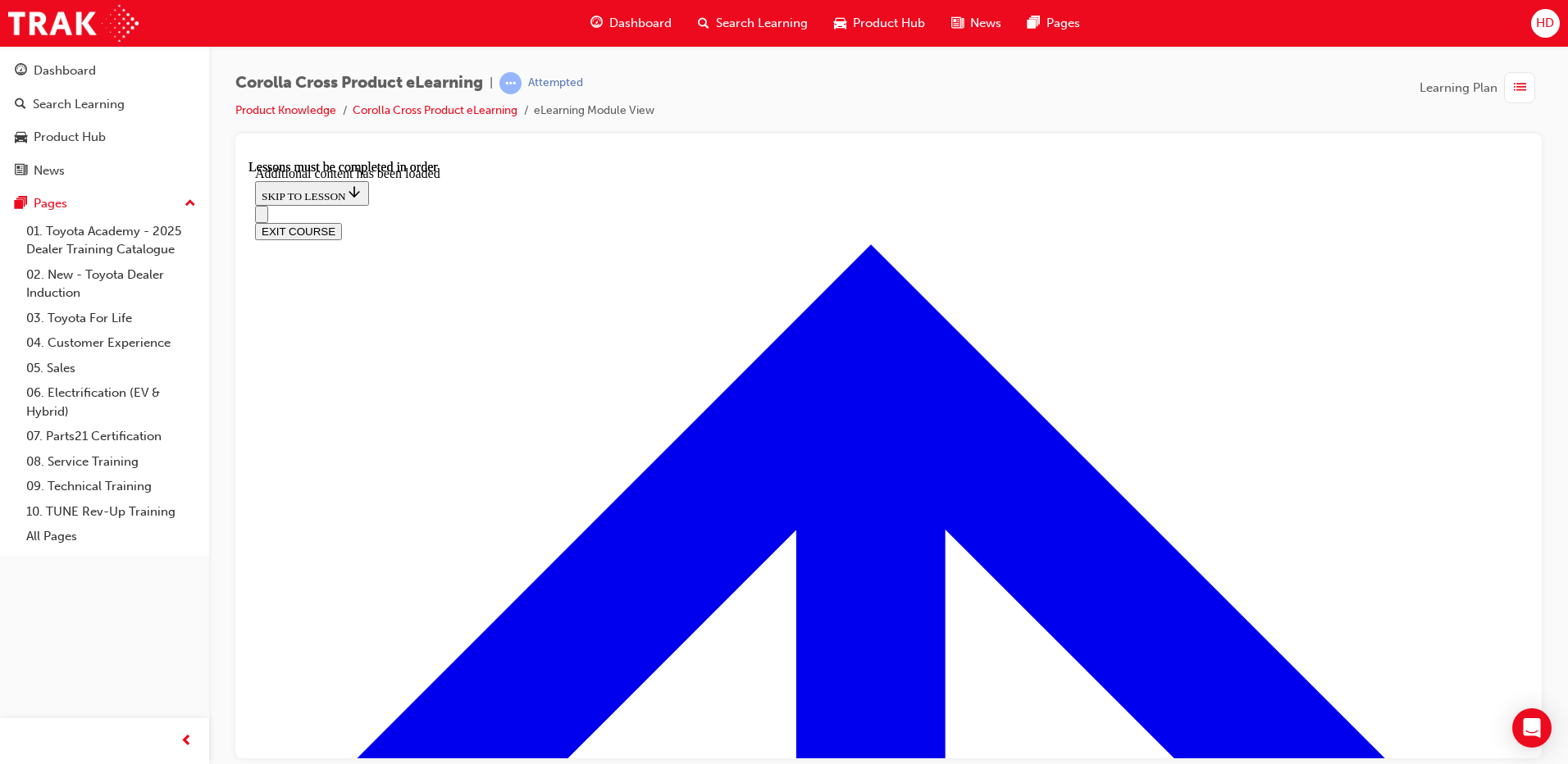
checkbox input "true"
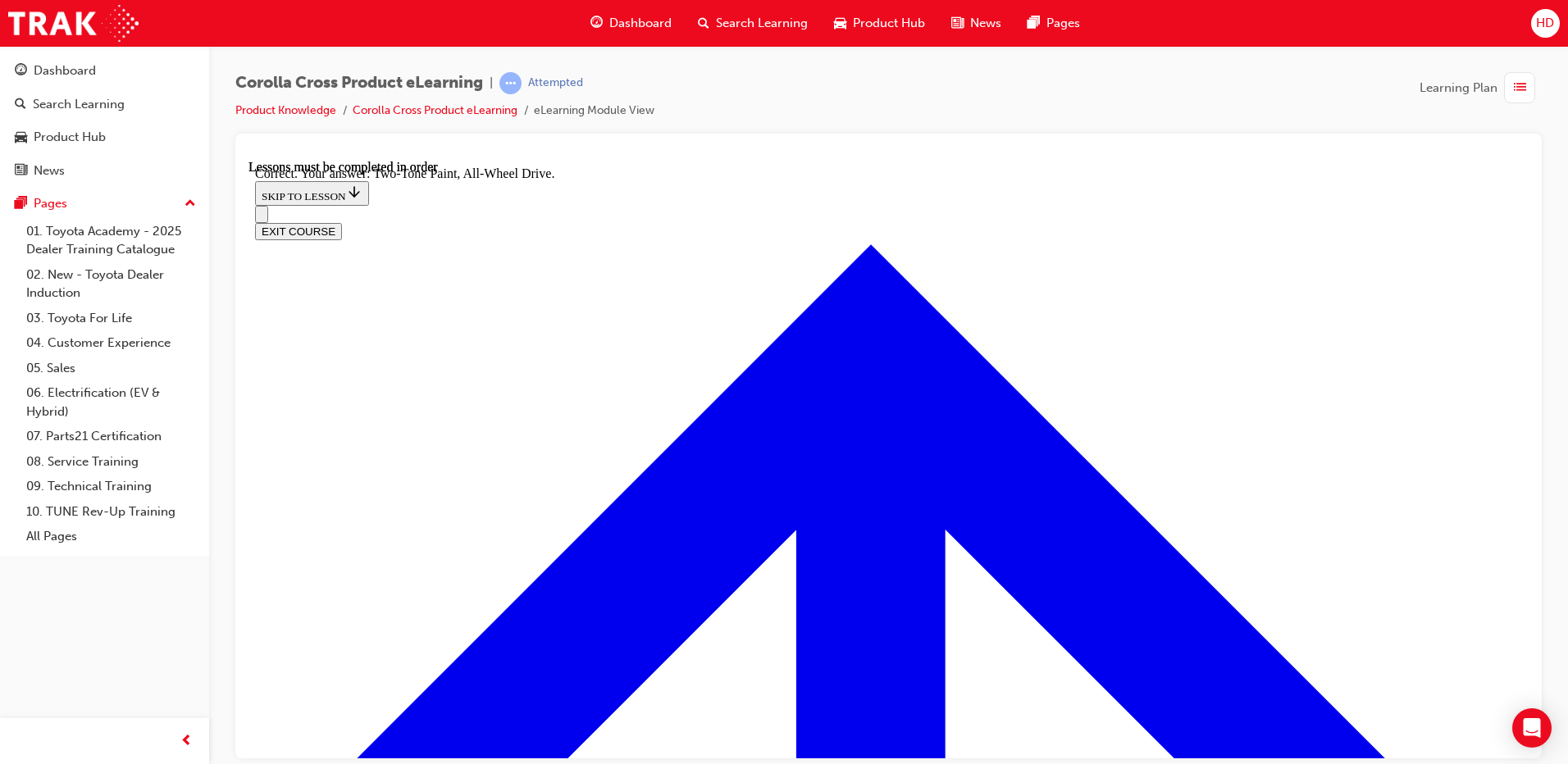
radio input "true"
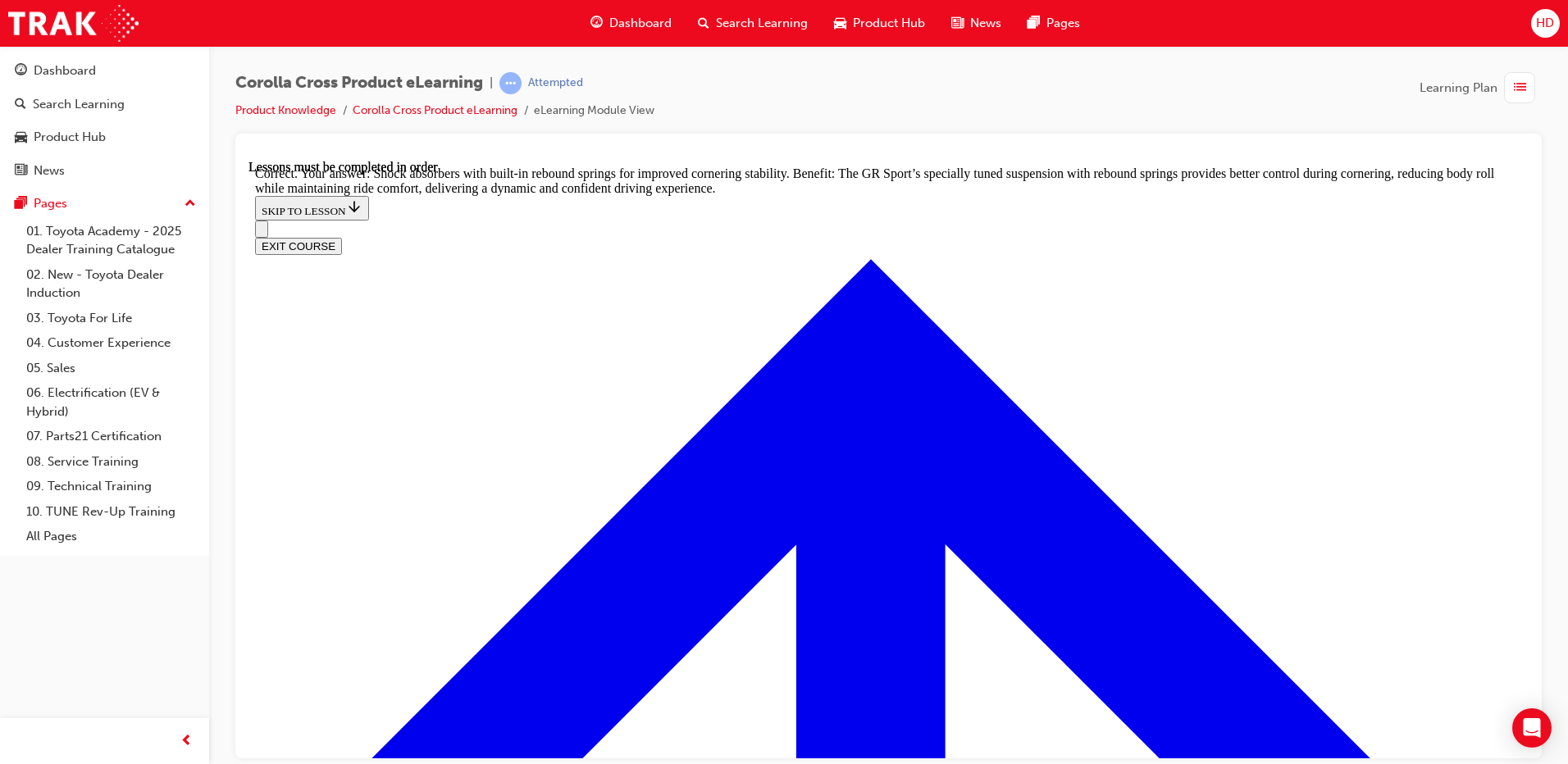
scroll to position [5163, 0]
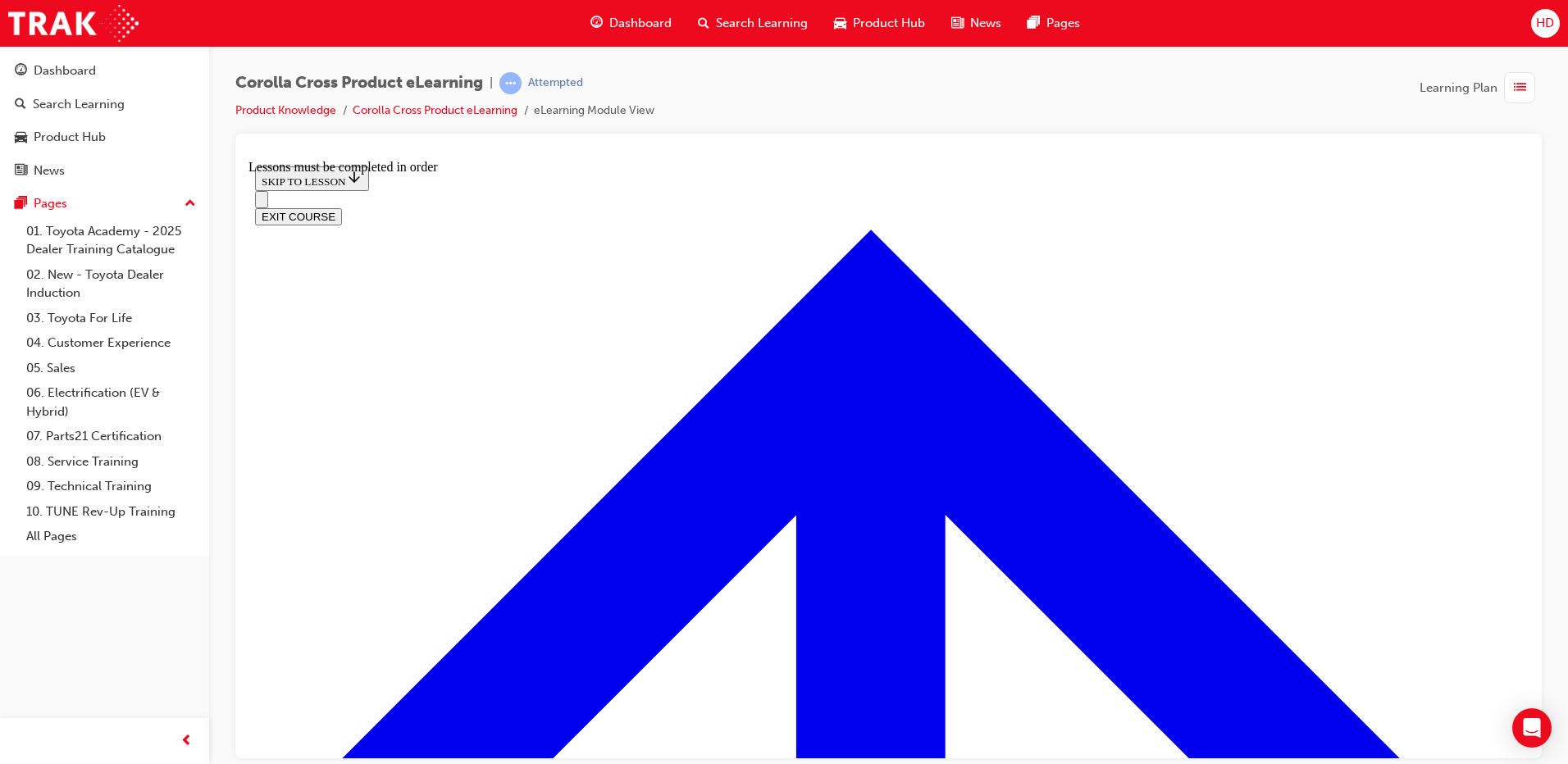
scroll to position [1814, 0]
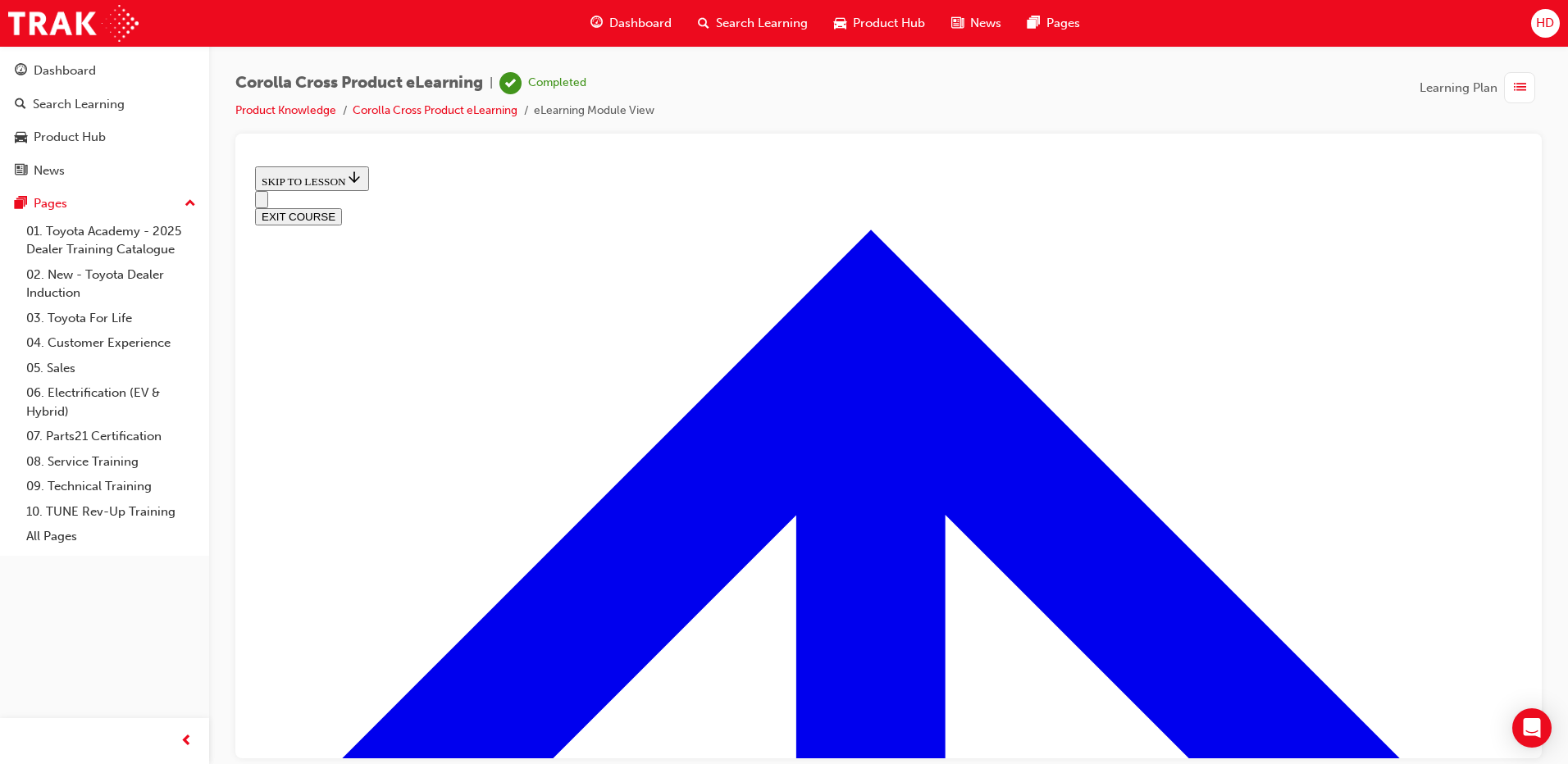
scroll to position [660, 0]
click at [342, 208] on button "EXIT COURSE" at bounding box center [299, 216] width 87 height 17
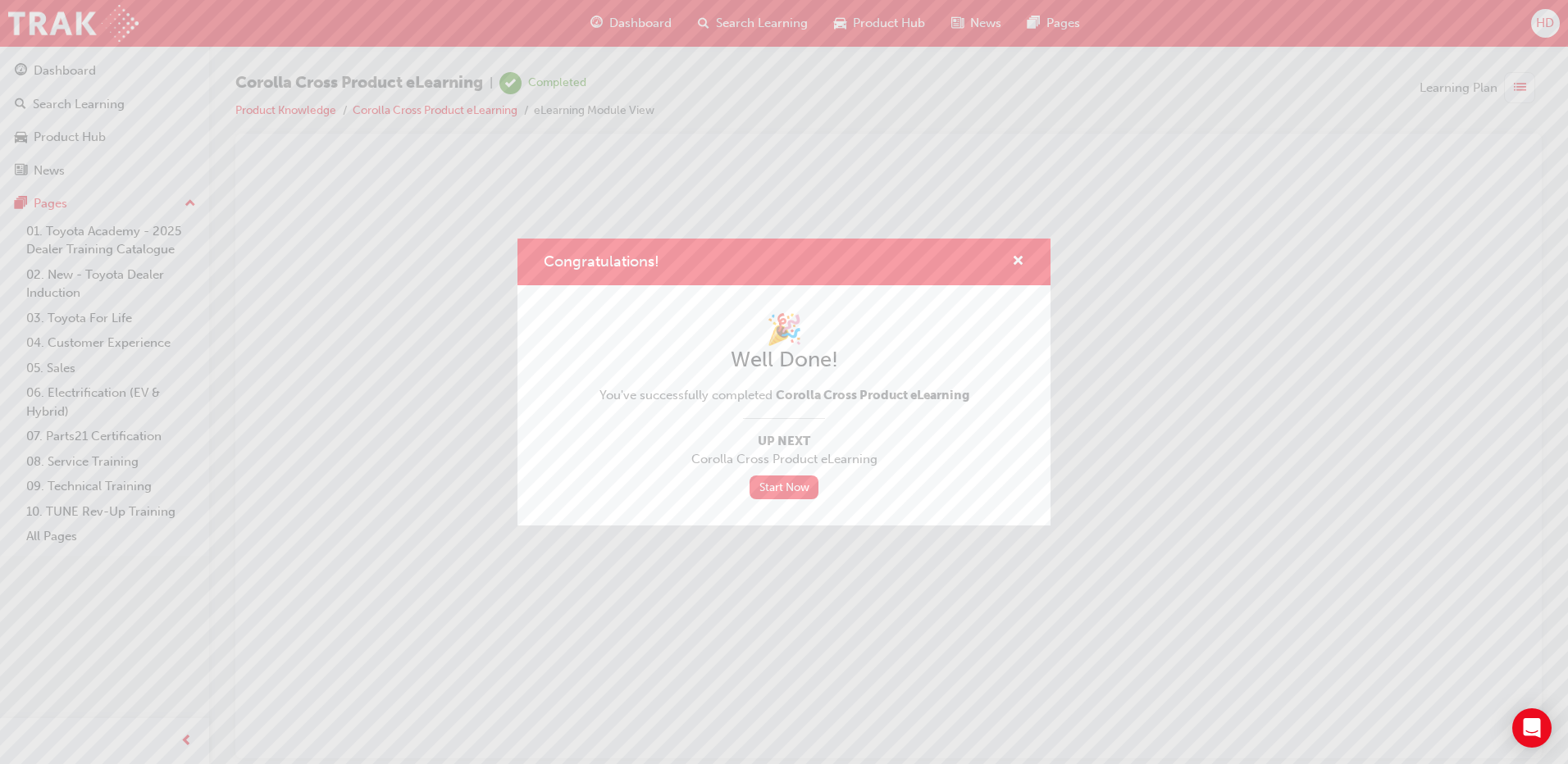
scroll to position [0, 0]
click at [1130, 273] on div "Congratulations! 🎉 Well Done! You've successfully completed Corolla Cross Produ…" at bounding box center [784, 382] width 1568 height 764
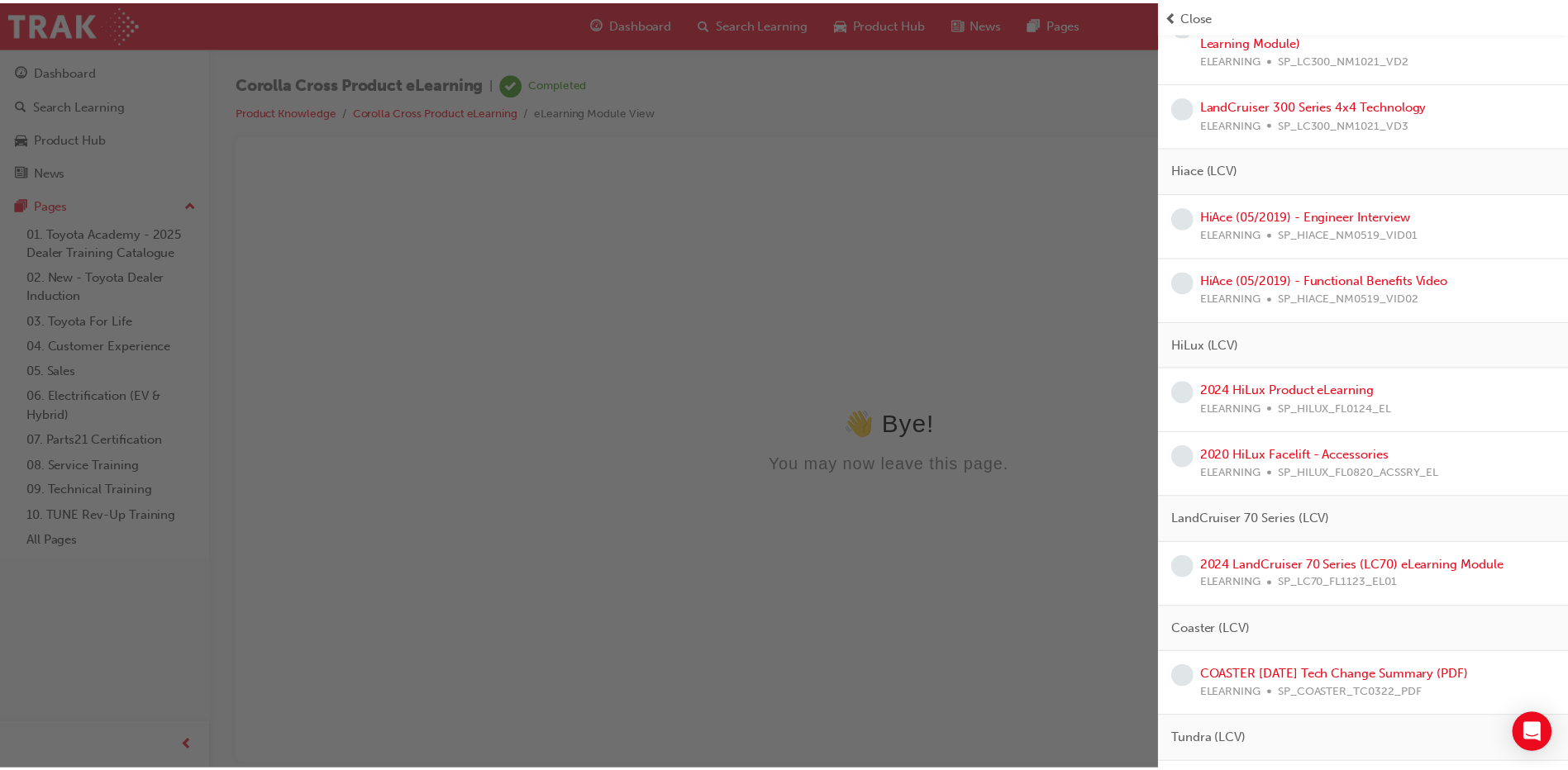
scroll to position [2066, 0]
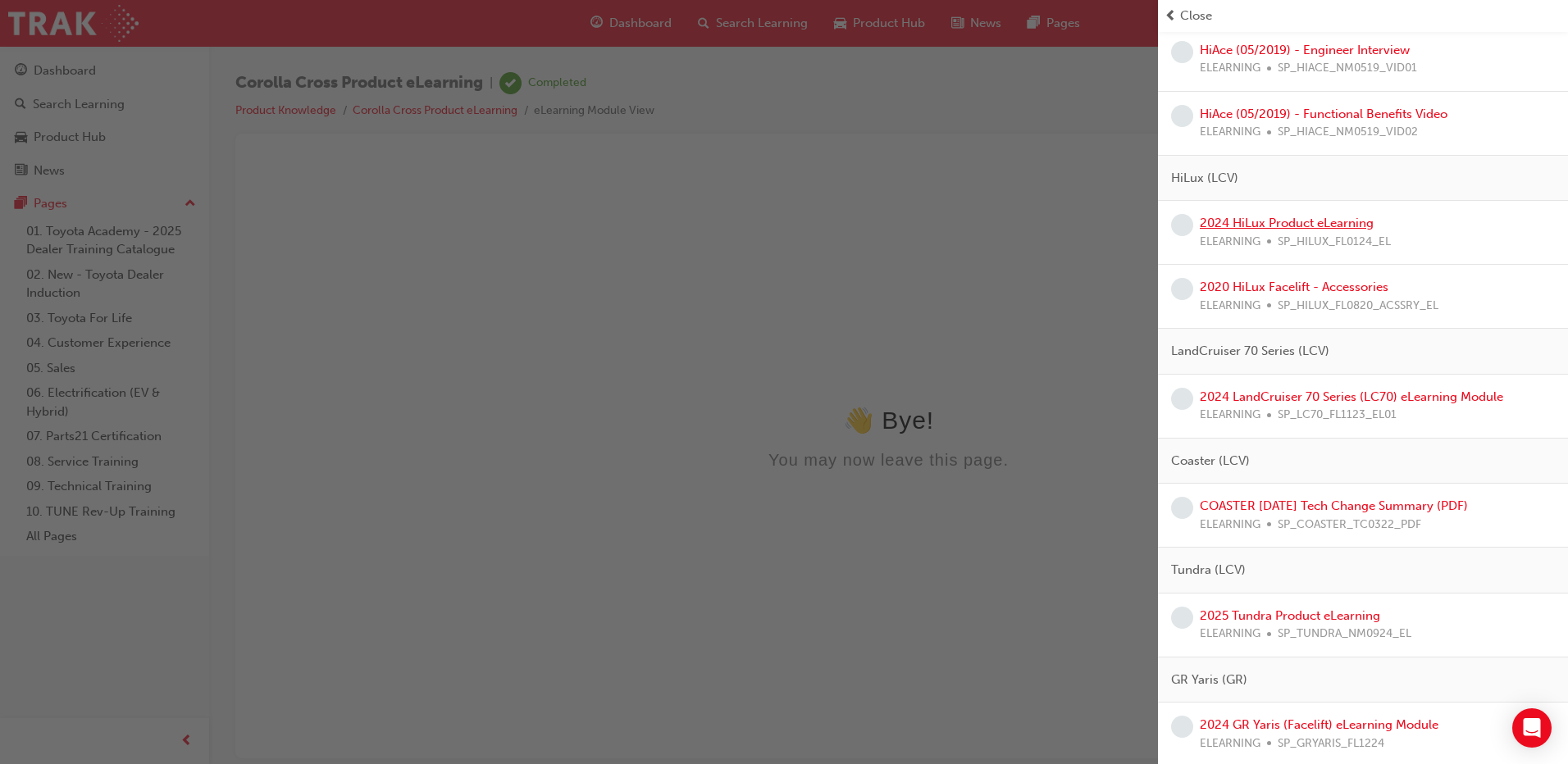
click at [1251, 226] on link "2024 HiLux Product eLearning" at bounding box center [1287, 222] width 174 height 14
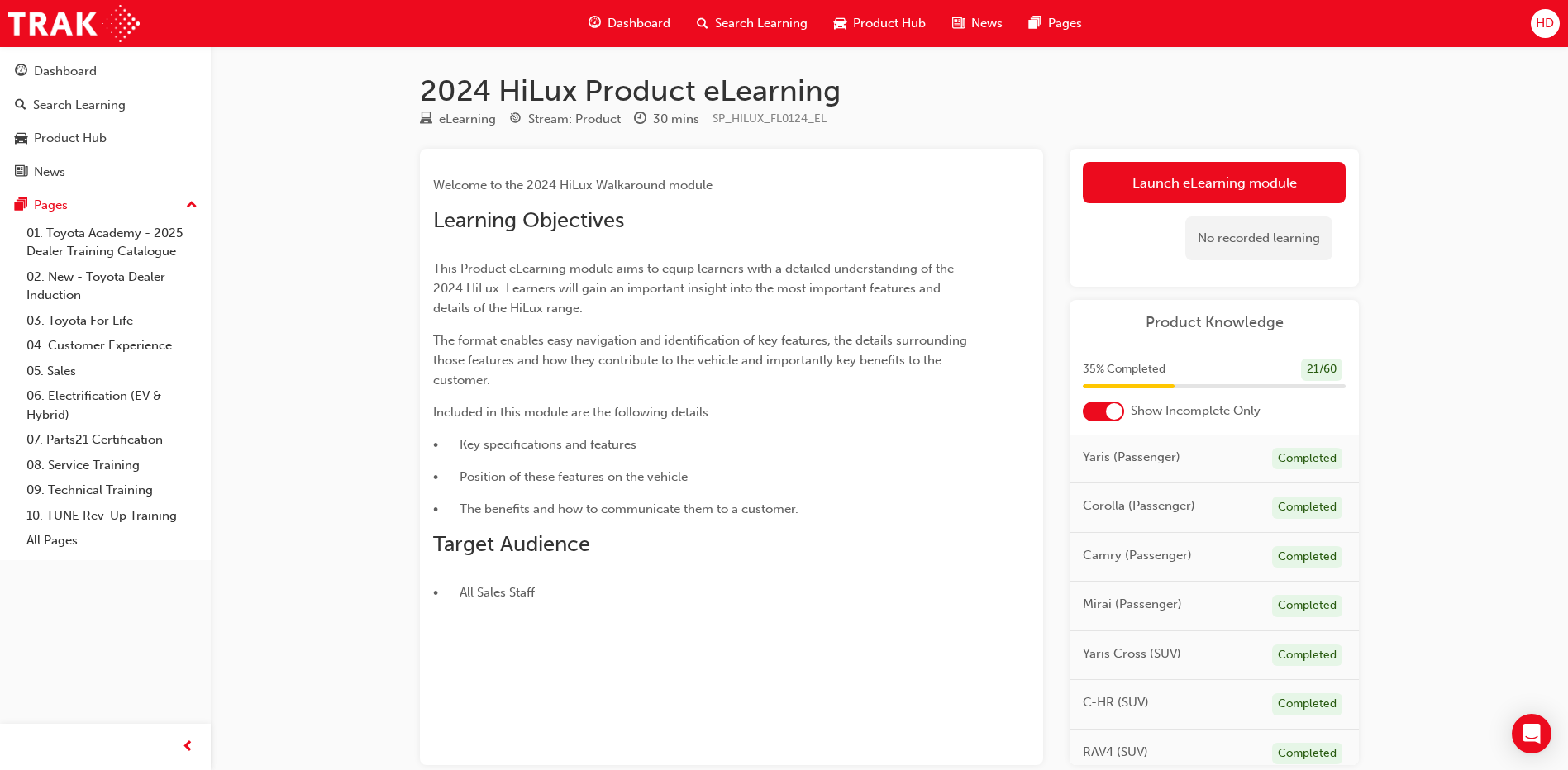
click at [566, 311] on span "This Product eLearning module aims to equip learners with a detailed understand…" at bounding box center [695, 288] width 524 height 55
click at [1230, 186] on link "Launch eLearning module" at bounding box center [1214, 182] width 263 height 41
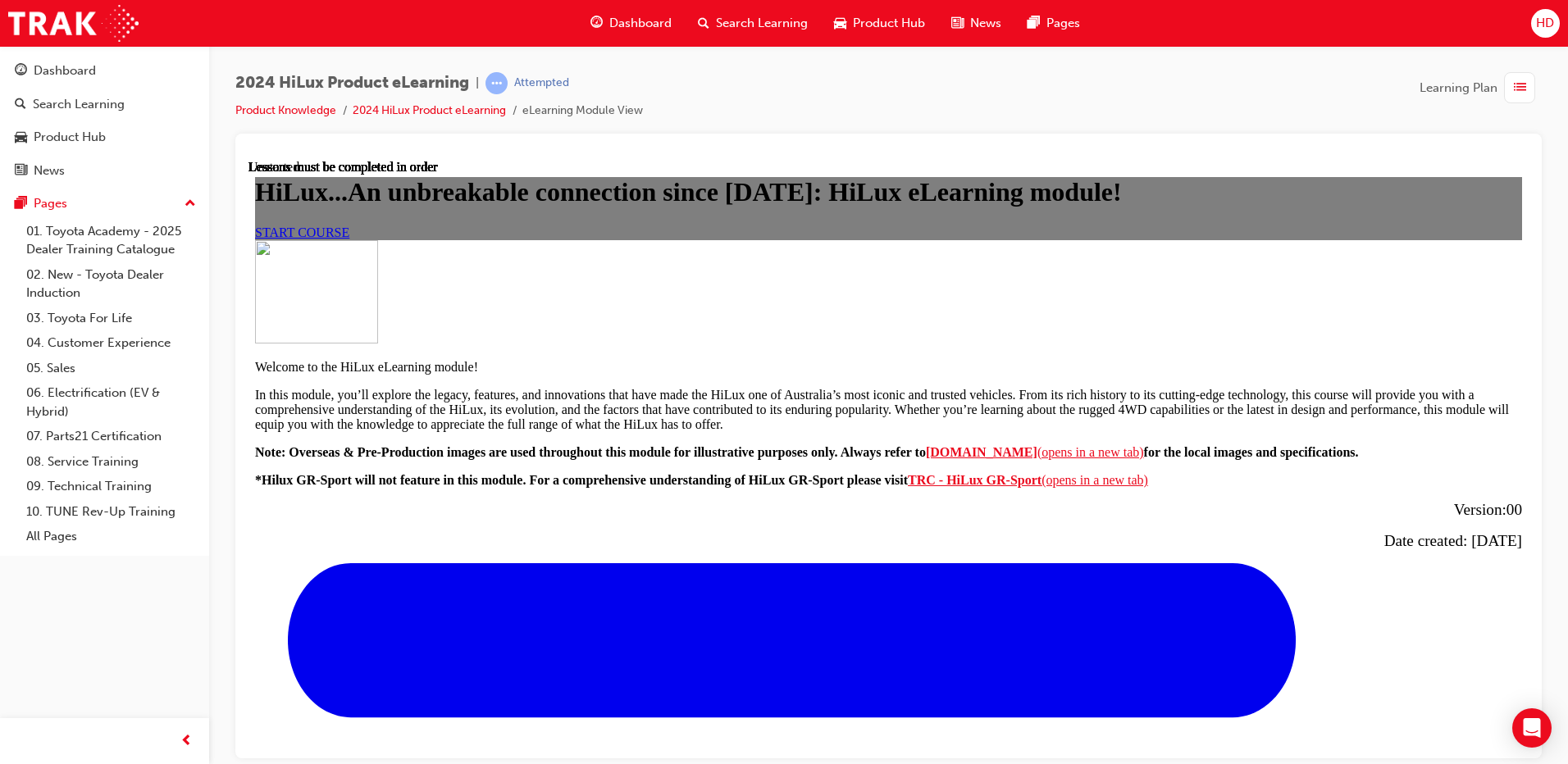
scroll to position [327, 0]
click at [350, 225] on span "START COURSE" at bounding box center [302, 232] width 95 height 14
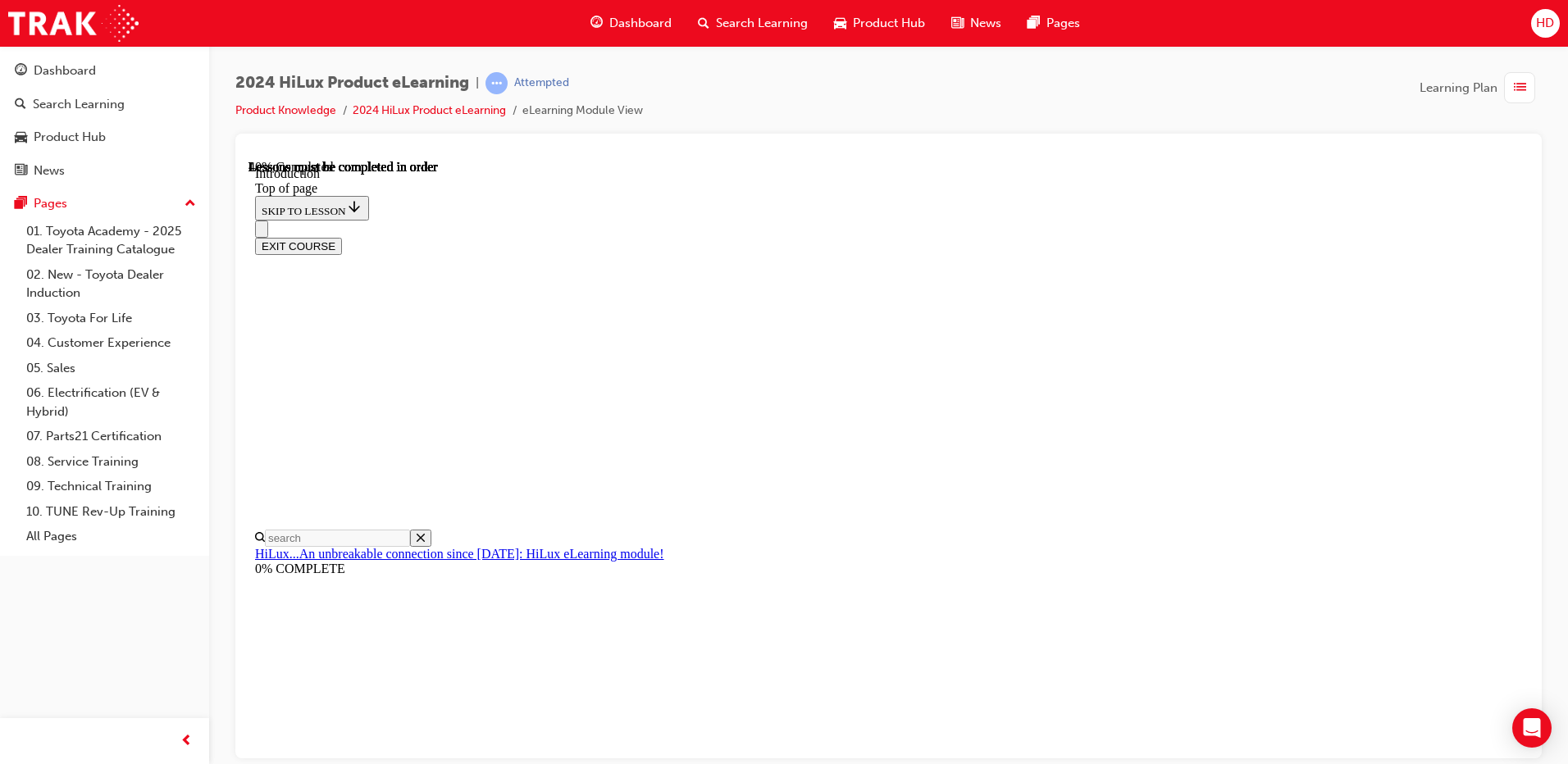
scroll to position [788, 0]
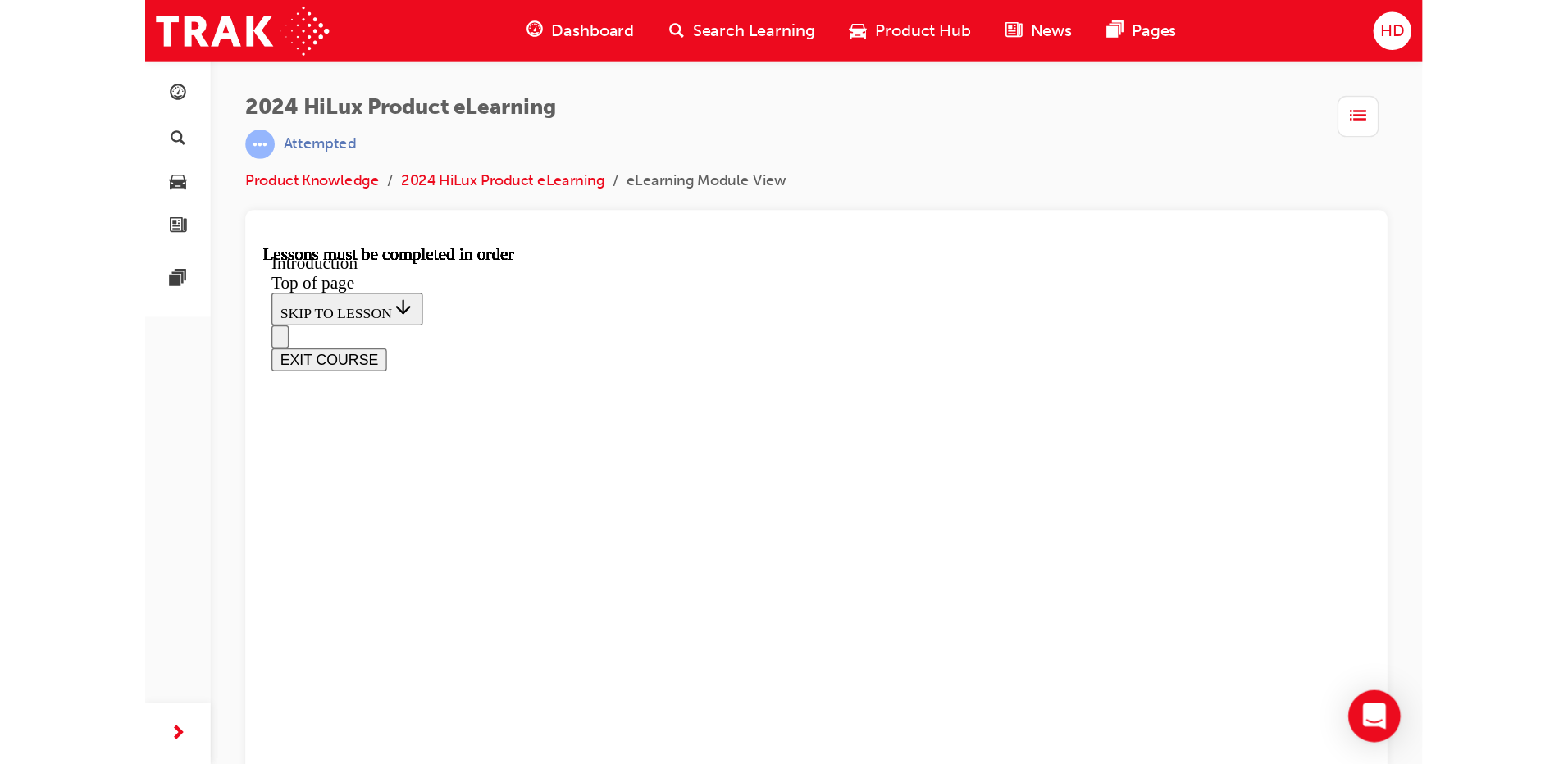
scroll to position [925, 0]
